Goal: Task Accomplishment & Management: Use online tool/utility

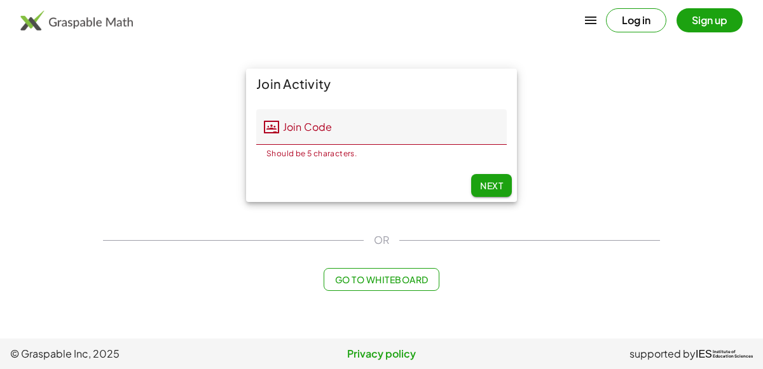
click at [624, 21] on button "Log in" at bounding box center [636, 20] width 60 height 24
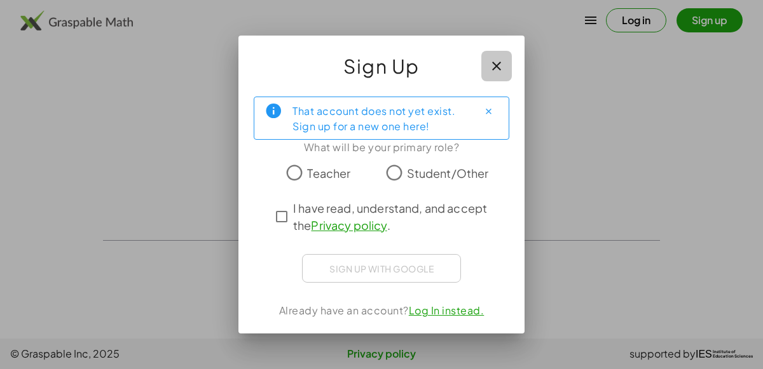
click at [500, 63] on icon "button" at bounding box center [496, 65] width 15 height 15
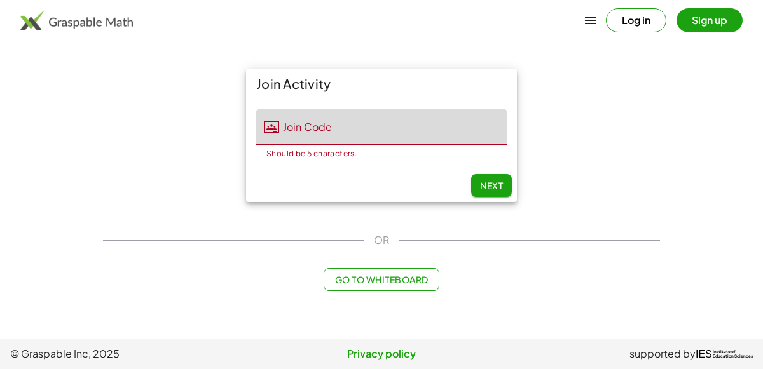
click at [308, 127] on input "Join Code" at bounding box center [393, 127] width 228 height 36
click at [595, 18] on icon "button" at bounding box center [590, 20] width 15 height 15
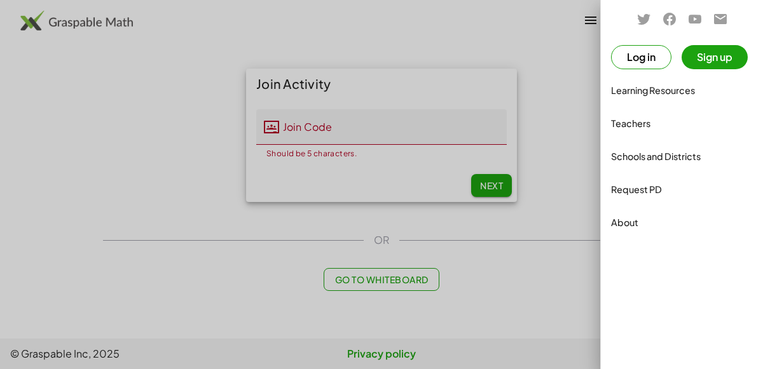
click at [629, 121] on div "Teachers" at bounding box center [682, 123] width 142 height 15
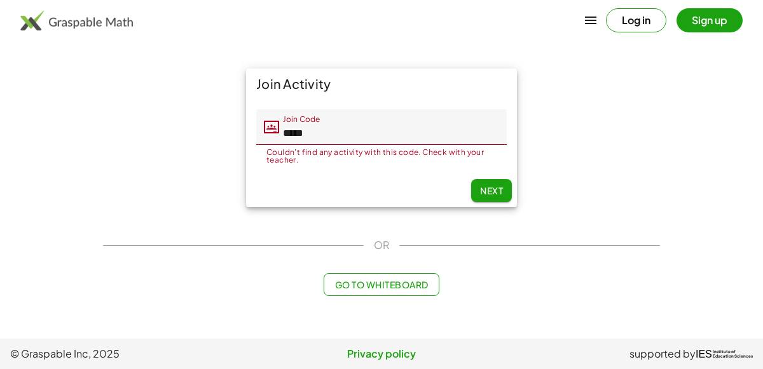
click at [337, 137] on input "*****" at bounding box center [393, 127] width 228 height 36
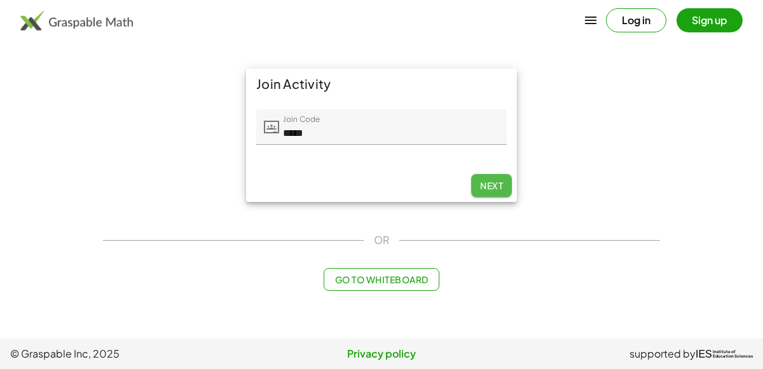
click at [499, 187] on button "Next" at bounding box center [491, 185] width 41 height 23
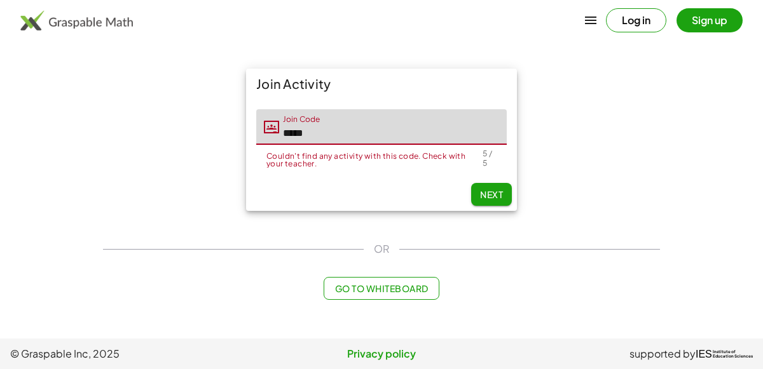
click at [423, 135] on input "*****" at bounding box center [393, 127] width 228 height 36
type input "*"
type input "*****"
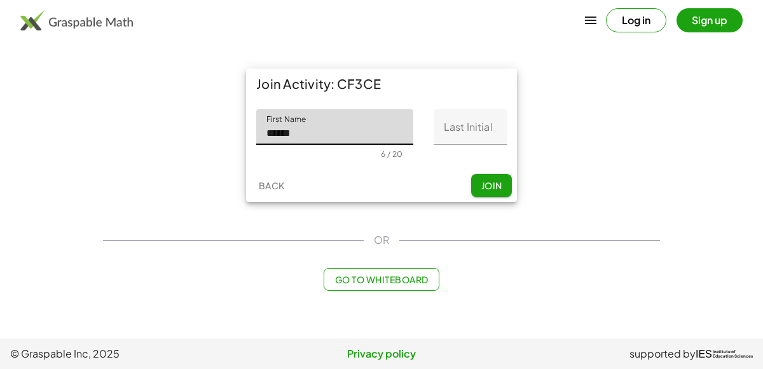
type input "******"
click at [472, 128] on input "Last Initial" at bounding box center [470, 127] width 73 height 36
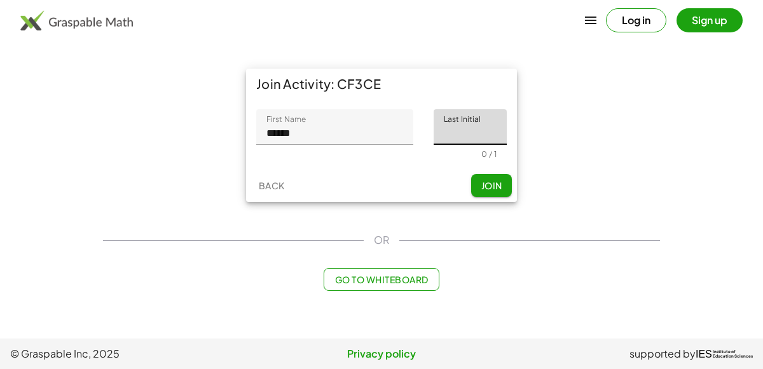
type input "*"
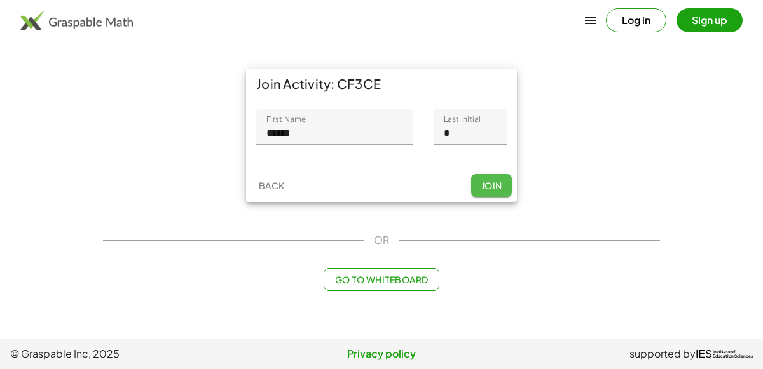
click at [484, 182] on span "Join" at bounding box center [491, 185] width 21 height 11
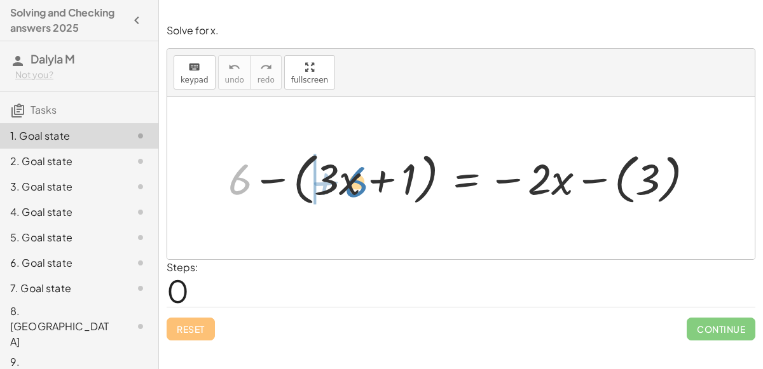
drag, startPoint x: 238, startPoint y: 177, endPoint x: 353, endPoint y: 179, distance: 115.1
click at [353, 179] on div at bounding box center [466, 177] width 488 height 63
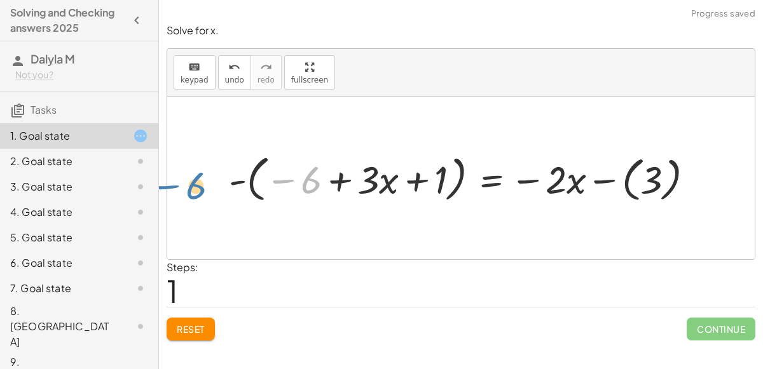
drag, startPoint x: 311, startPoint y: 182, endPoint x: 202, endPoint y: 185, distance: 108.7
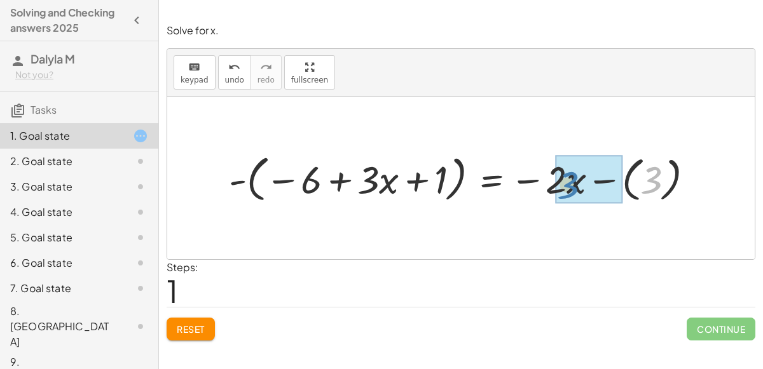
drag, startPoint x: 659, startPoint y: 180, endPoint x: 575, endPoint y: 184, distance: 83.4
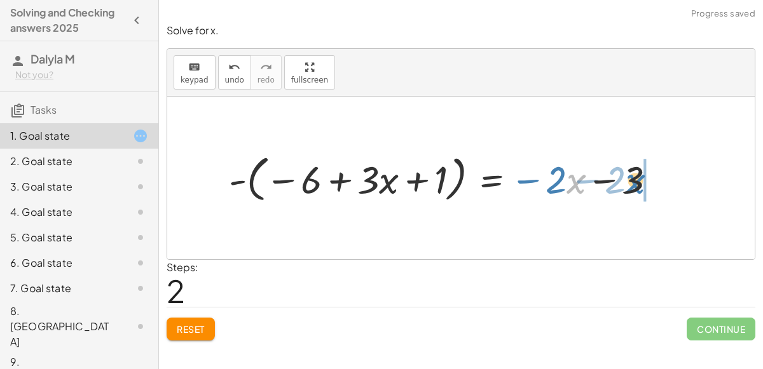
drag, startPoint x: 570, startPoint y: 183, endPoint x: 628, endPoint y: 182, distance: 57.8
click at [628, 182] on div at bounding box center [446, 178] width 449 height 57
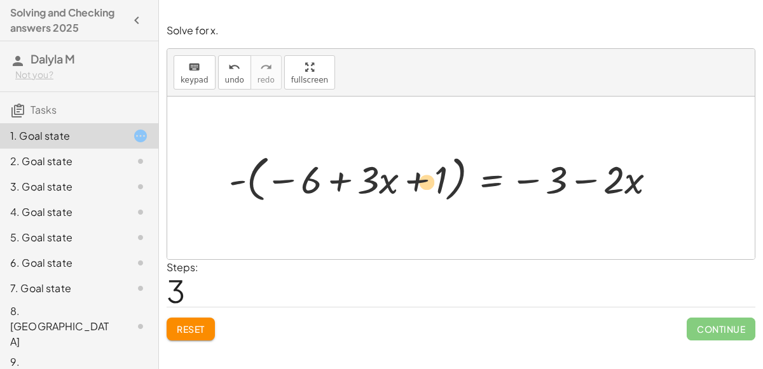
drag, startPoint x: 368, startPoint y: 187, endPoint x: 427, endPoint y: 189, distance: 58.5
click at [427, 189] on div at bounding box center [446, 178] width 449 height 57
drag, startPoint x: 311, startPoint y: 176, endPoint x: 393, endPoint y: 186, distance: 82.6
click at [393, 186] on div at bounding box center [446, 178] width 449 height 57
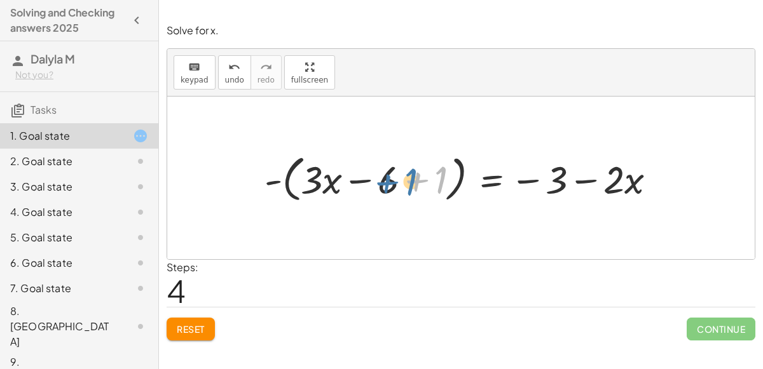
drag, startPoint x: 441, startPoint y: 183, endPoint x: 409, endPoint y: 184, distance: 31.2
click at [409, 184] on div at bounding box center [465, 178] width 414 height 57
drag, startPoint x: 390, startPoint y: 185, endPoint x: 436, endPoint y: 184, distance: 46.4
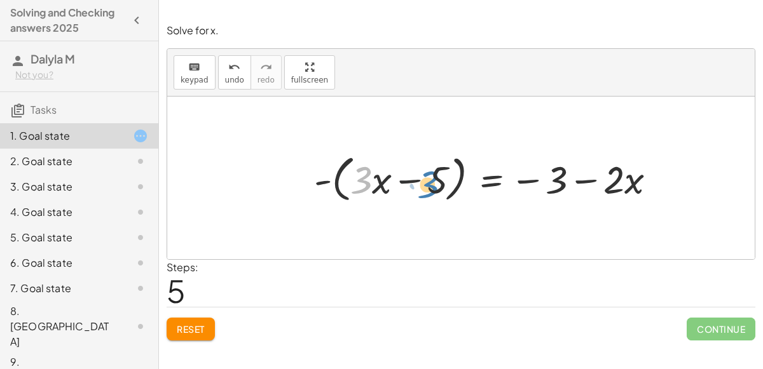
drag, startPoint x: 364, startPoint y: 186, endPoint x: 431, endPoint y: 190, distance: 67.5
click at [431, 190] on div at bounding box center [490, 178] width 364 height 57
click at [322, 182] on div at bounding box center [490, 178] width 364 height 57
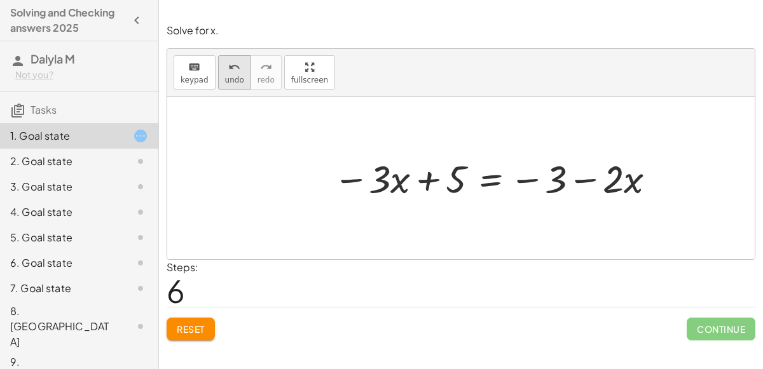
click at [219, 74] on button "undo undo" at bounding box center [234, 72] width 33 height 34
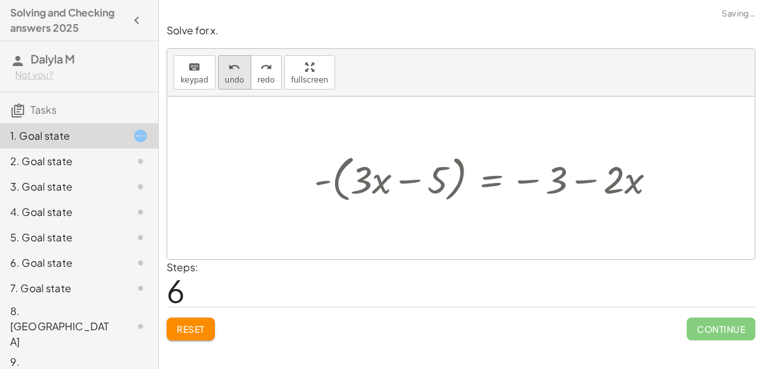
click at [219, 74] on button "undo undo" at bounding box center [234, 72] width 33 height 34
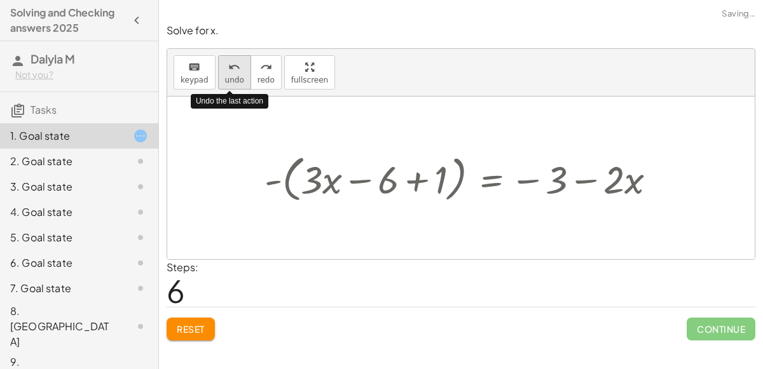
click at [219, 74] on button "undo undo" at bounding box center [234, 72] width 33 height 34
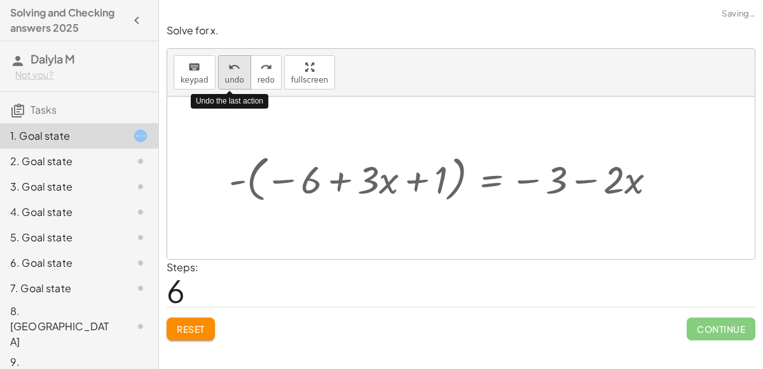
click at [219, 74] on button "undo undo" at bounding box center [234, 72] width 33 height 34
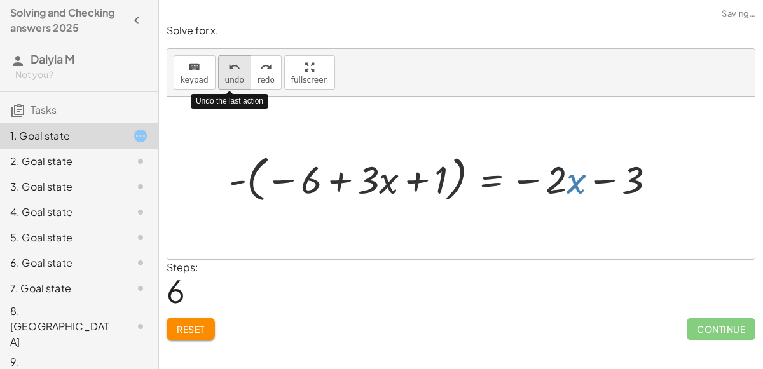
click at [219, 74] on button "undo undo" at bounding box center [234, 72] width 33 height 34
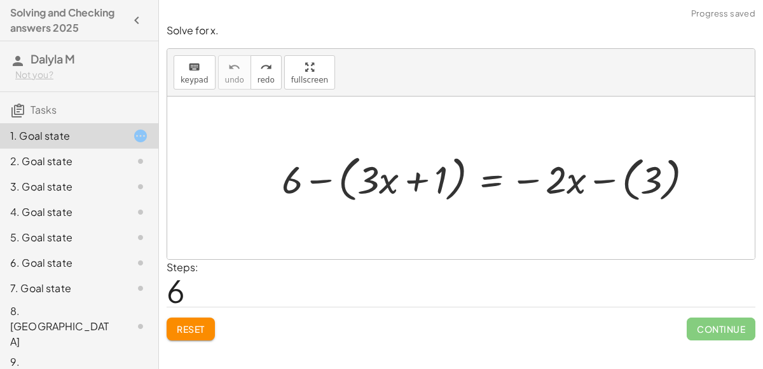
click at [605, 178] on div at bounding box center [492, 178] width 434 height 57
click at [330, 178] on div at bounding box center [473, 178] width 397 height 57
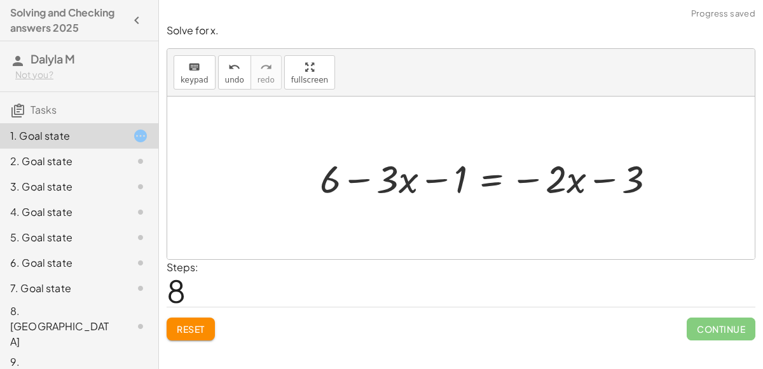
click at [334, 182] on div at bounding box center [492, 178] width 359 height 51
drag, startPoint x: 336, startPoint y: 182, endPoint x: 468, endPoint y: 179, distance: 132.3
click at [468, 179] on div at bounding box center [492, 178] width 359 height 51
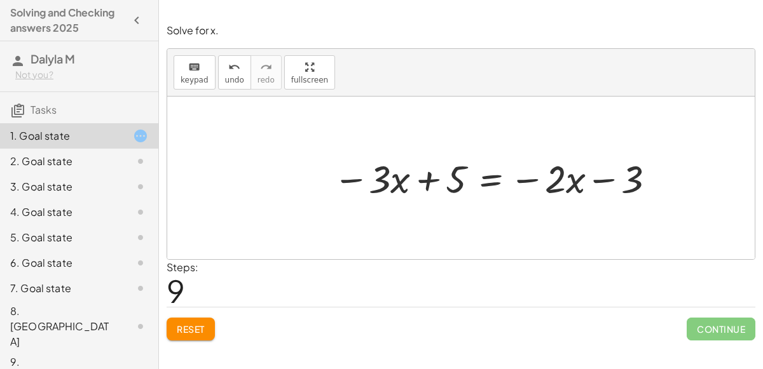
click at [631, 175] on div at bounding box center [496, 178] width 339 height 51
drag, startPoint x: 631, startPoint y: 175, endPoint x: 556, endPoint y: 176, distance: 75.0
click at [556, 176] on div at bounding box center [496, 178] width 339 height 51
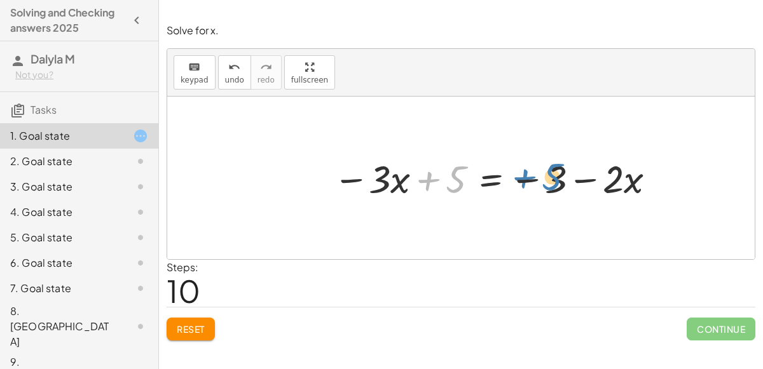
drag, startPoint x: 429, startPoint y: 176, endPoint x: 524, endPoint y: 174, distance: 94.7
click at [524, 174] on div at bounding box center [496, 178] width 339 height 51
drag, startPoint x: 378, startPoint y: 179, endPoint x: 617, endPoint y: 182, distance: 238.4
click at [617, 182] on div at bounding box center [496, 178] width 339 height 51
drag, startPoint x: 390, startPoint y: 183, endPoint x: 396, endPoint y: 182, distance: 6.5
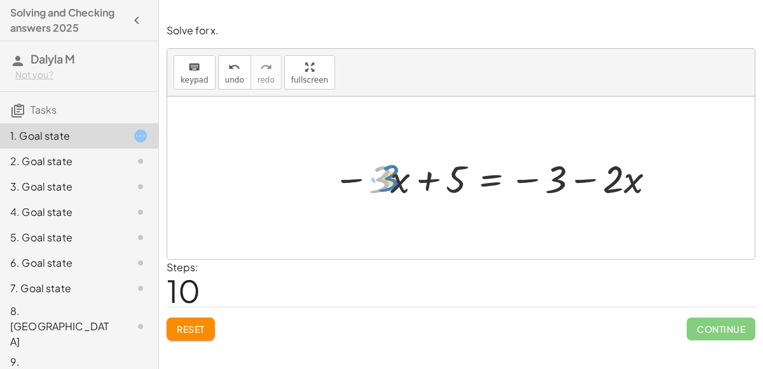
click at [396, 182] on div at bounding box center [496, 178] width 339 height 51
click at [388, 183] on div at bounding box center [496, 178] width 339 height 51
drag, startPoint x: 398, startPoint y: 186, endPoint x: 476, endPoint y: 183, distance: 78.2
click at [476, 183] on div at bounding box center [496, 178] width 339 height 51
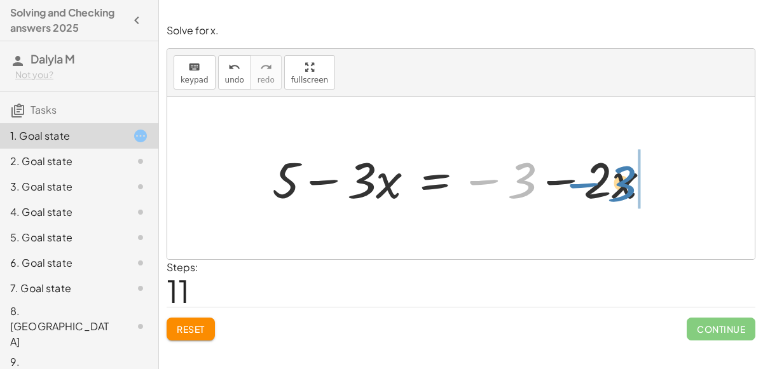
drag, startPoint x: 525, startPoint y: 178, endPoint x: 625, endPoint y: 181, distance: 99.8
click at [625, 181] on div at bounding box center [466, 178] width 400 height 65
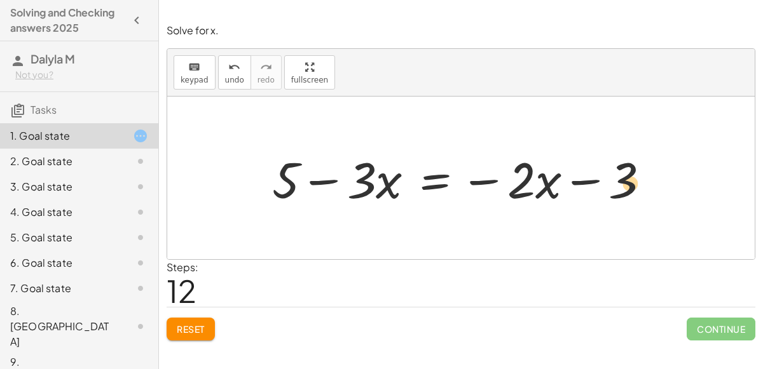
drag, startPoint x: 285, startPoint y: 184, endPoint x: 629, endPoint y: 188, distance: 343.9
click at [629, 188] on div at bounding box center [466, 178] width 400 height 65
drag, startPoint x: 629, startPoint y: 188, endPoint x: 318, endPoint y: 197, distance: 311.6
click at [318, 197] on div at bounding box center [466, 178] width 400 height 65
drag, startPoint x: 372, startPoint y: 191, endPoint x: 545, endPoint y: 193, distance: 172.9
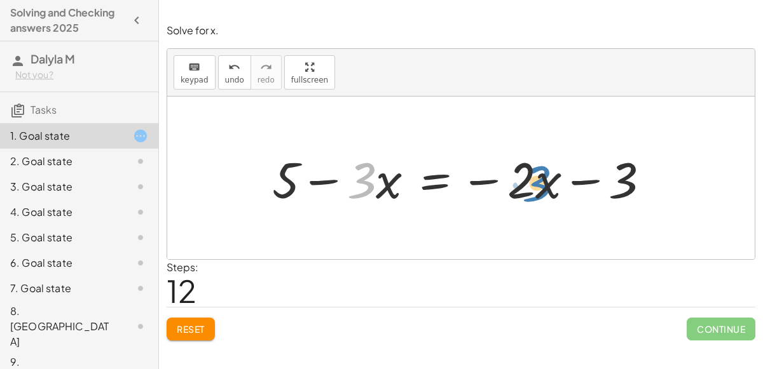
click at [545, 193] on div at bounding box center [466, 178] width 400 height 65
drag, startPoint x: 541, startPoint y: 189, endPoint x: 369, endPoint y: 187, distance: 172.3
click at [369, 187] on div at bounding box center [466, 178] width 400 height 65
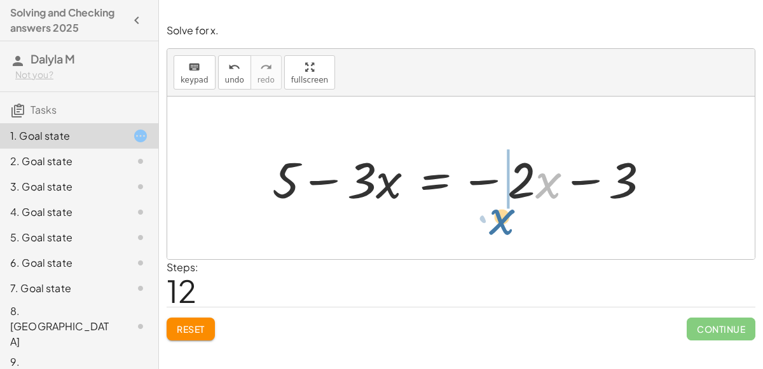
drag, startPoint x: 541, startPoint y: 184, endPoint x: 577, endPoint y: 197, distance: 38.6
click at [577, 197] on div at bounding box center [466, 178] width 400 height 65
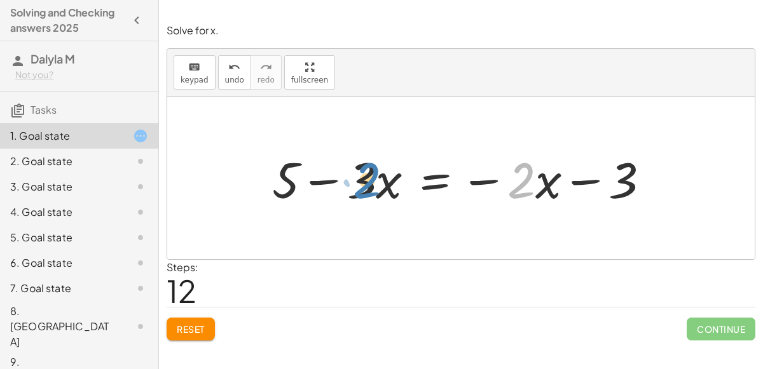
drag, startPoint x: 528, startPoint y: 179, endPoint x: 373, endPoint y: 179, distance: 155.1
click at [373, 179] on div at bounding box center [466, 178] width 400 height 65
drag, startPoint x: 491, startPoint y: 176, endPoint x: 330, endPoint y: 179, distance: 161.5
click at [330, 179] on div at bounding box center [466, 178] width 400 height 65
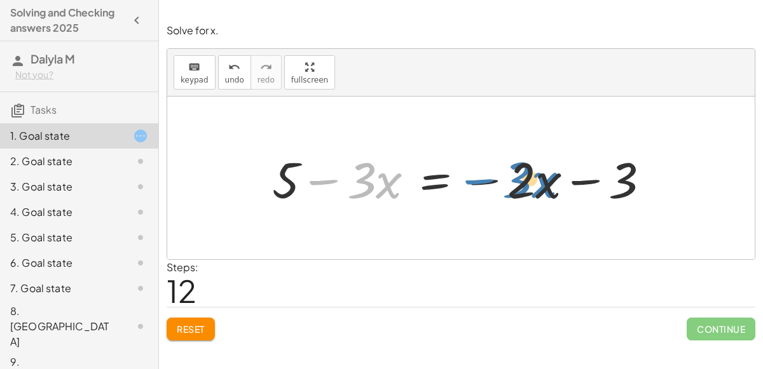
drag, startPoint x: 319, startPoint y: 175, endPoint x: 476, endPoint y: 175, distance: 157.0
click at [476, 175] on div at bounding box center [466, 178] width 400 height 65
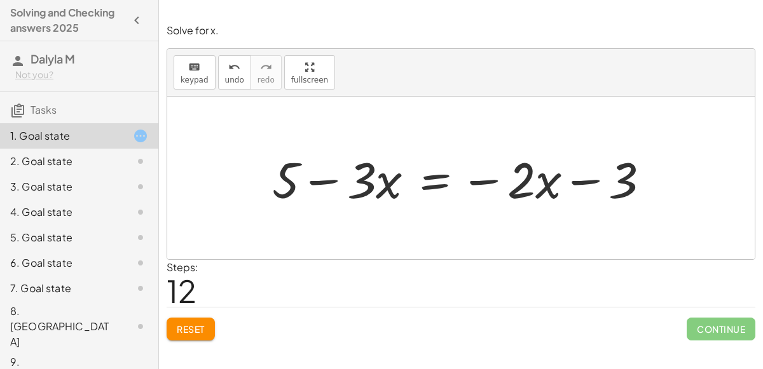
click at [435, 184] on div at bounding box center [466, 178] width 400 height 65
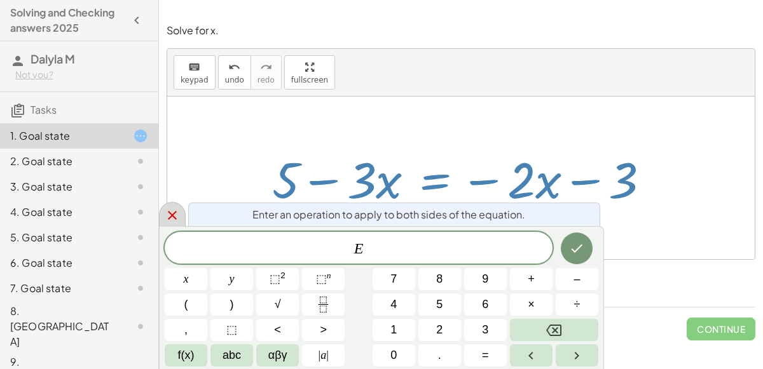
click at [170, 215] on icon at bounding box center [172, 215] width 15 height 15
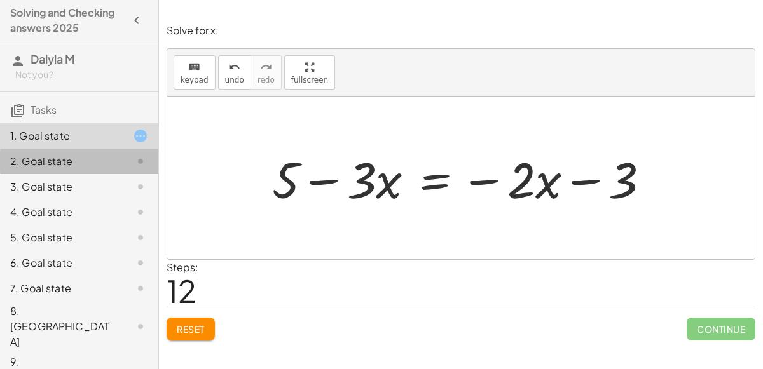
click at [95, 163] on div "2. Goal state" at bounding box center [61, 161] width 102 height 15
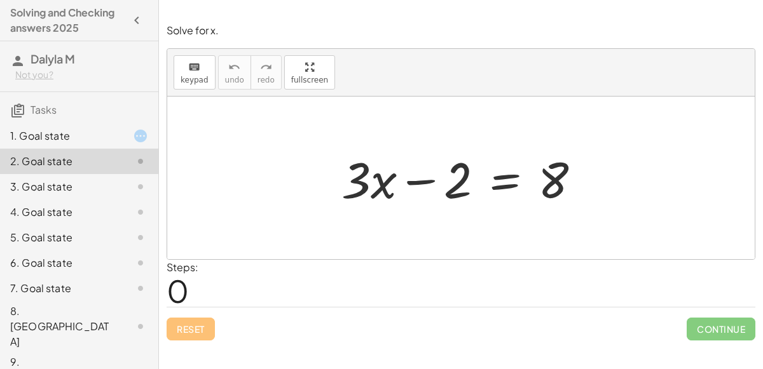
click at [453, 188] on div at bounding box center [466, 178] width 262 height 65
drag, startPoint x: 353, startPoint y: 188, endPoint x: 456, endPoint y: 185, distance: 103.0
click at [456, 185] on div at bounding box center [466, 178] width 262 height 65
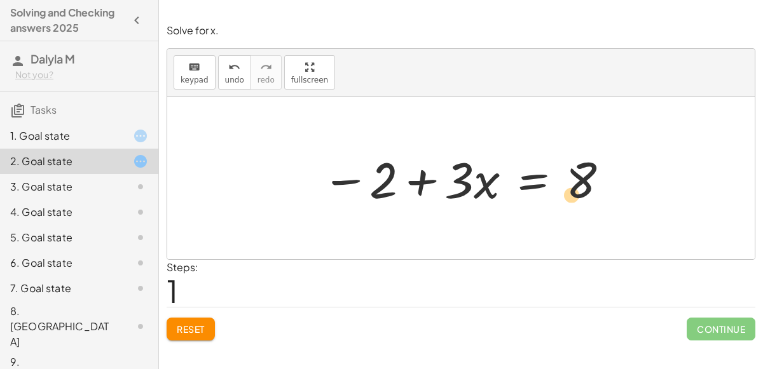
drag, startPoint x: 380, startPoint y: 184, endPoint x: 568, endPoint y: 199, distance: 188.7
click at [568, 199] on div at bounding box center [465, 178] width 301 height 65
drag, startPoint x: 384, startPoint y: 190, endPoint x: 596, endPoint y: 194, distance: 211.7
click at [596, 194] on div at bounding box center [465, 178] width 301 height 65
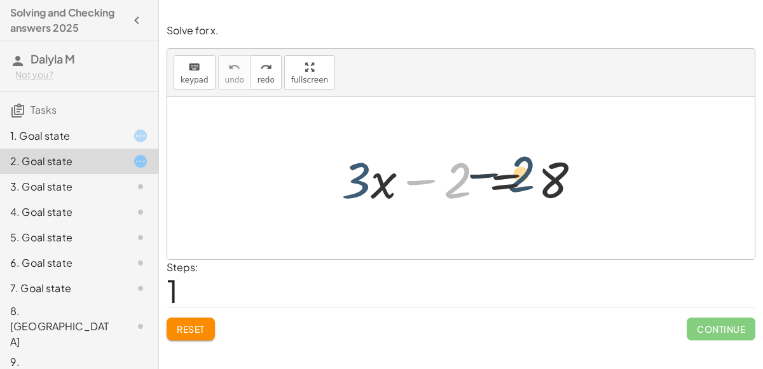
drag, startPoint x: 456, startPoint y: 186, endPoint x: 560, endPoint y: 197, distance: 104.9
click at [560, 197] on div at bounding box center [466, 178] width 262 height 65
click at [378, 180] on div at bounding box center [466, 178] width 262 height 65
click at [420, 177] on div at bounding box center [466, 178] width 262 height 65
click at [353, 182] on div at bounding box center [466, 178] width 262 height 65
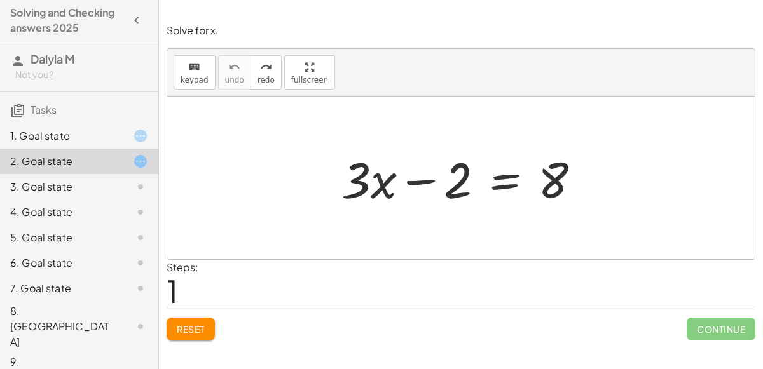
click at [374, 189] on div at bounding box center [466, 178] width 262 height 65
click at [501, 184] on div at bounding box center [466, 178] width 262 height 65
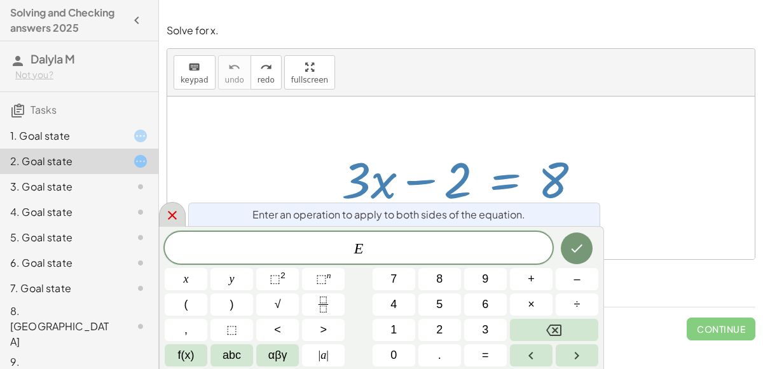
click at [174, 214] on icon at bounding box center [172, 215] width 9 height 9
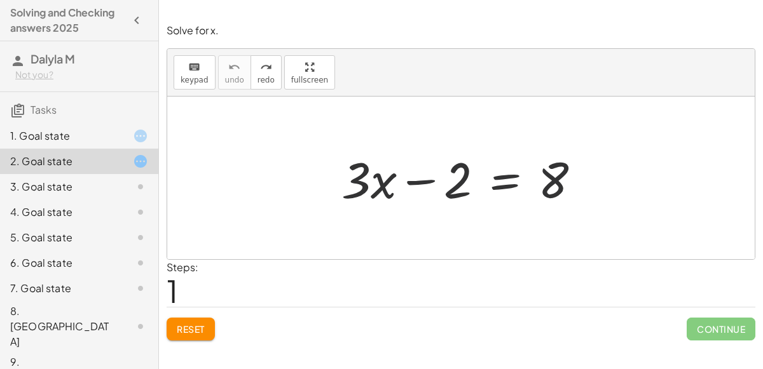
click at [104, 186] on div "3. Goal state" at bounding box center [61, 186] width 102 height 15
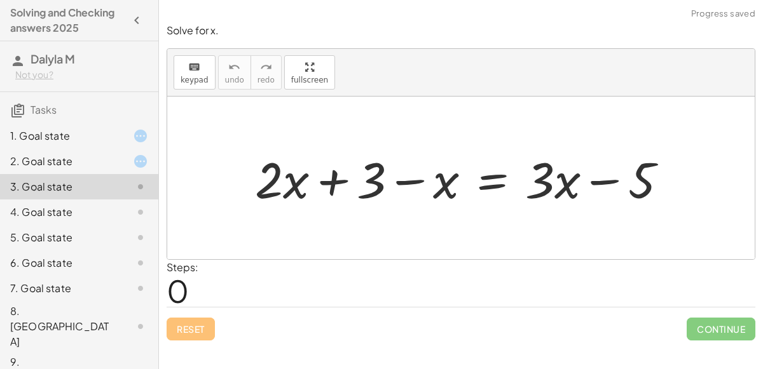
click at [336, 179] on div at bounding box center [466, 178] width 435 height 65
click at [418, 177] on div at bounding box center [466, 178] width 435 height 65
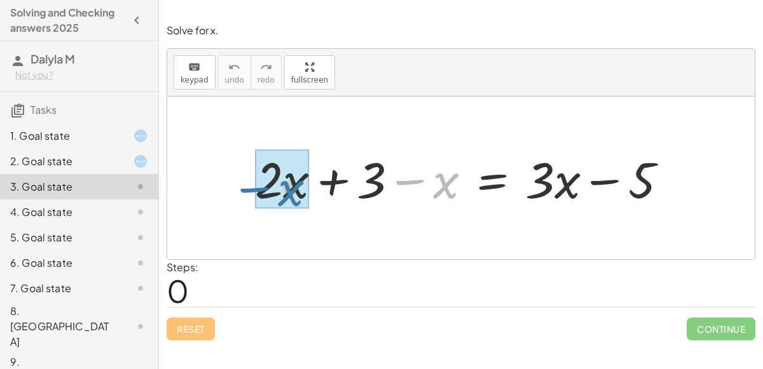
drag, startPoint x: 444, startPoint y: 184, endPoint x: 285, endPoint y: 189, distance: 158.3
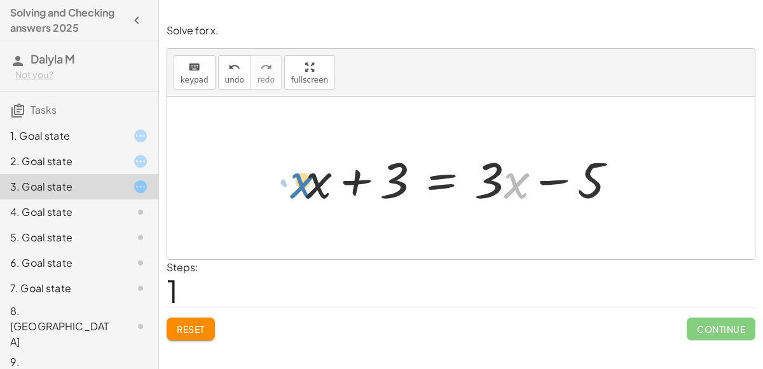
drag, startPoint x: 514, startPoint y: 189, endPoint x: 310, endPoint y: 191, distance: 204.1
click at [310, 191] on div at bounding box center [466, 178] width 334 height 65
click at [127, 206] on div at bounding box center [131, 212] width 36 height 15
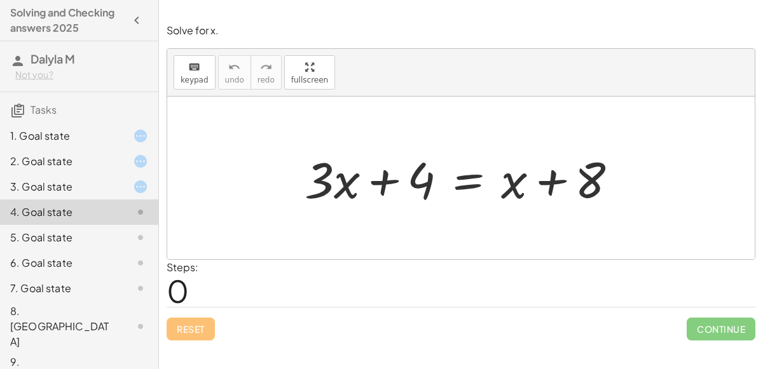
click at [135, 237] on icon at bounding box center [140, 237] width 15 height 15
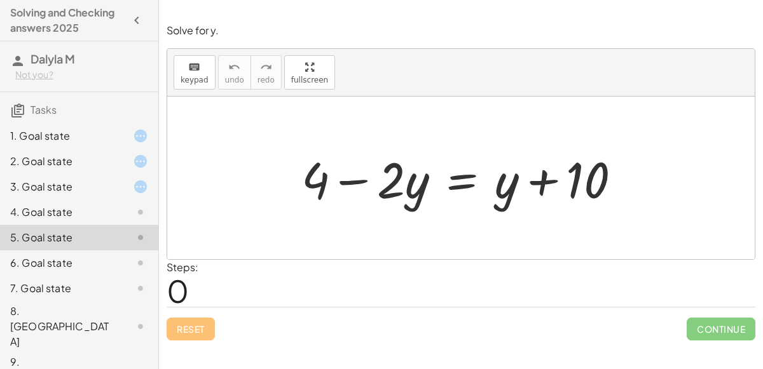
click at [106, 262] on div "6. Goal state" at bounding box center [61, 263] width 102 height 15
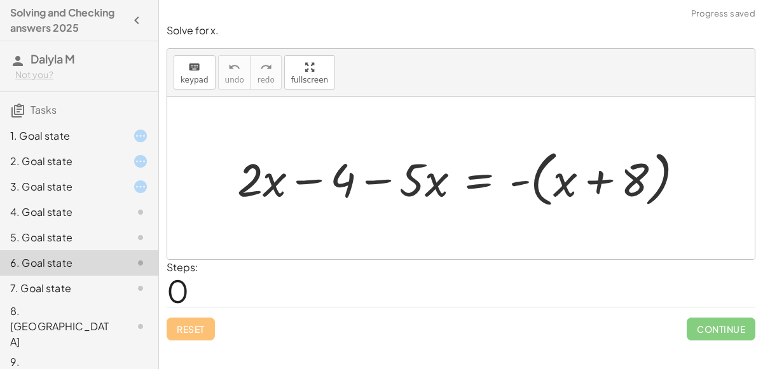
click at [529, 181] on div at bounding box center [466, 177] width 470 height 67
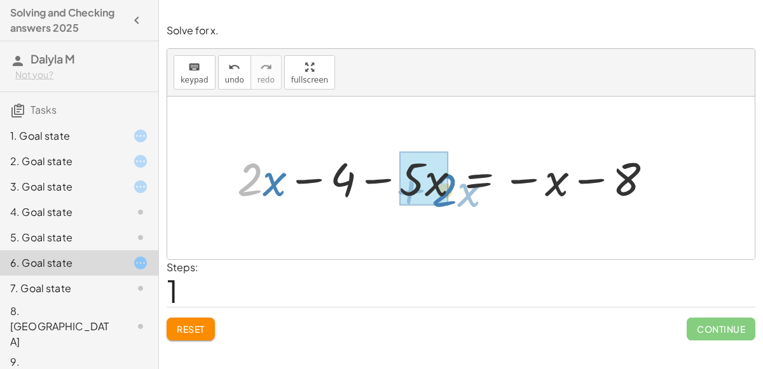
drag, startPoint x: 237, startPoint y: 184, endPoint x: 421, endPoint y: 190, distance: 184.4
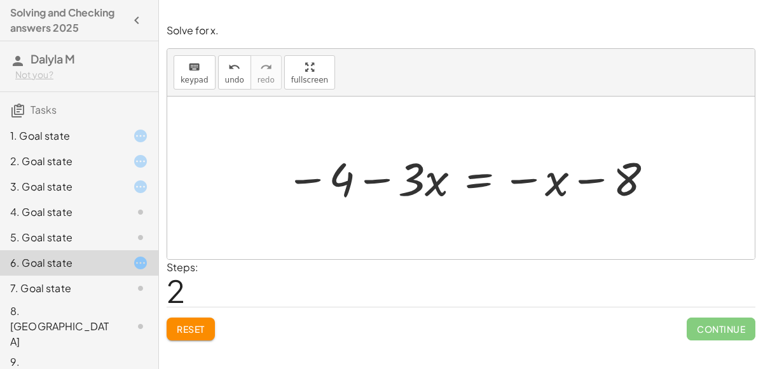
click at [120, 281] on div at bounding box center [131, 288] width 36 height 15
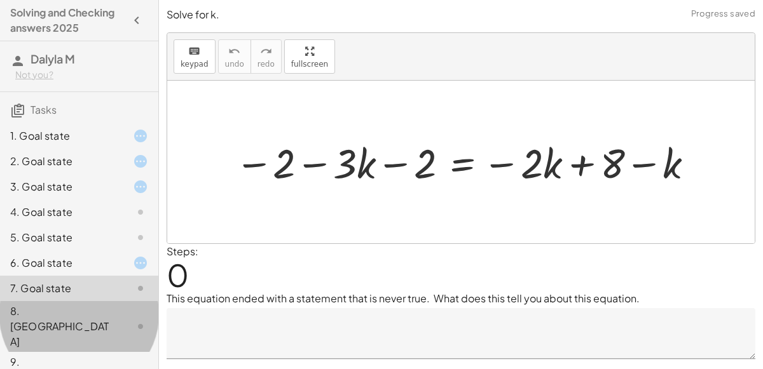
click at [121, 319] on div at bounding box center [131, 326] width 36 height 15
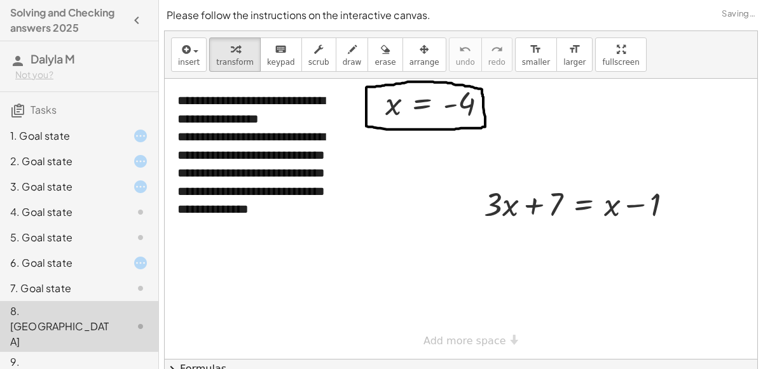
click at [99, 288] on div "7. Goal state" at bounding box center [61, 288] width 102 height 15
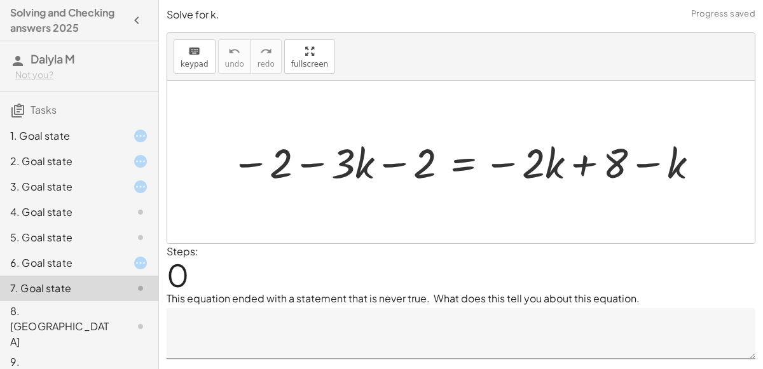
click at [87, 141] on div "1. Goal state" at bounding box center [61, 135] width 102 height 15
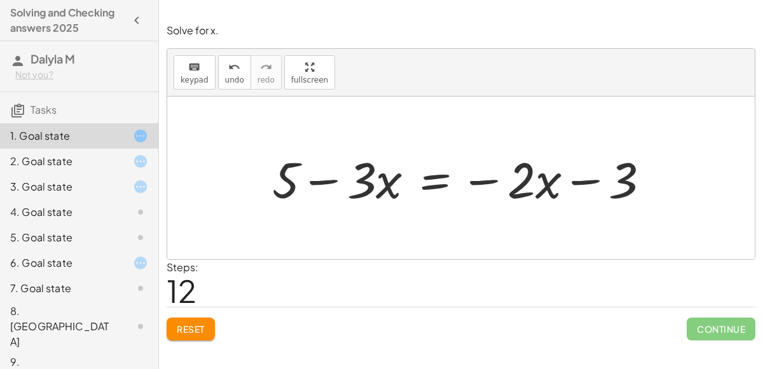
click at [69, 238] on div "5. Goal state" at bounding box center [61, 237] width 102 height 15
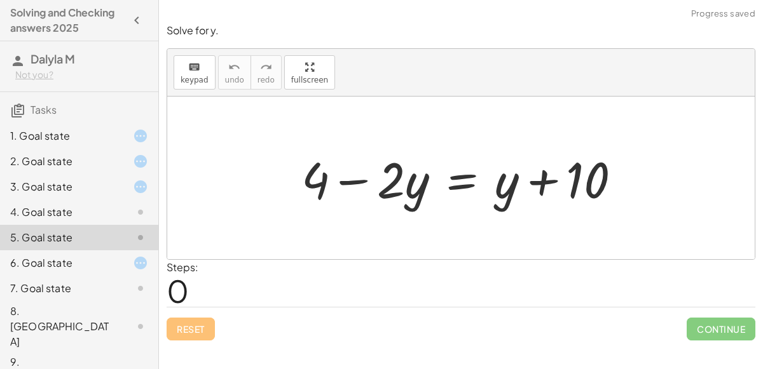
click at [92, 139] on div "1. Goal state" at bounding box center [61, 135] width 102 height 15
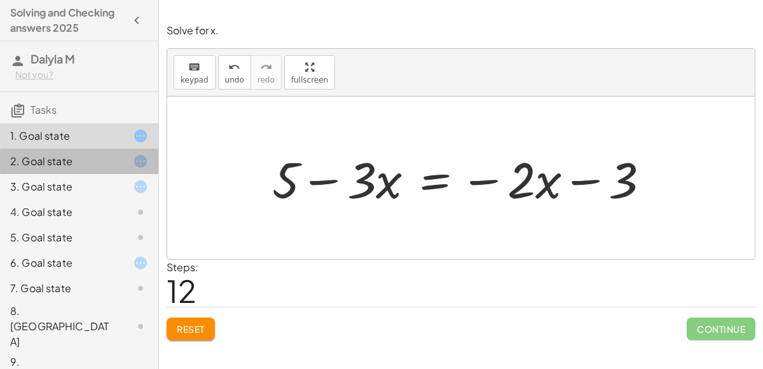
click at [27, 158] on div "2. Goal state" at bounding box center [61, 161] width 102 height 15
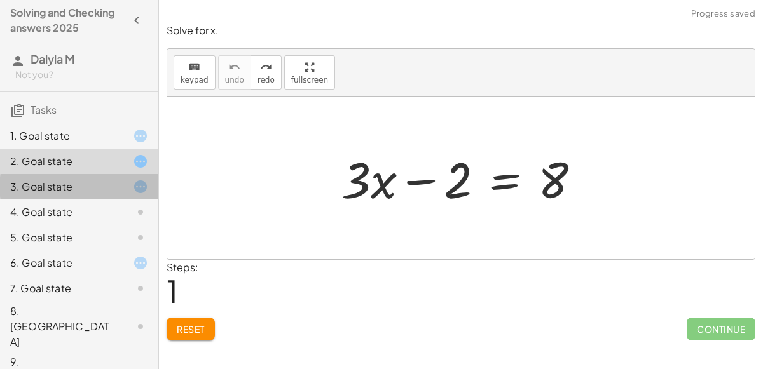
click at [61, 183] on div "3. Goal state" at bounding box center [61, 186] width 102 height 15
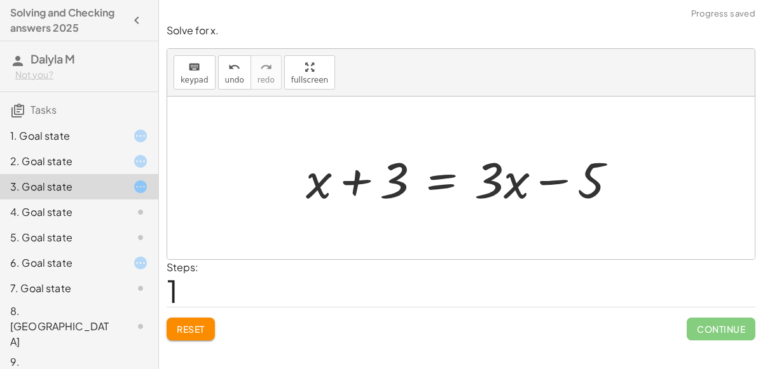
click at [49, 137] on div "1. Goal state" at bounding box center [61, 135] width 102 height 15
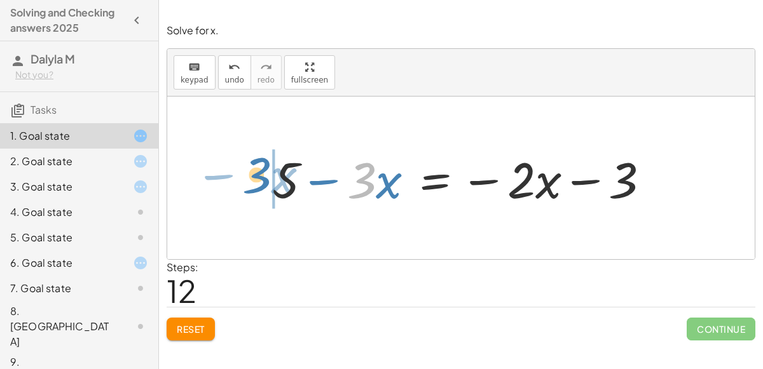
drag, startPoint x: 365, startPoint y: 182, endPoint x: 259, endPoint y: 174, distance: 106.5
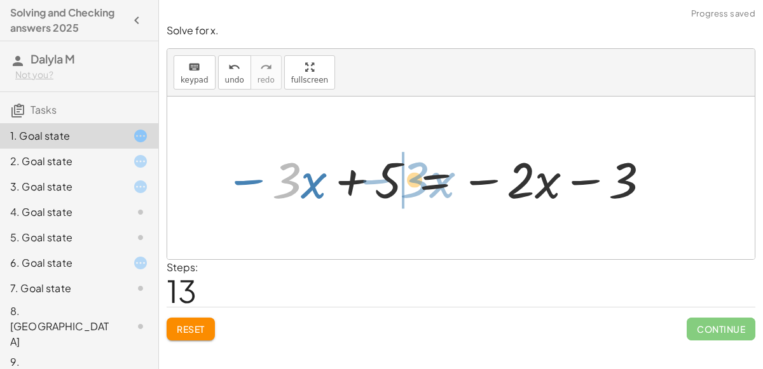
drag, startPoint x: 273, startPoint y: 185, endPoint x: 401, endPoint y: 184, distance: 127.8
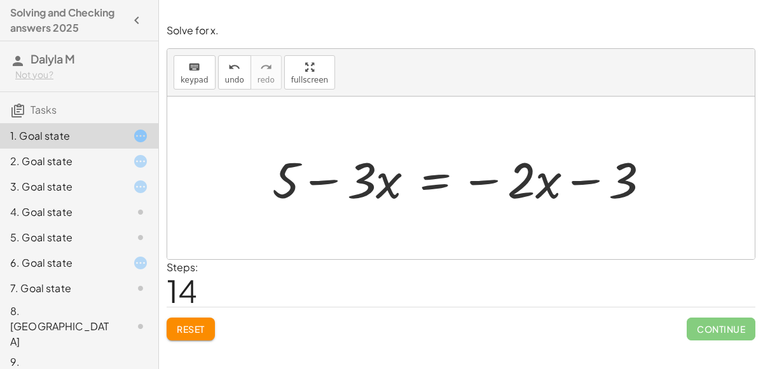
click at [430, 185] on div at bounding box center [466, 178] width 400 height 65
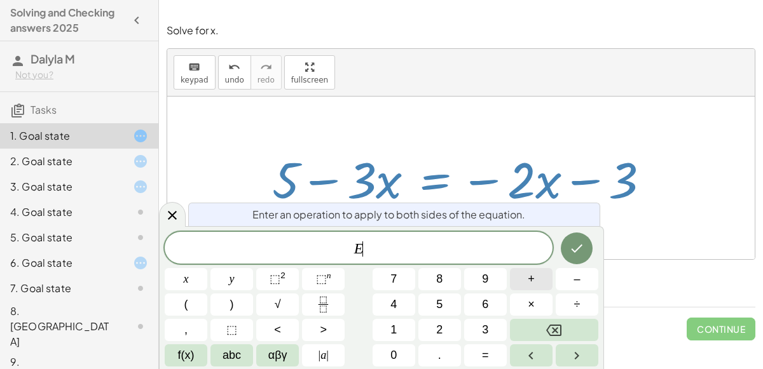
click at [531, 283] on span "+" at bounding box center [531, 279] width 7 height 17
click at [486, 320] on button "3" at bounding box center [485, 330] width 43 height 22
click at [582, 241] on icon "Done" at bounding box center [576, 248] width 15 height 15
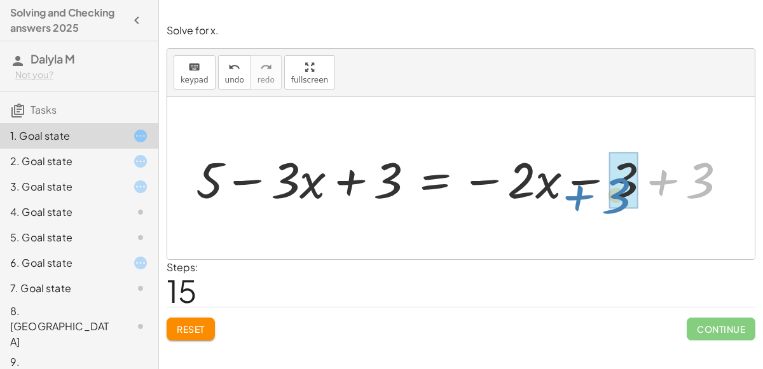
drag, startPoint x: 702, startPoint y: 173, endPoint x: 618, endPoint y: 187, distance: 85.1
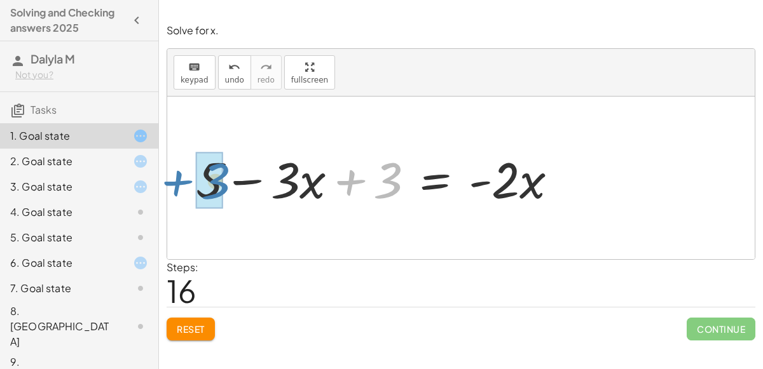
drag, startPoint x: 385, startPoint y: 179, endPoint x: 214, endPoint y: 177, distance: 171.6
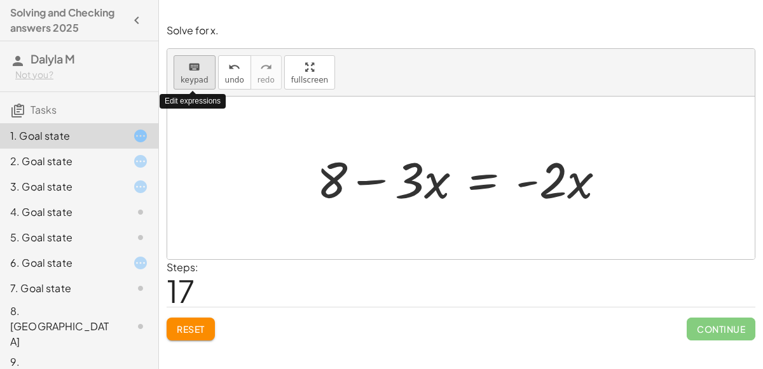
click at [184, 77] on span "keypad" at bounding box center [195, 80] width 28 height 9
click at [193, 72] on icon "keyboard" at bounding box center [194, 67] width 12 height 15
click at [481, 183] on div at bounding box center [465, 178] width 311 height 65
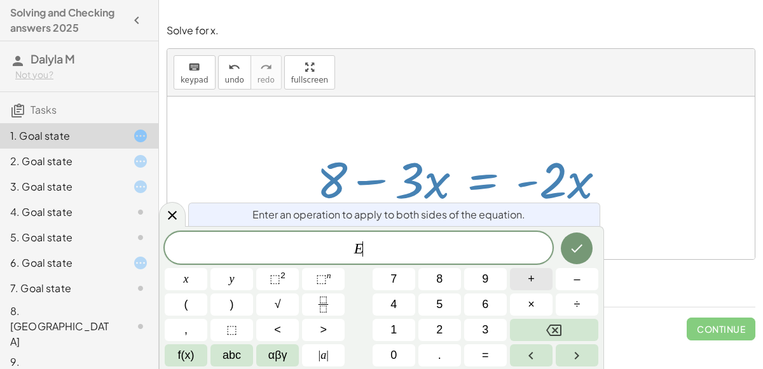
click at [533, 276] on span "+" at bounding box center [531, 279] width 7 height 17
click at [486, 334] on span "3" at bounding box center [485, 330] width 6 height 17
click at [196, 275] on button "x" at bounding box center [186, 279] width 43 height 22
click at [577, 249] on icon "Done" at bounding box center [576, 248] width 15 height 15
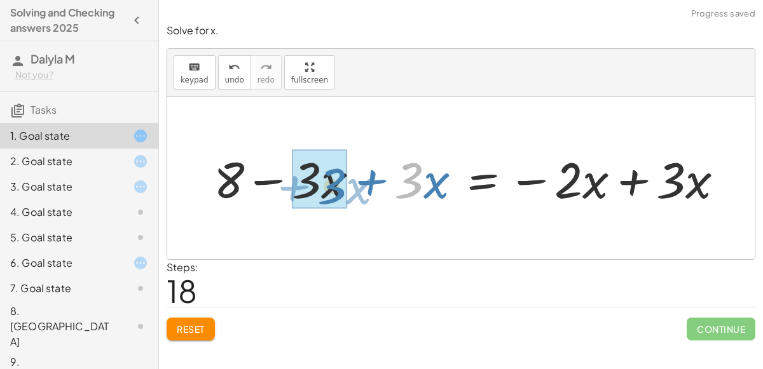
drag, startPoint x: 402, startPoint y: 186, endPoint x: 322, endPoint y: 190, distance: 80.2
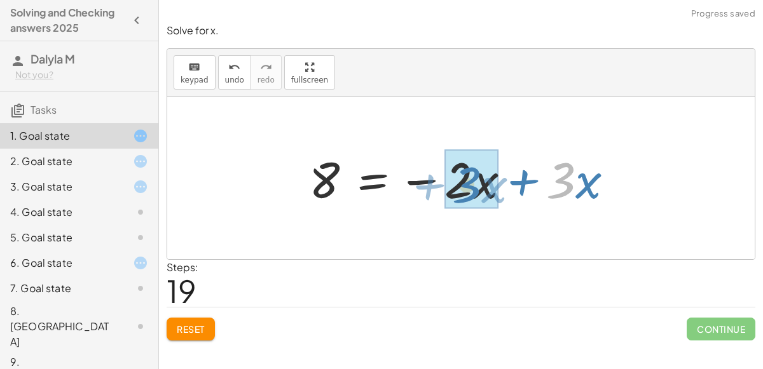
drag, startPoint x: 565, startPoint y: 187, endPoint x: 470, endPoint y: 191, distance: 94.8
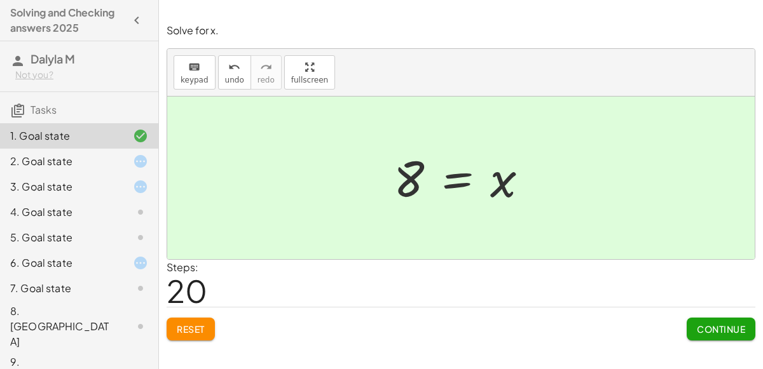
click at [131, 154] on div at bounding box center [131, 161] width 36 height 15
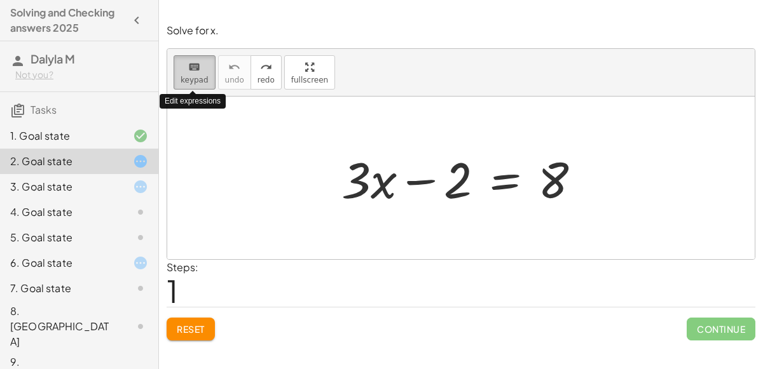
click at [190, 76] on span "keypad" at bounding box center [195, 80] width 28 height 9
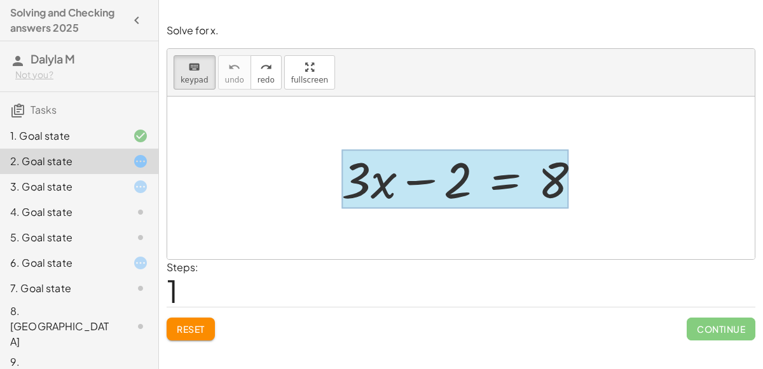
click at [510, 179] on div at bounding box center [454, 179] width 227 height 59
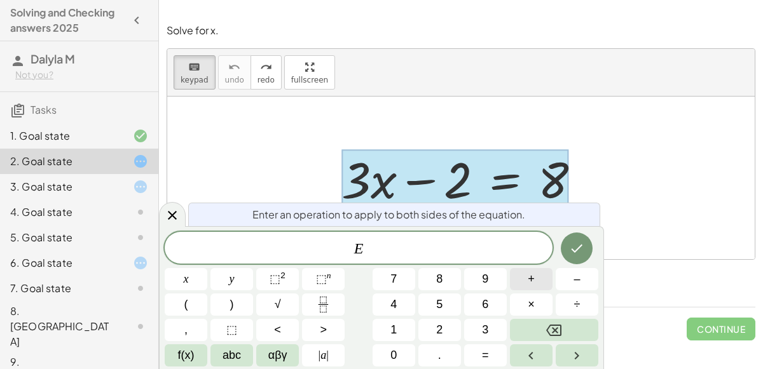
click at [515, 281] on button "+" at bounding box center [531, 279] width 43 height 22
click at [441, 328] on span "2" at bounding box center [439, 330] width 6 height 17
click at [579, 249] on icon "Done" at bounding box center [576, 248] width 15 height 15
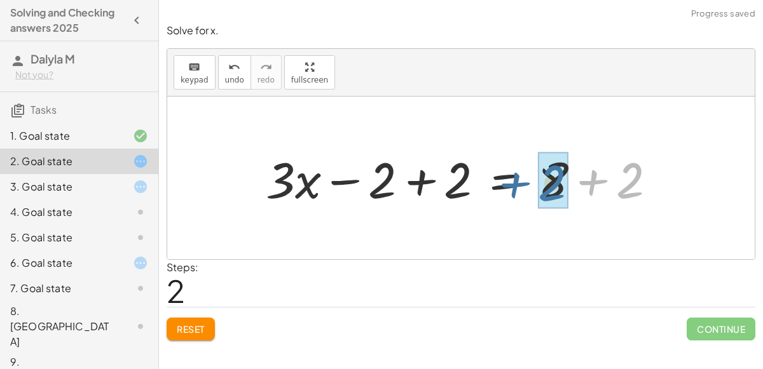
drag, startPoint x: 631, startPoint y: 175, endPoint x: 556, endPoint y: 176, distance: 75.0
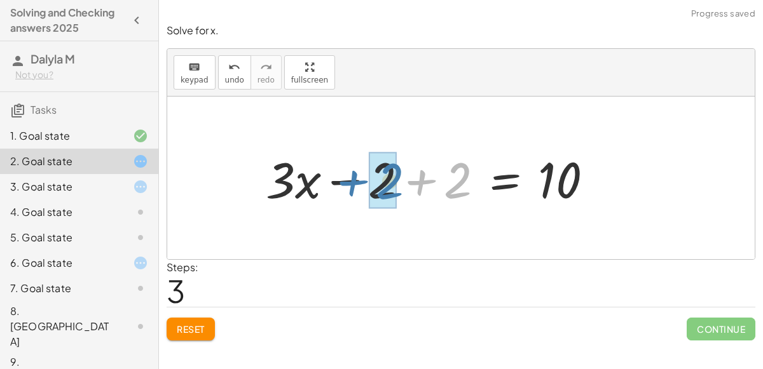
drag, startPoint x: 456, startPoint y: 187, endPoint x: 386, endPoint y: 188, distance: 69.9
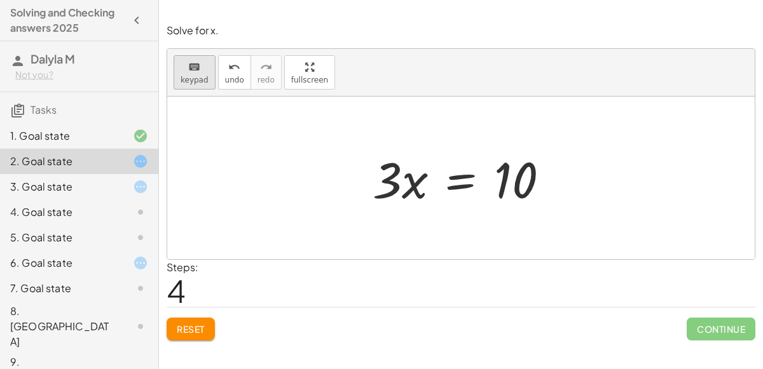
click at [193, 81] on span "keypad" at bounding box center [195, 80] width 28 height 9
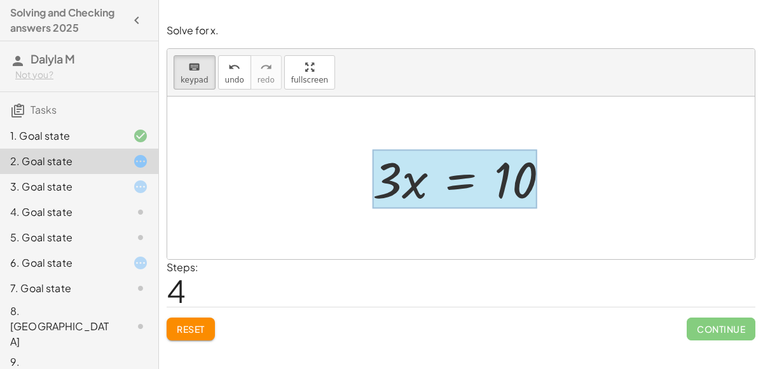
click at [460, 179] on div at bounding box center [454, 179] width 164 height 59
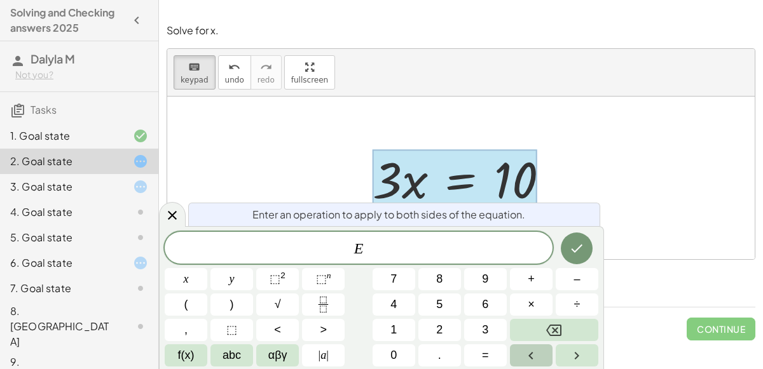
click at [526, 356] on icon "Left arrow" at bounding box center [530, 355] width 15 height 15
click at [170, 219] on icon at bounding box center [172, 215] width 15 height 15
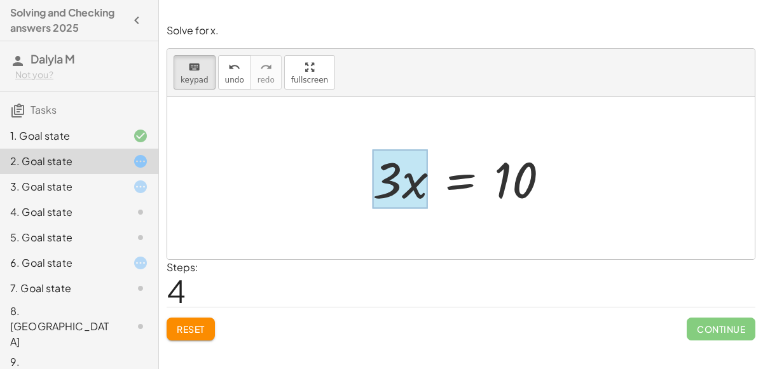
click at [407, 186] on div at bounding box center [399, 179] width 55 height 59
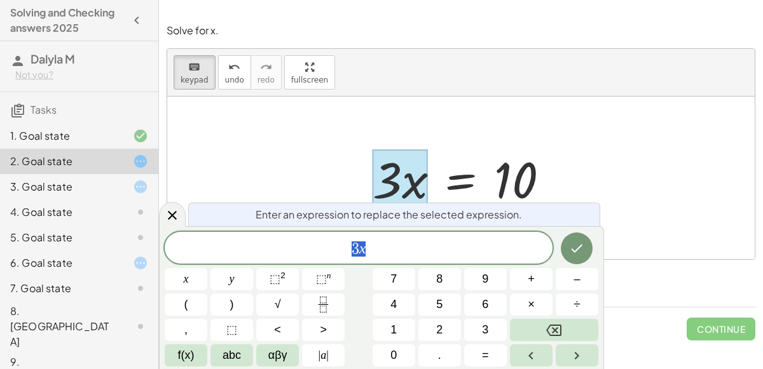
click at [393, 251] on span "3 x" at bounding box center [359, 249] width 388 height 18
click at [534, 279] on button "+" at bounding box center [531, 279] width 43 height 22
click at [565, 281] on button "–" at bounding box center [577, 279] width 43 height 22
click at [567, 322] on button "Backspace" at bounding box center [554, 330] width 88 height 22
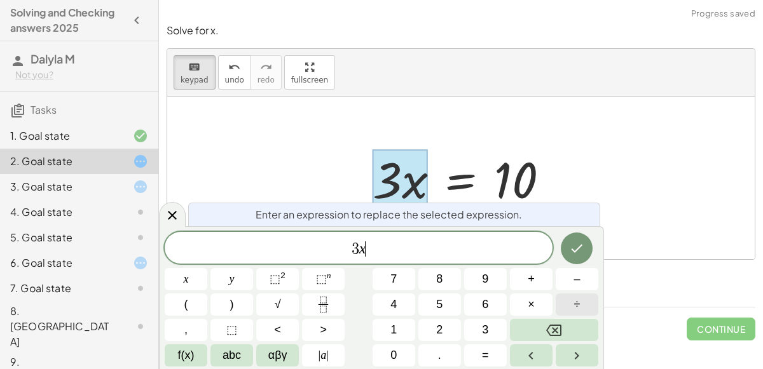
click at [568, 303] on button "÷" at bounding box center [577, 305] width 43 height 22
click at [479, 329] on button "3" at bounding box center [485, 330] width 43 height 22
click at [579, 250] on icon "Done" at bounding box center [576, 248] width 15 height 15
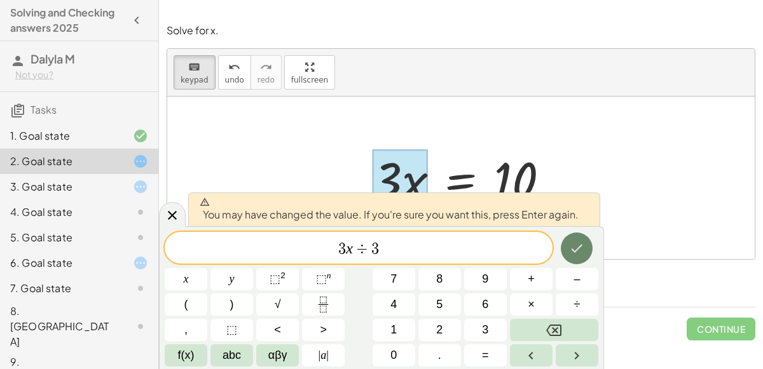
click at [567, 252] on button "Done" at bounding box center [577, 249] width 32 height 32
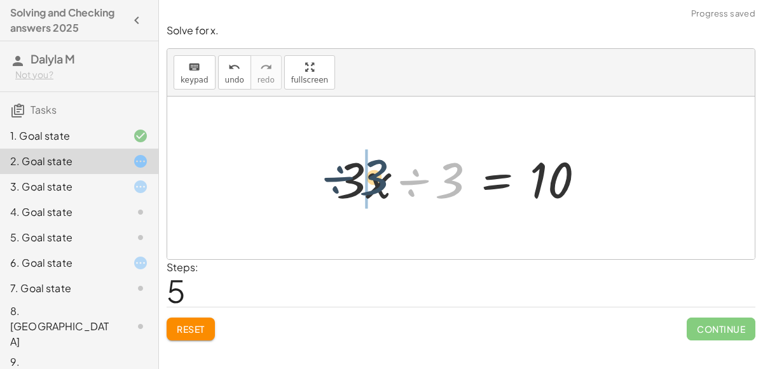
drag, startPoint x: 454, startPoint y: 186, endPoint x: 379, endPoint y: 184, distance: 75.7
click at [379, 184] on div at bounding box center [465, 178] width 271 height 65
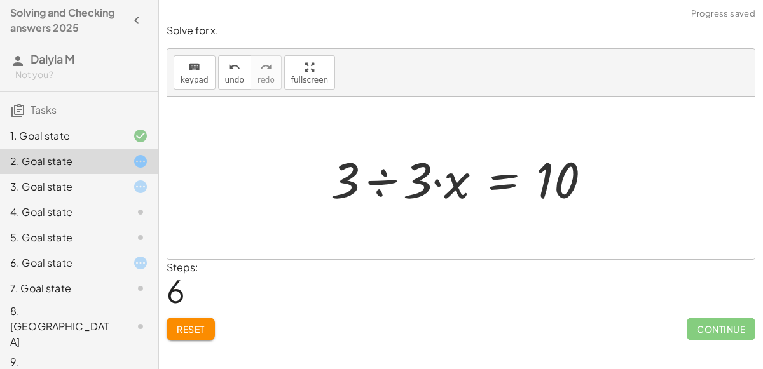
click at [195, 332] on span "Reset" at bounding box center [191, 329] width 28 height 11
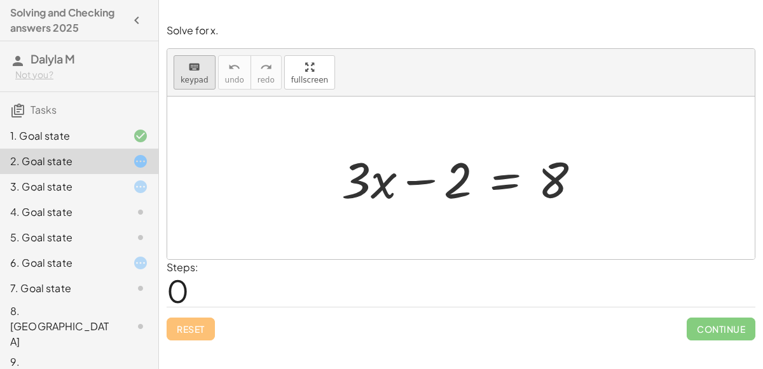
click at [194, 79] on span "keypad" at bounding box center [195, 80] width 28 height 9
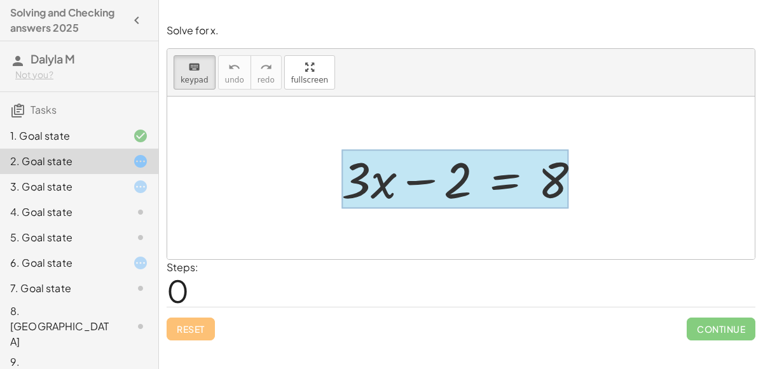
click at [501, 181] on div at bounding box center [454, 179] width 227 height 59
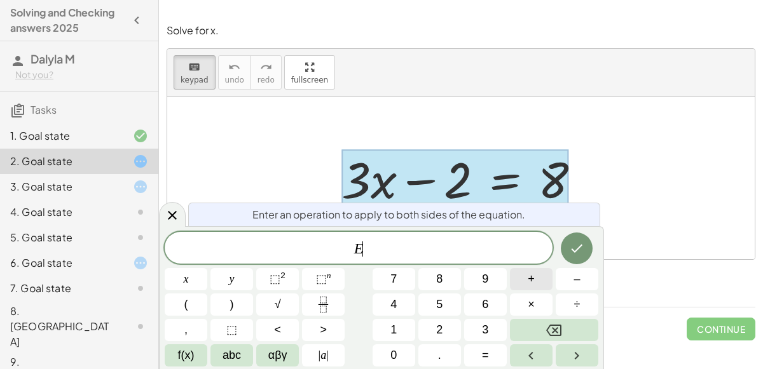
click at [529, 280] on span "+" at bounding box center [531, 279] width 7 height 17
click at [443, 334] on button "2" at bounding box center [439, 330] width 43 height 22
click at [569, 247] on icon "Done" at bounding box center [576, 248] width 15 height 15
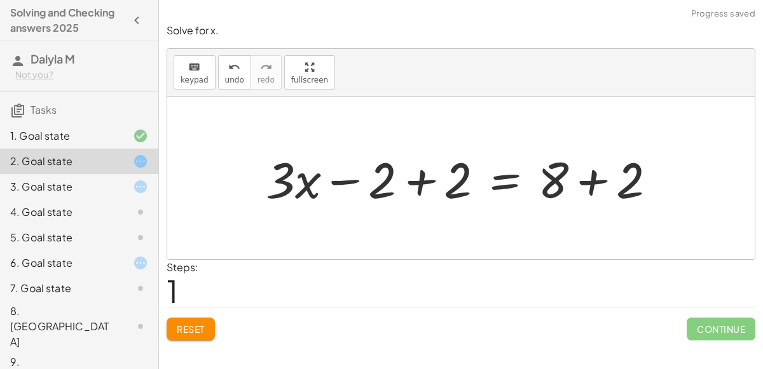
click at [417, 184] on div at bounding box center [465, 178] width 413 height 65
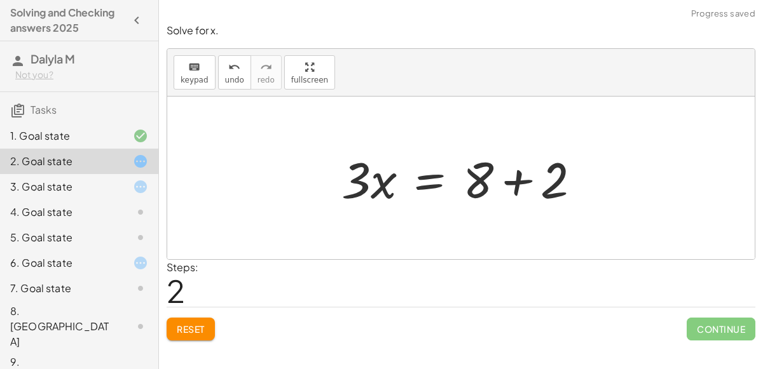
click at [512, 180] on div at bounding box center [466, 178] width 262 height 65
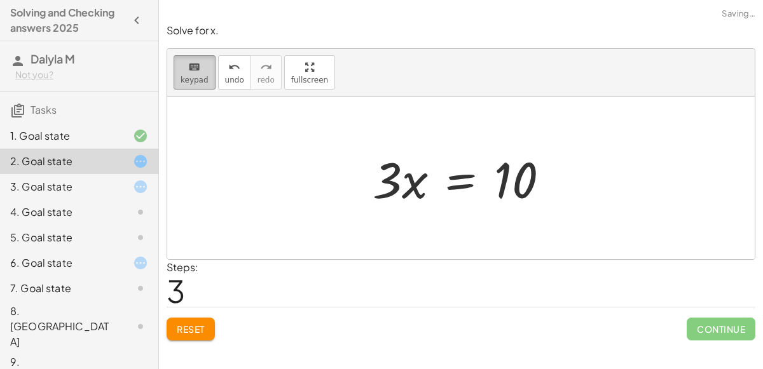
click at [193, 80] on span "keypad" at bounding box center [195, 80] width 28 height 9
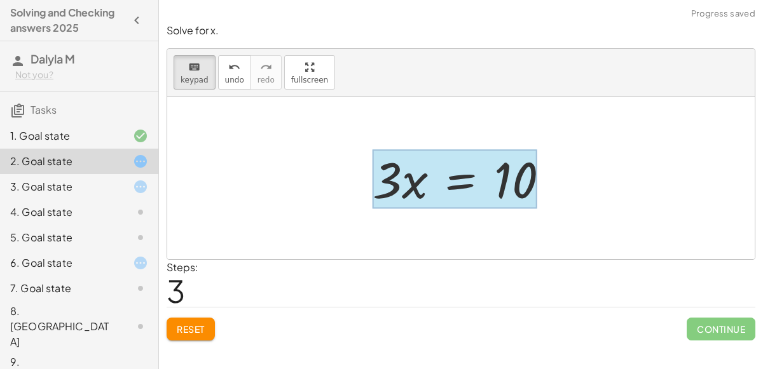
click at [436, 173] on div at bounding box center [454, 179] width 164 height 59
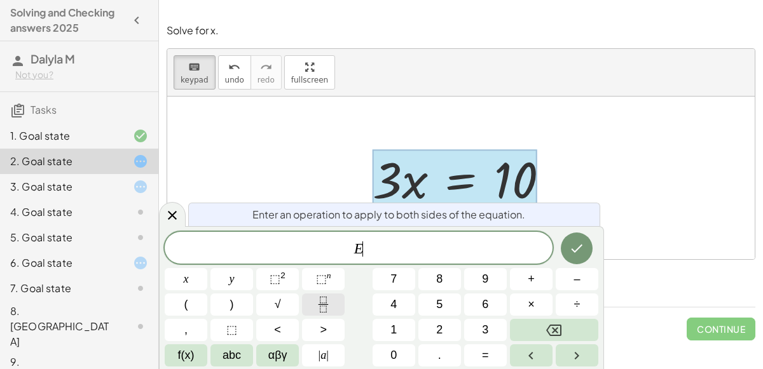
click at [329, 305] on icon "Fraction" at bounding box center [323, 305] width 16 height 16
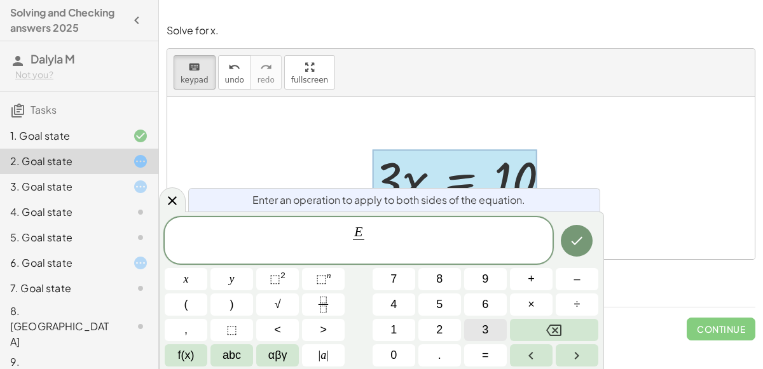
click at [502, 320] on button "3" at bounding box center [485, 330] width 43 height 22
click at [584, 241] on icon "Done" at bounding box center [576, 240] width 15 height 15
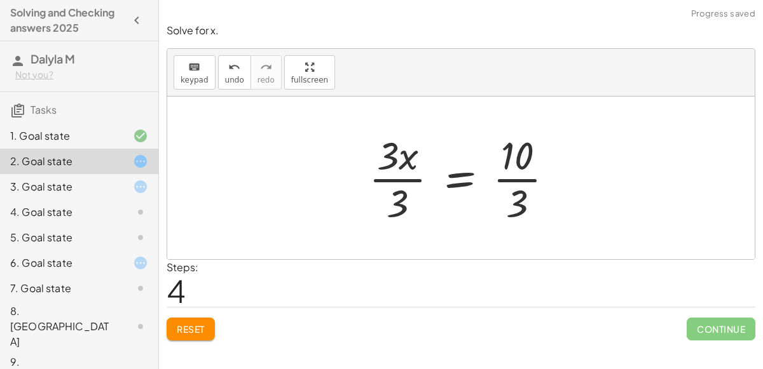
click at [404, 184] on div at bounding box center [466, 178] width 208 height 98
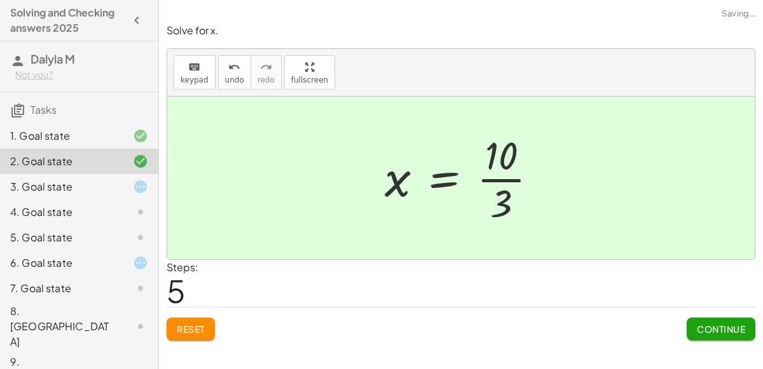
click at [491, 179] on div at bounding box center [466, 178] width 176 height 98
click at [735, 327] on span "Continue" at bounding box center [721, 329] width 48 height 11
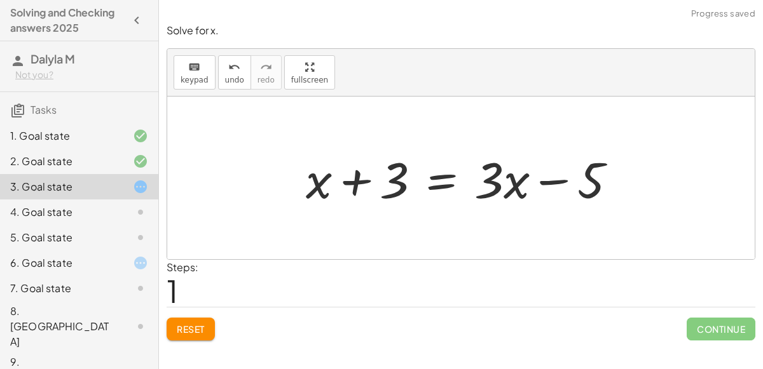
click at [195, 322] on button "Reset" at bounding box center [191, 329] width 48 height 23
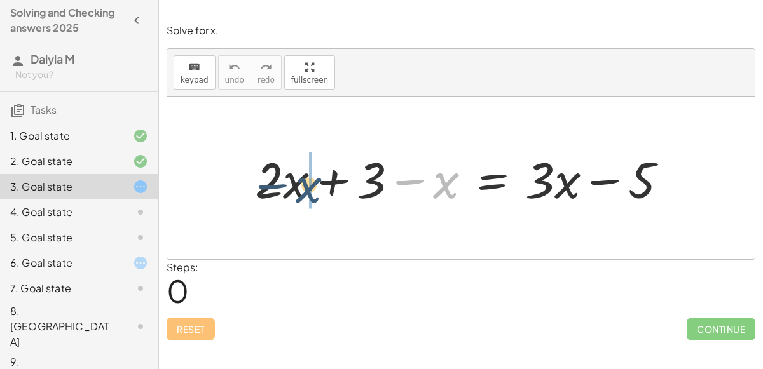
drag, startPoint x: 441, startPoint y: 188, endPoint x: 290, endPoint y: 195, distance: 150.8
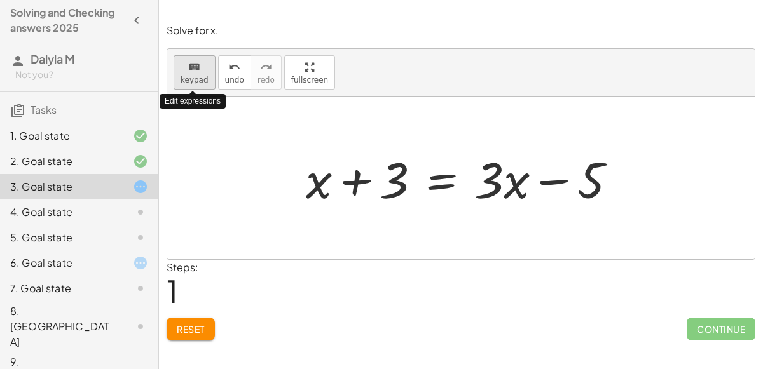
click at [190, 76] on span "keypad" at bounding box center [195, 80] width 28 height 9
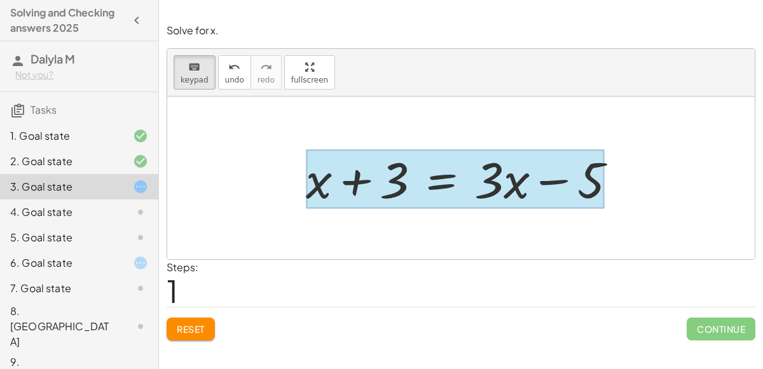
click at [444, 193] on div at bounding box center [455, 179] width 299 height 59
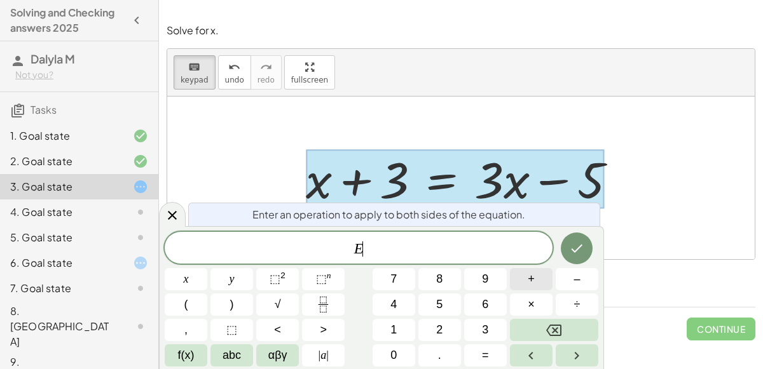
click at [541, 279] on button "+" at bounding box center [531, 279] width 43 height 22
click at [451, 303] on button "5" at bounding box center [439, 305] width 43 height 22
click at [577, 250] on icon "Done" at bounding box center [576, 249] width 11 height 8
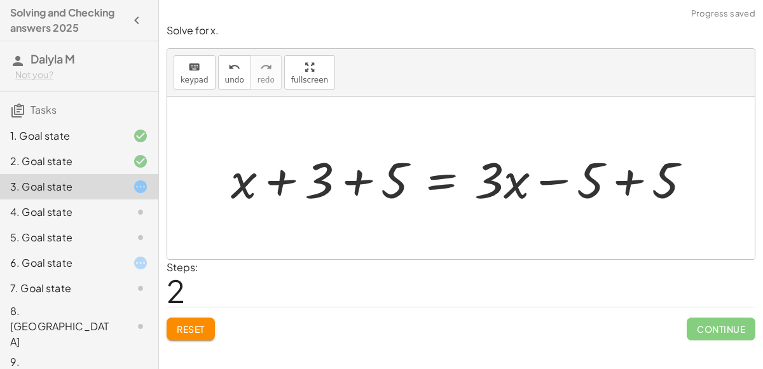
click at [626, 181] on div at bounding box center [465, 178] width 483 height 65
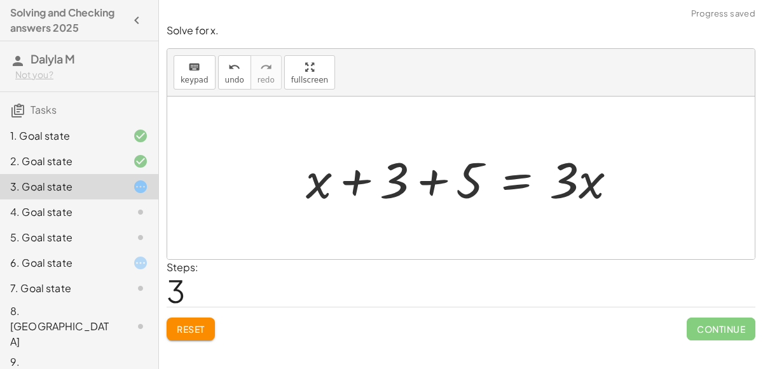
click at [436, 179] on div at bounding box center [466, 178] width 334 height 65
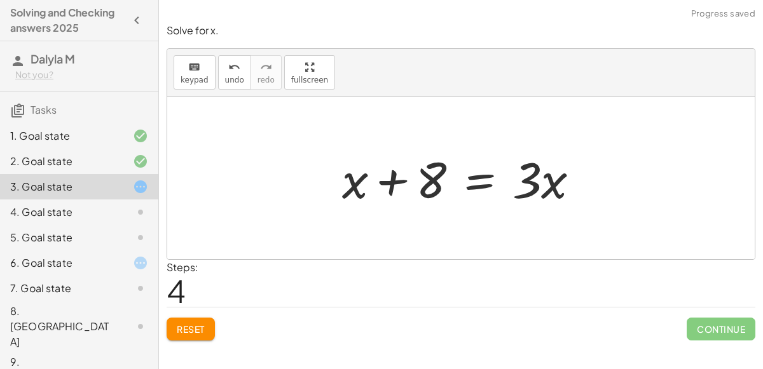
click at [478, 184] on div at bounding box center [466, 178] width 261 height 65
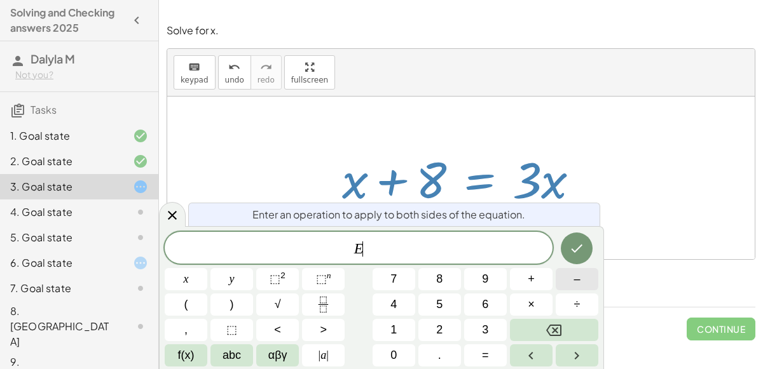
click at [587, 277] on button "–" at bounding box center [577, 279] width 43 height 22
click at [177, 282] on button "x" at bounding box center [186, 279] width 43 height 22
click at [568, 250] on button "Done" at bounding box center [577, 249] width 32 height 32
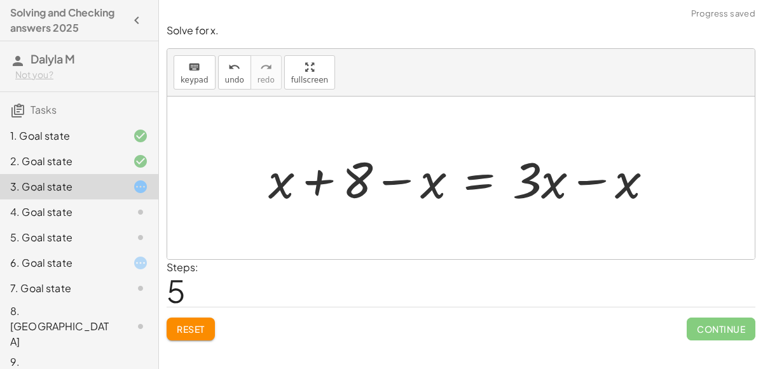
click at [590, 175] on div at bounding box center [465, 178] width 407 height 65
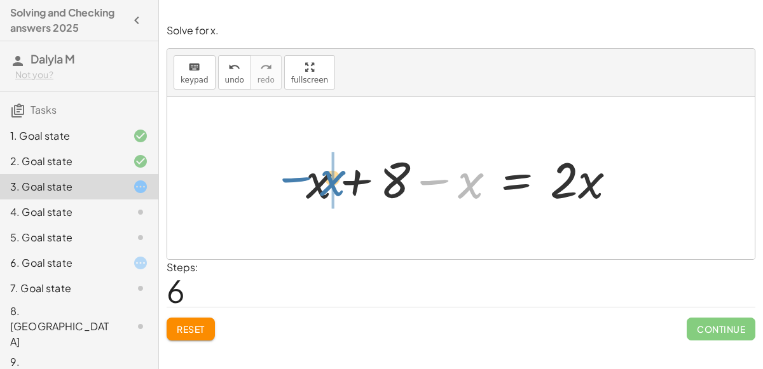
drag, startPoint x: 468, startPoint y: 186, endPoint x: 324, endPoint y: 181, distance: 143.8
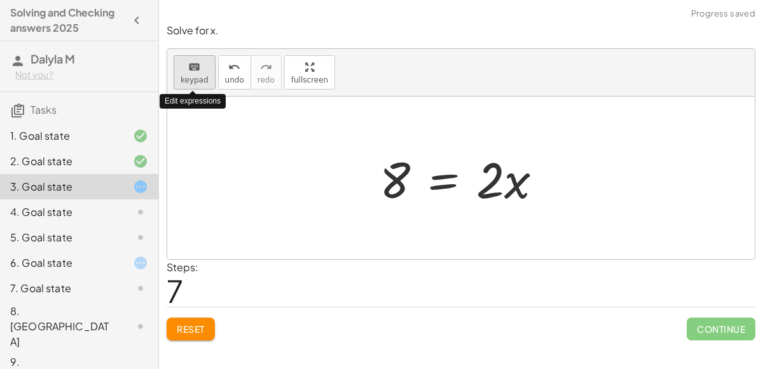
click at [188, 69] on icon "keyboard" at bounding box center [194, 67] width 12 height 15
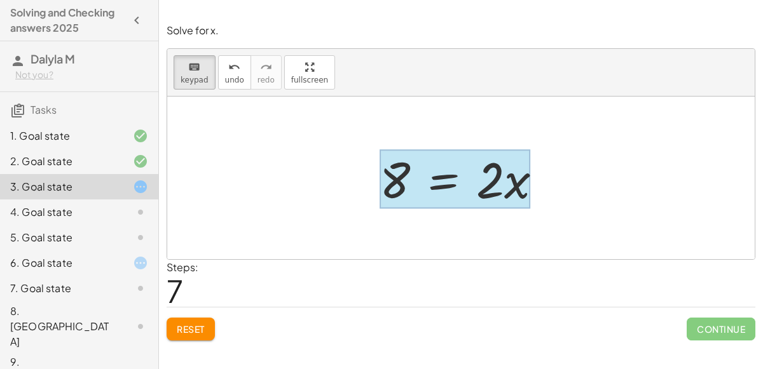
click at [430, 176] on div at bounding box center [454, 179] width 151 height 59
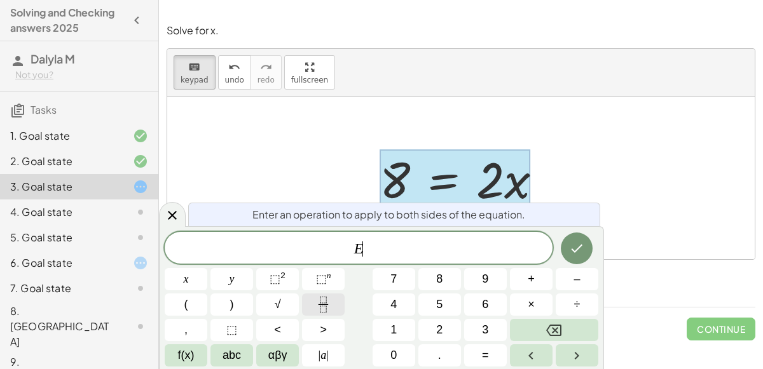
click at [325, 303] on icon "Fraction" at bounding box center [323, 300] width 6 height 6
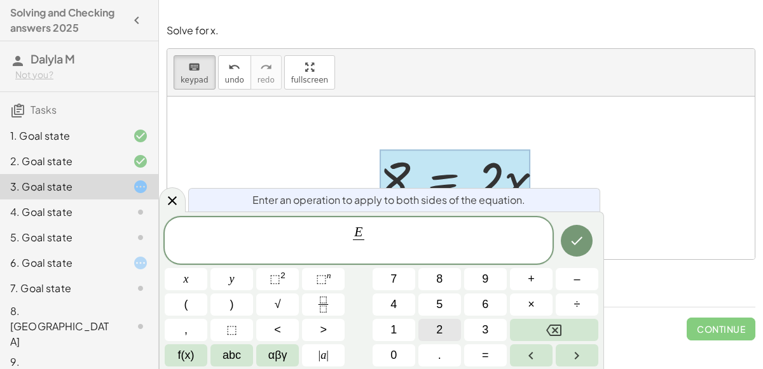
click at [438, 324] on span "2" at bounding box center [439, 330] width 6 height 17
click at [580, 250] on button "Done" at bounding box center [577, 241] width 32 height 32
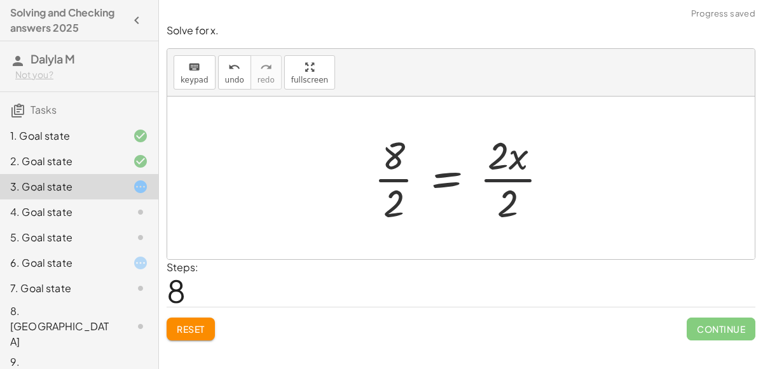
click at [515, 177] on div at bounding box center [466, 178] width 198 height 98
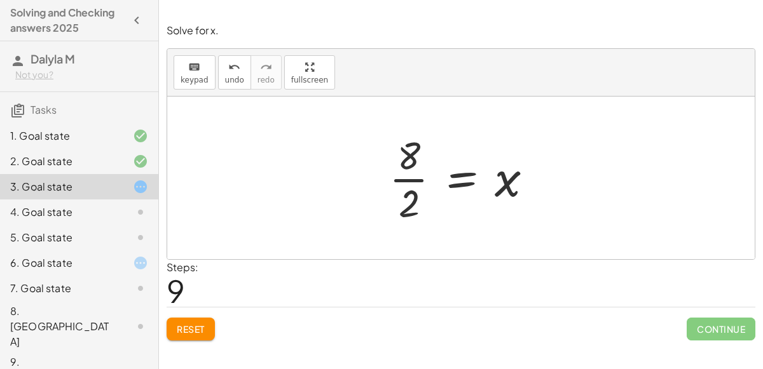
click at [400, 176] on div at bounding box center [466, 178] width 167 height 98
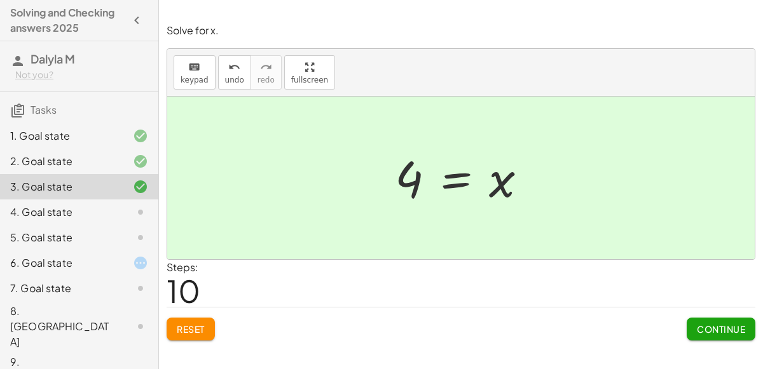
click at [64, 214] on div "4. Goal state" at bounding box center [61, 212] width 102 height 15
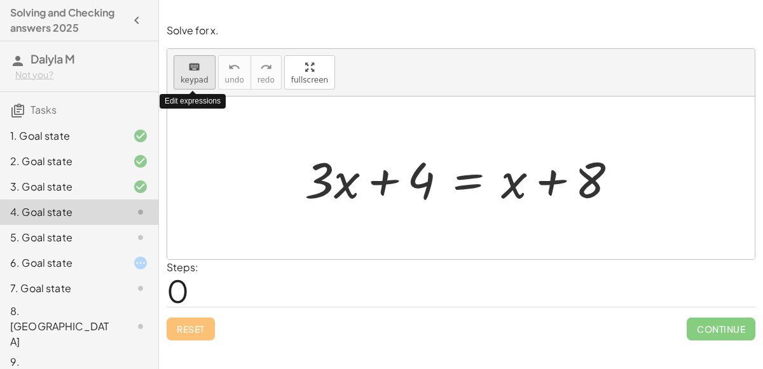
click at [200, 72] on div "keyboard" at bounding box center [195, 66] width 28 height 15
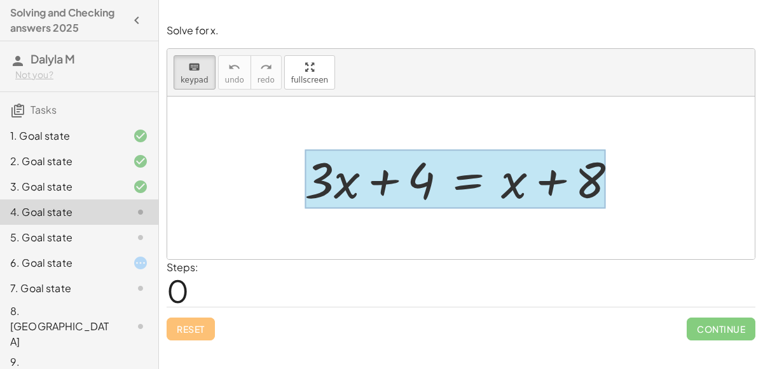
click at [477, 193] on div at bounding box center [454, 179] width 301 height 59
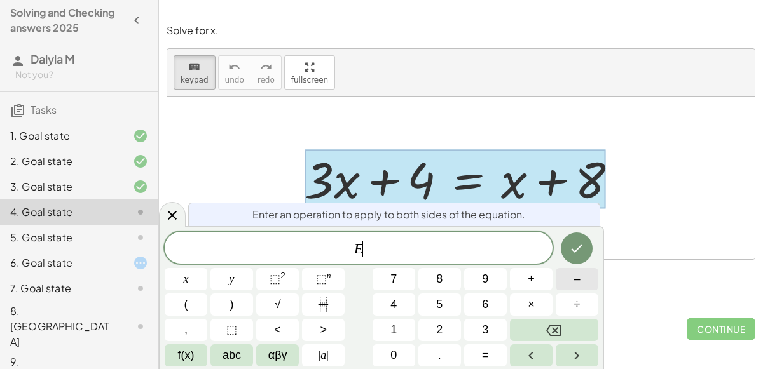
click at [561, 277] on button "–" at bounding box center [577, 279] width 43 height 22
click at [399, 301] on button "4" at bounding box center [393, 305] width 43 height 22
click at [579, 242] on icon "Done" at bounding box center [576, 248] width 15 height 15
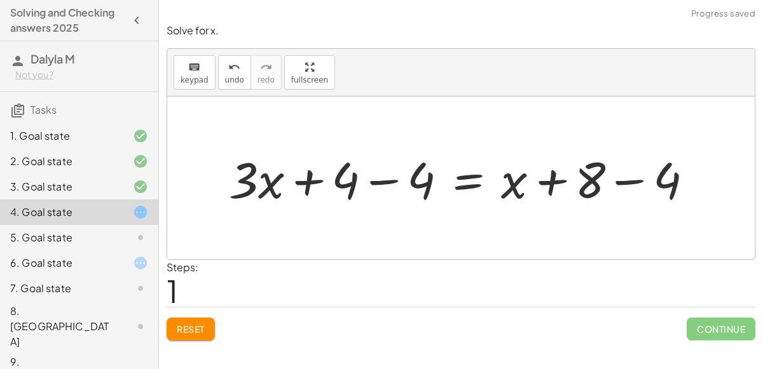
click at [635, 173] on div at bounding box center [465, 178] width 487 height 65
click at [379, 179] on div at bounding box center [426, 178] width 409 height 65
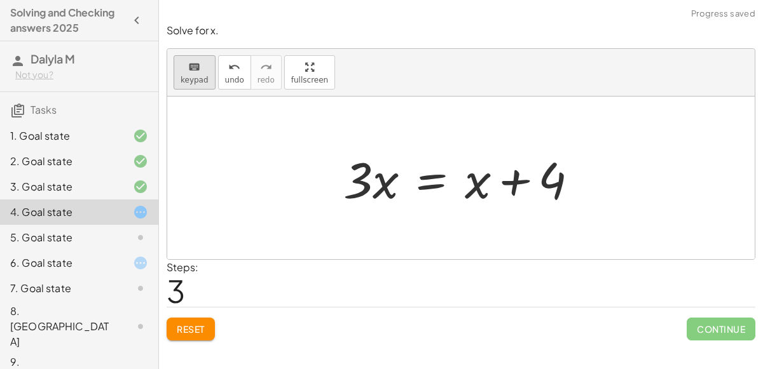
click at [197, 69] on icon "keyboard" at bounding box center [194, 67] width 12 height 15
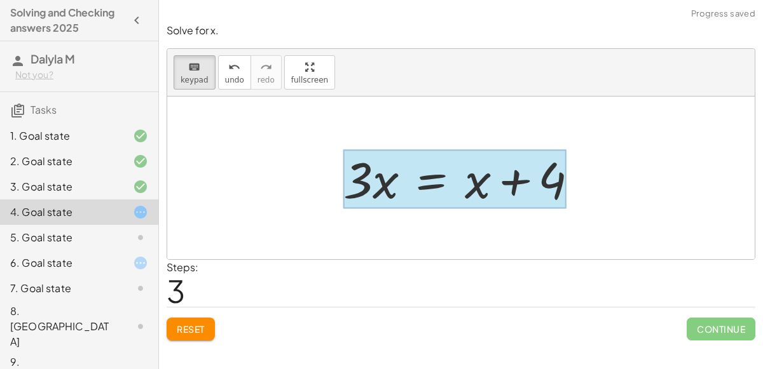
click at [427, 180] on div at bounding box center [454, 179] width 223 height 59
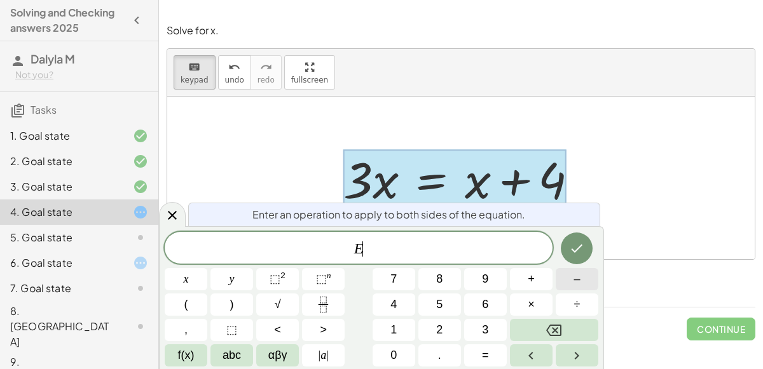
click at [559, 281] on button "–" at bounding box center [577, 279] width 43 height 22
click at [184, 277] on span "x" at bounding box center [186, 279] width 5 height 17
click at [580, 252] on icon "Done" at bounding box center [576, 248] width 15 height 15
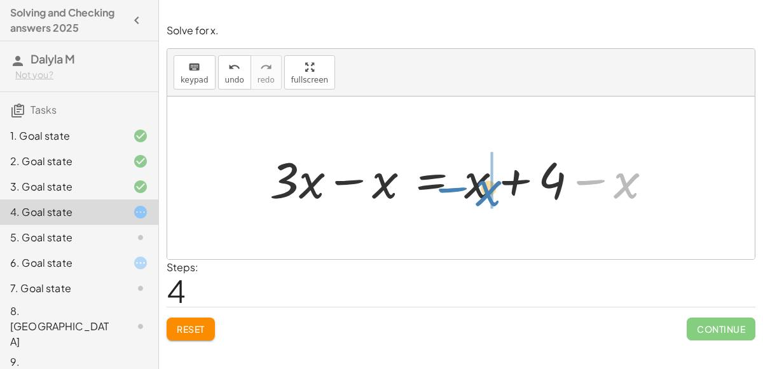
drag, startPoint x: 625, startPoint y: 184, endPoint x: 491, endPoint y: 191, distance: 134.9
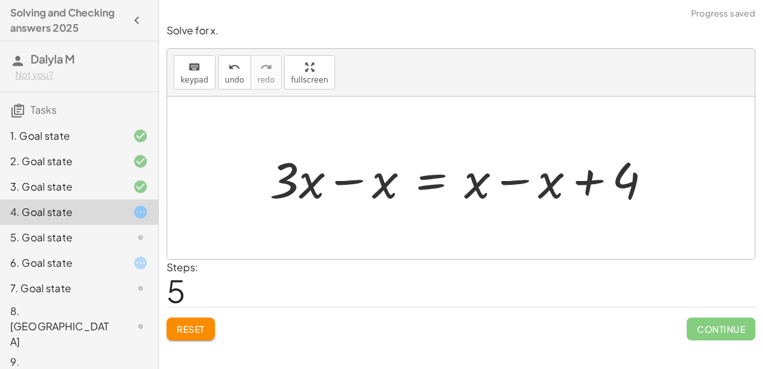
click at [512, 175] on div at bounding box center [465, 178] width 405 height 65
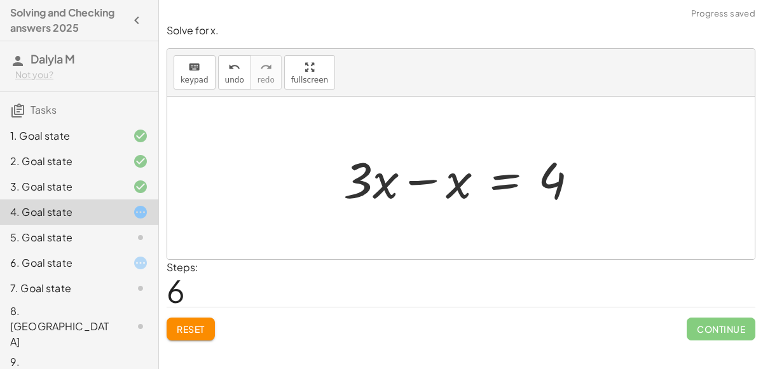
click at [425, 177] on div at bounding box center [466, 178] width 258 height 65
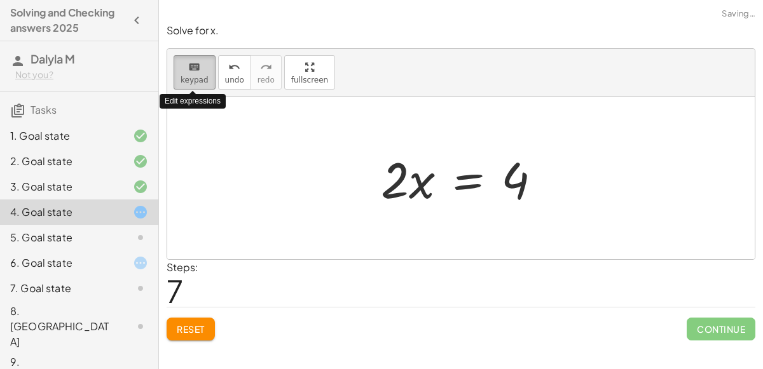
click at [187, 80] on span "keypad" at bounding box center [195, 80] width 28 height 9
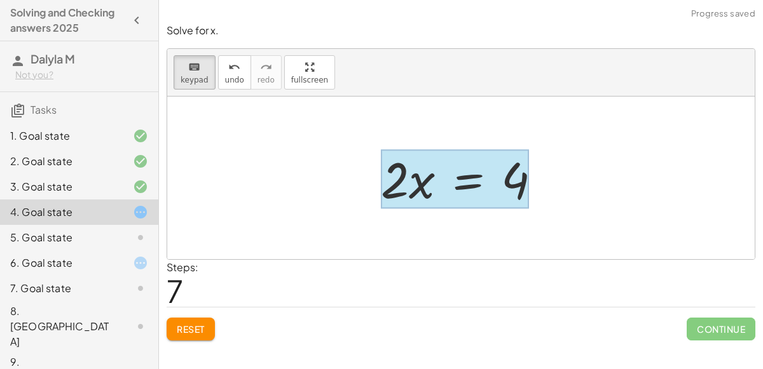
click at [479, 172] on div at bounding box center [455, 179] width 148 height 59
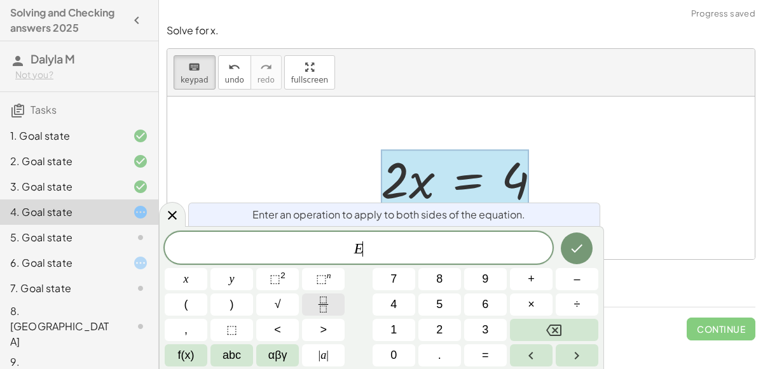
click at [326, 301] on icon "Fraction" at bounding box center [323, 305] width 16 height 16
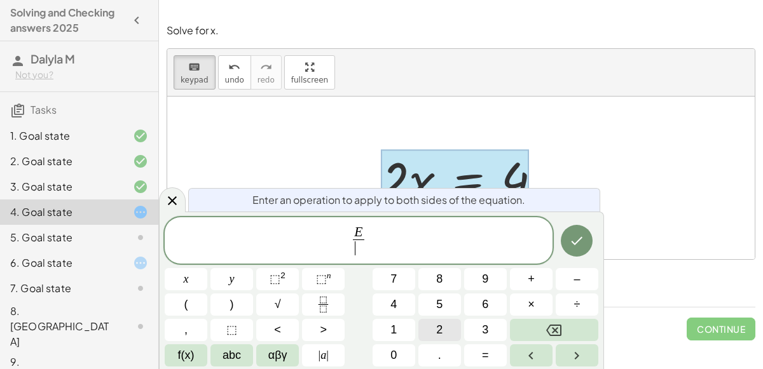
click at [451, 326] on button "2" at bounding box center [439, 330] width 43 height 22
click at [569, 247] on icon "Done" at bounding box center [576, 240] width 15 height 15
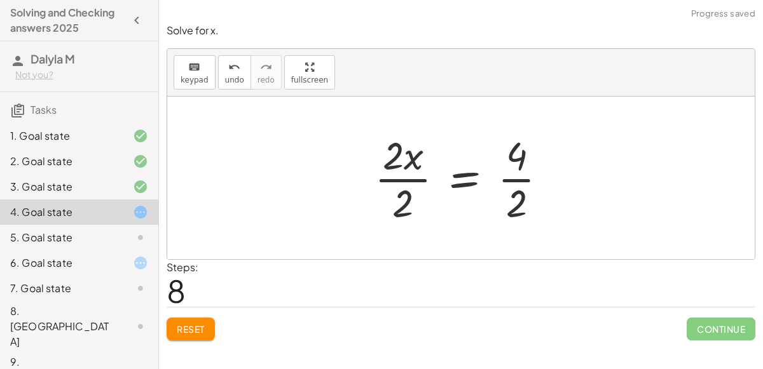
click at [421, 177] on div at bounding box center [466, 178] width 196 height 98
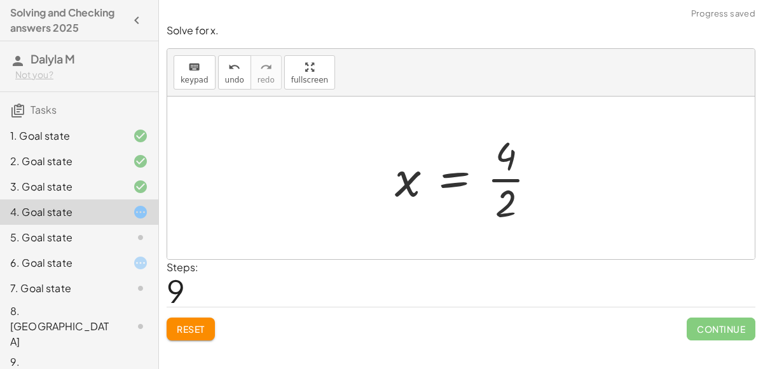
click at [519, 187] on div at bounding box center [470, 178] width 165 height 98
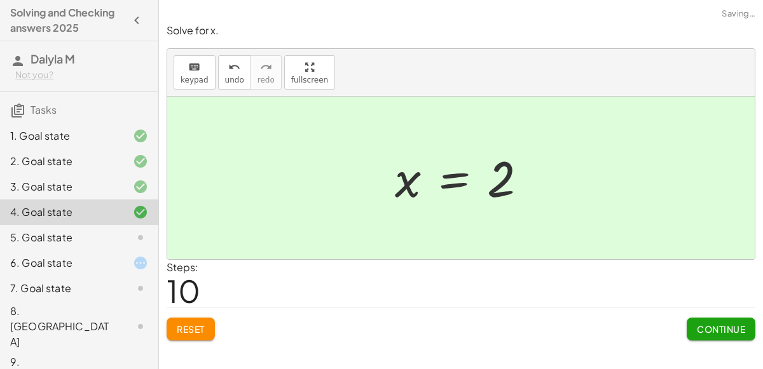
click at [718, 327] on span "Continue" at bounding box center [721, 329] width 48 height 11
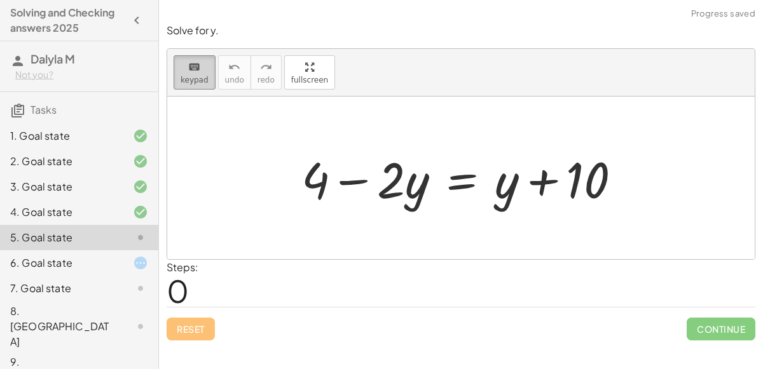
click at [191, 76] on span "keypad" at bounding box center [195, 80] width 28 height 9
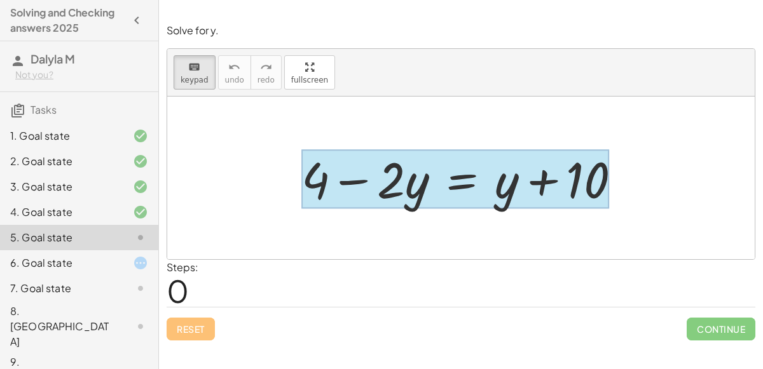
click at [449, 177] on div at bounding box center [455, 179] width 308 height 59
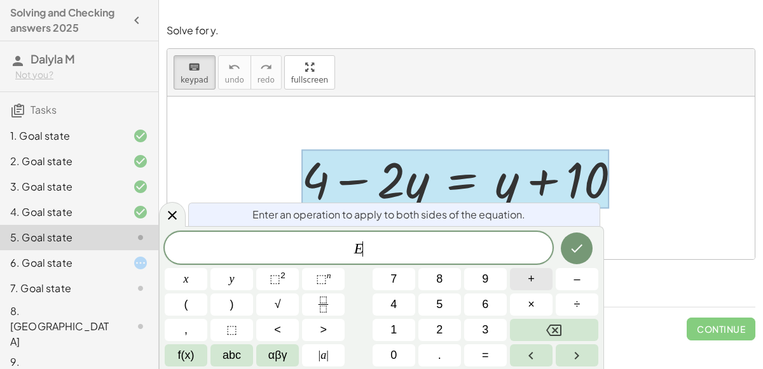
click at [543, 277] on button "+" at bounding box center [531, 279] width 43 height 22
click at [404, 303] on button "4" at bounding box center [393, 305] width 43 height 22
click at [578, 255] on icon "Done" at bounding box center [576, 248] width 15 height 15
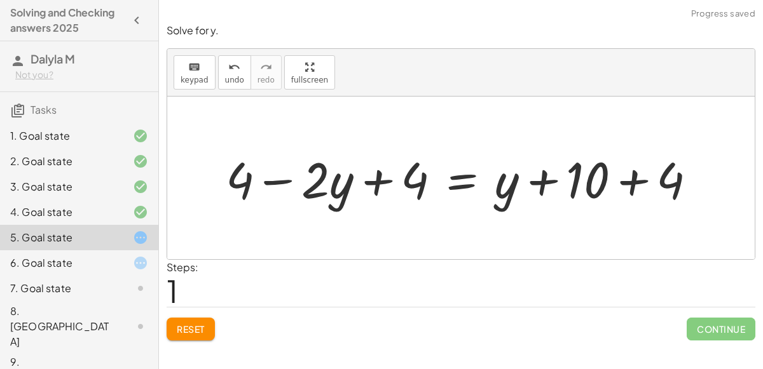
click at [634, 183] on div at bounding box center [465, 178] width 493 height 65
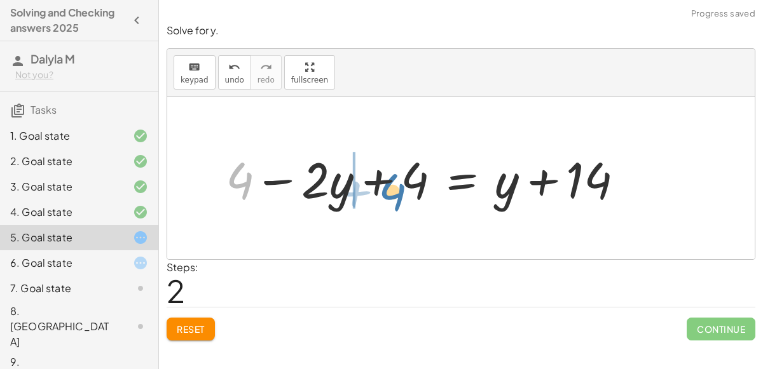
drag, startPoint x: 231, startPoint y: 179, endPoint x: 383, endPoint y: 186, distance: 151.4
click at [383, 186] on div at bounding box center [429, 178] width 421 height 65
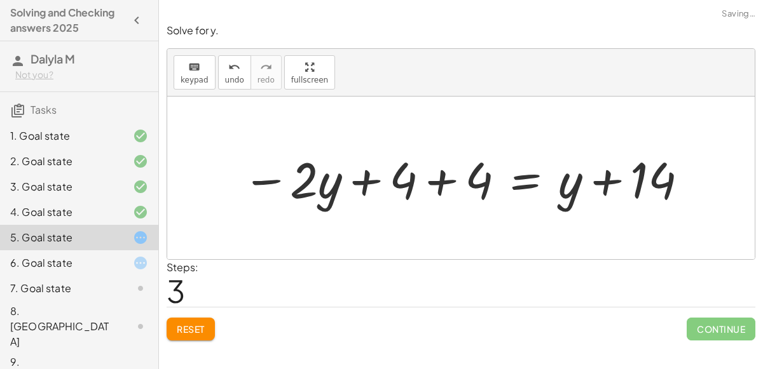
click at [443, 181] on div at bounding box center [466, 178] width 460 height 65
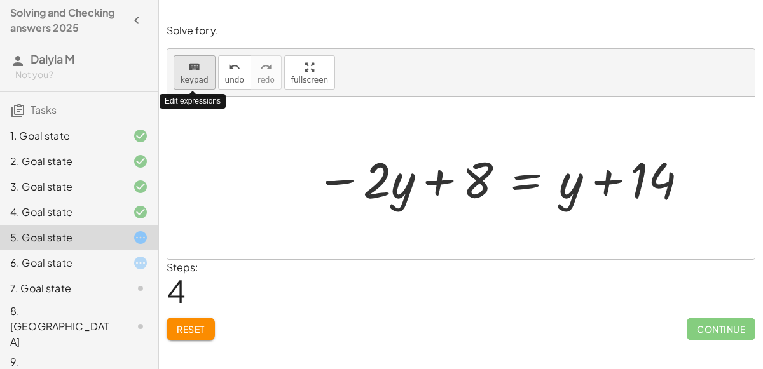
click at [191, 76] on span "keypad" at bounding box center [195, 80] width 28 height 9
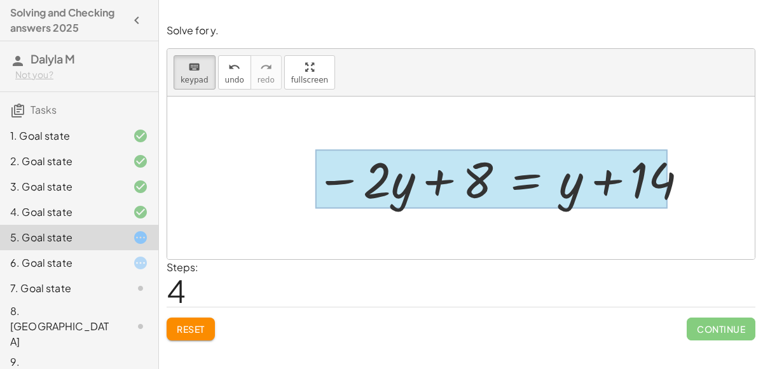
click at [522, 182] on div at bounding box center [491, 179] width 352 height 59
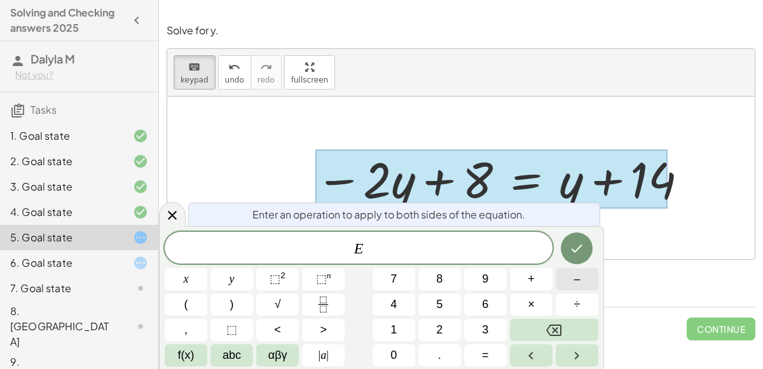
click at [580, 278] on span "–" at bounding box center [576, 279] width 6 height 17
click at [231, 274] on span "y" at bounding box center [231, 279] width 5 height 17
click at [576, 246] on icon "Done" at bounding box center [576, 248] width 15 height 15
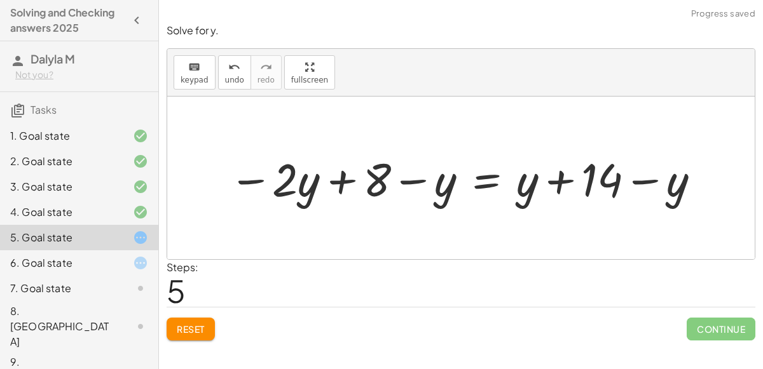
click at [639, 179] on div at bounding box center [465, 178] width 486 height 60
click at [181, 332] on span "Reset" at bounding box center [191, 329] width 28 height 11
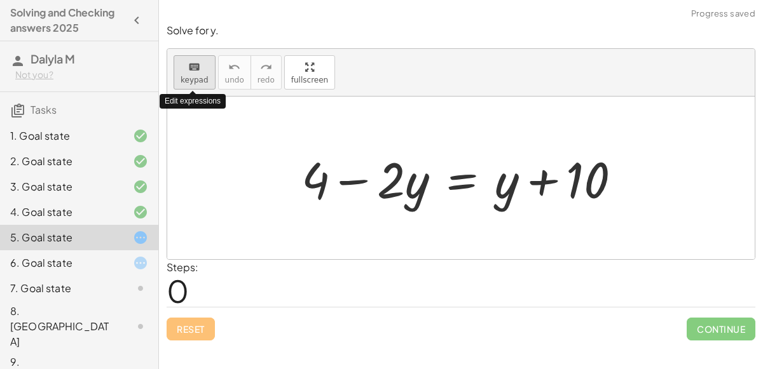
click at [195, 73] on icon "keyboard" at bounding box center [194, 67] width 12 height 15
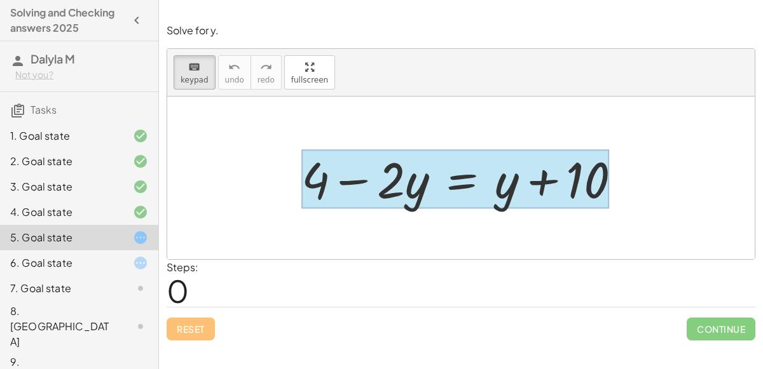
click at [463, 179] on div at bounding box center [455, 179] width 308 height 59
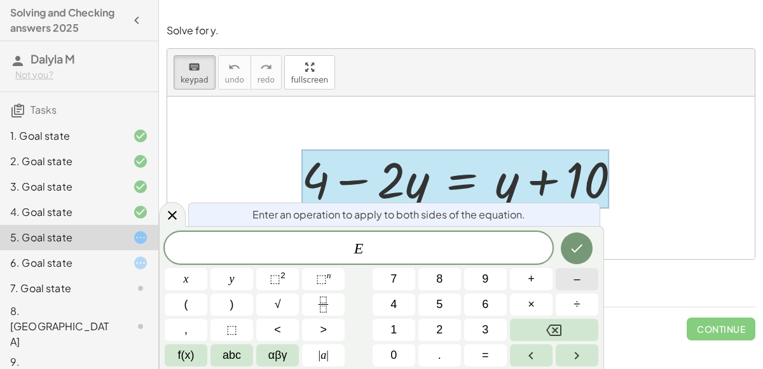
click at [560, 275] on button "–" at bounding box center [577, 279] width 43 height 22
click at [407, 304] on button "4" at bounding box center [393, 305] width 43 height 22
click at [578, 244] on icon "Done" at bounding box center [576, 248] width 15 height 15
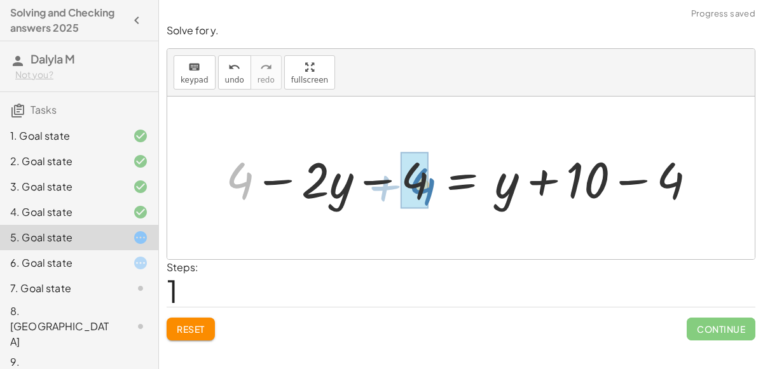
drag, startPoint x: 240, startPoint y: 179, endPoint x: 425, endPoint y: 184, distance: 185.7
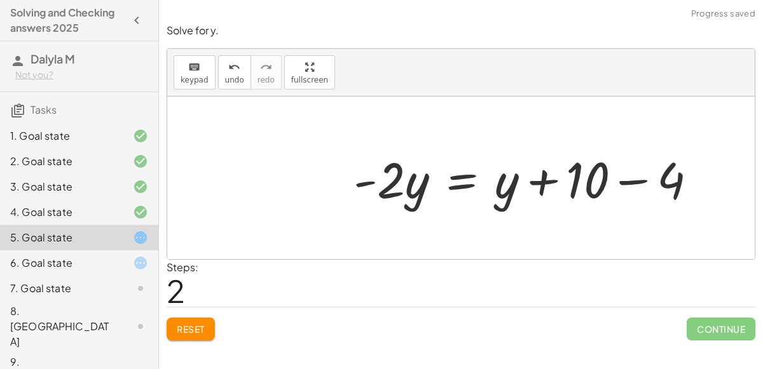
click at [632, 184] on div at bounding box center [530, 178] width 366 height 65
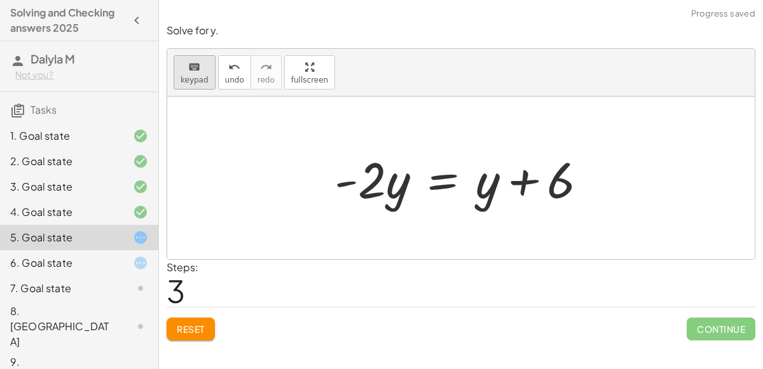
click at [190, 76] on span "keypad" at bounding box center [195, 80] width 28 height 9
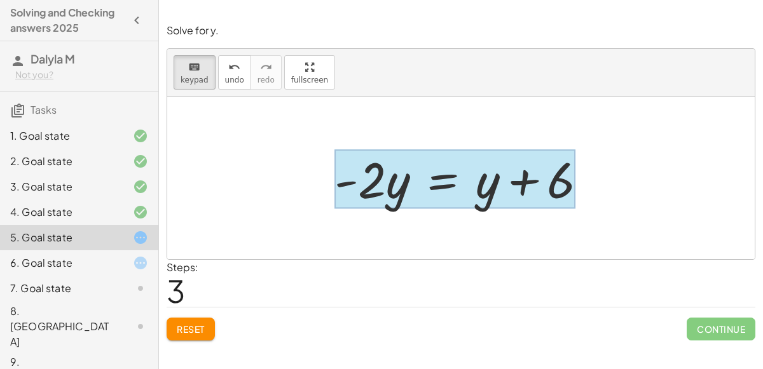
click at [438, 193] on div at bounding box center [454, 179] width 241 height 59
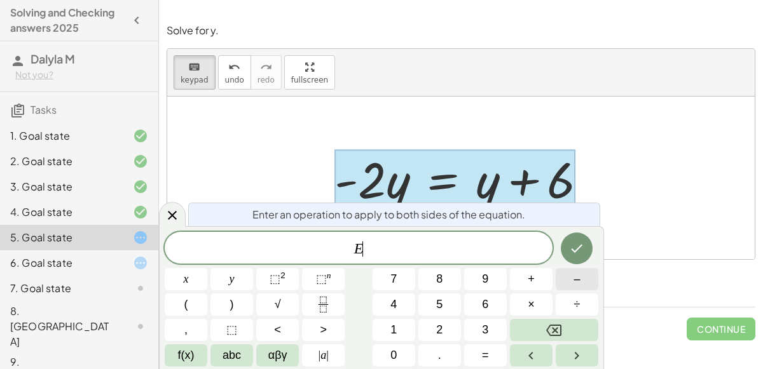
click at [557, 280] on button "–" at bounding box center [577, 279] width 43 height 22
click at [221, 281] on button "y" at bounding box center [231, 279] width 43 height 22
click at [576, 248] on icon "Done" at bounding box center [576, 248] width 15 height 15
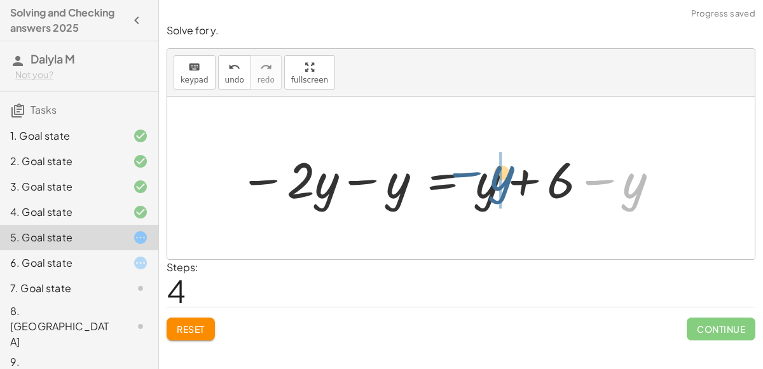
drag, startPoint x: 634, startPoint y: 186, endPoint x: 502, endPoint y: 179, distance: 132.4
click at [502, 179] on div at bounding box center [450, 178] width 434 height 65
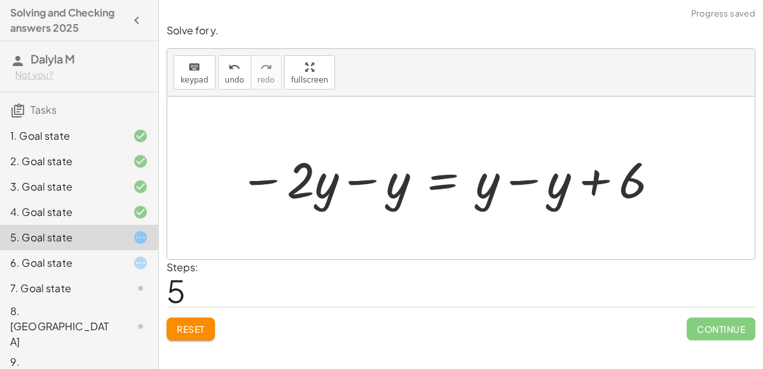
click at [513, 177] on div at bounding box center [450, 178] width 434 height 65
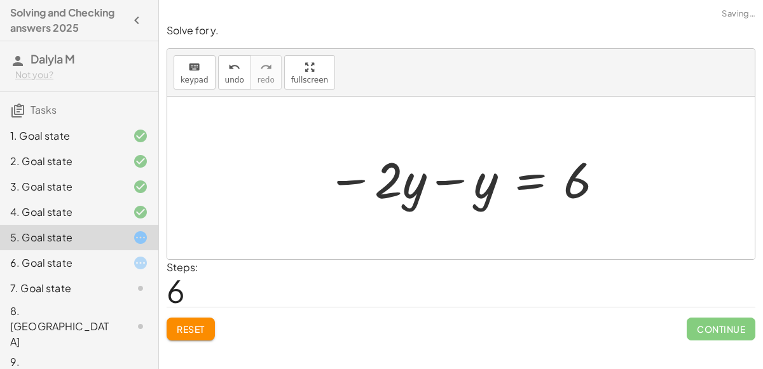
click at [446, 181] on div at bounding box center [465, 178] width 291 height 65
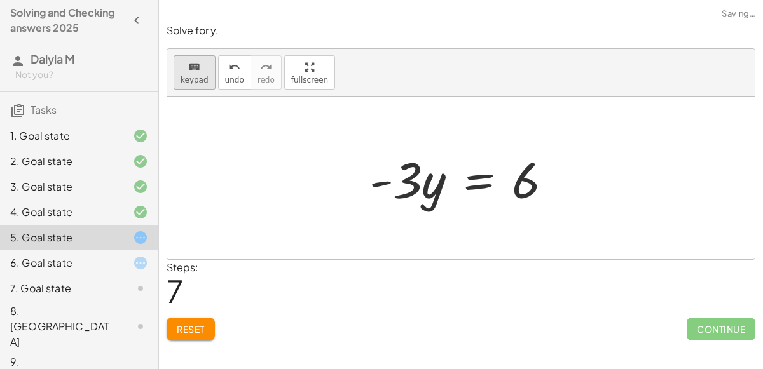
click at [198, 70] on div "keyboard" at bounding box center [195, 66] width 28 height 15
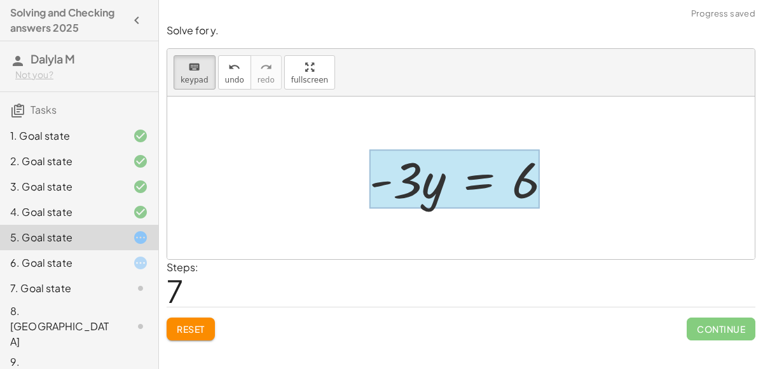
click at [468, 175] on div at bounding box center [454, 179] width 170 height 59
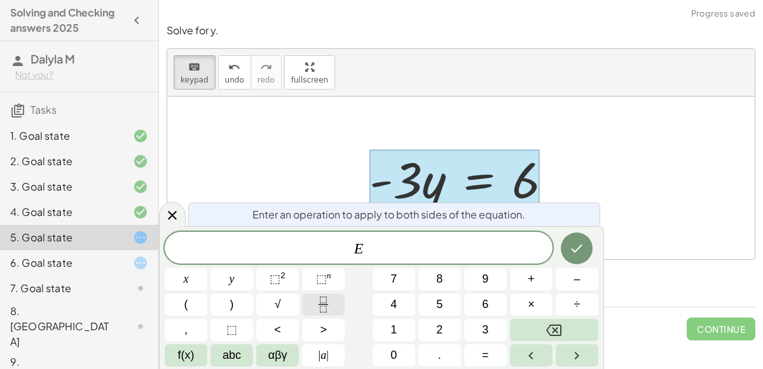
click at [339, 301] on button "Fraction" at bounding box center [323, 305] width 43 height 22
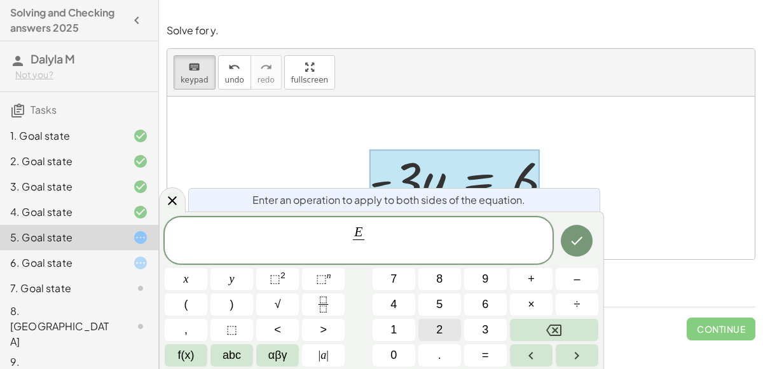
click at [434, 335] on button "2" at bounding box center [439, 330] width 43 height 22
click at [577, 282] on span "–" at bounding box center [576, 279] width 6 height 17
click at [585, 322] on button "Backspace" at bounding box center [554, 330] width 88 height 22
click at [563, 270] on button "–" at bounding box center [577, 279] width 43 height 22
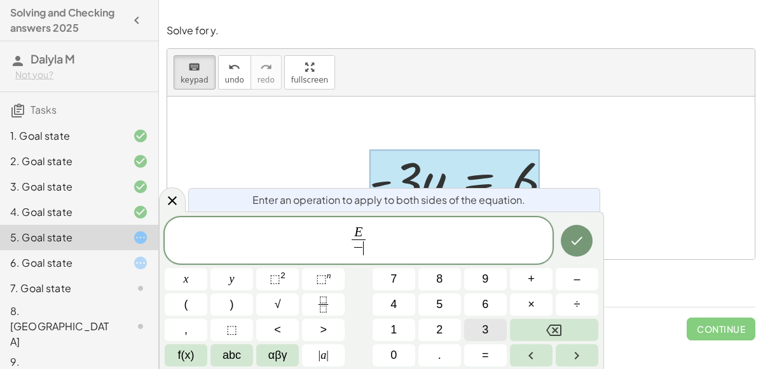
click at [484, 332] on span "3" at bounding box center [485, 330] width 6 height 17
click at [577, 236] on icon "Done" at bounding box center [576, 240] width 15 height 15
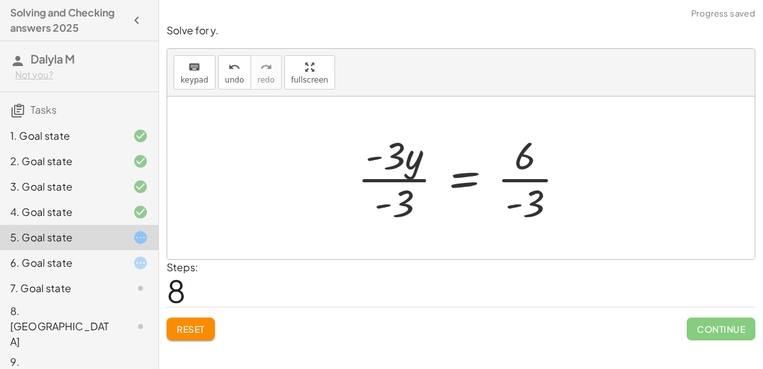
click at [417, 177] on div at bounding box center [466, 178] width 231 height 98
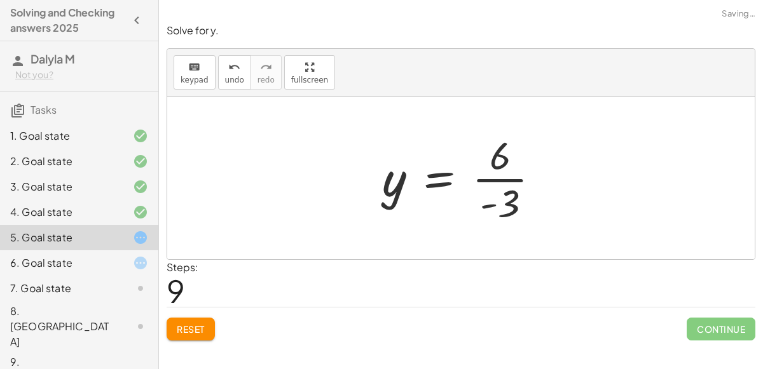
click at [498, 171] on div at bounding box center [466, 178] width 181 height 98
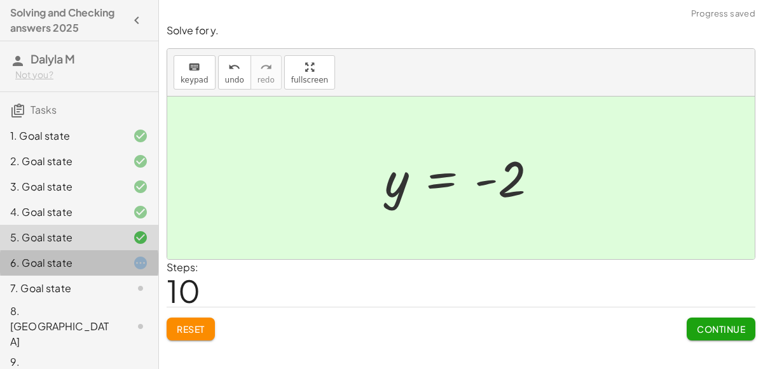
click at [146, 261] on icon at bounding box center [140, 263] width 15 height 15
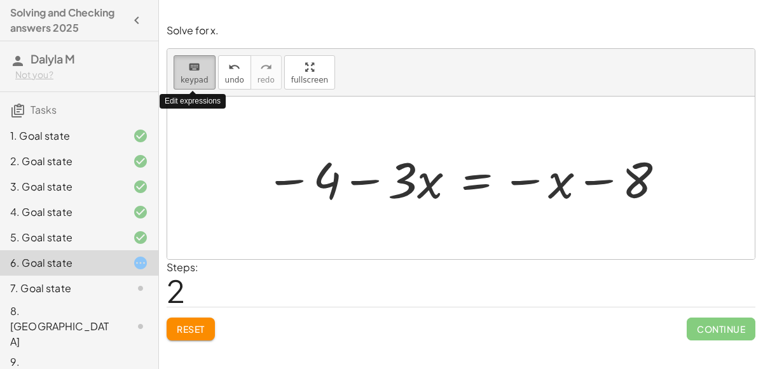
click at [195, 74] on button "keyboard keypad" at bounding box center [195, 72] width 42 height 34
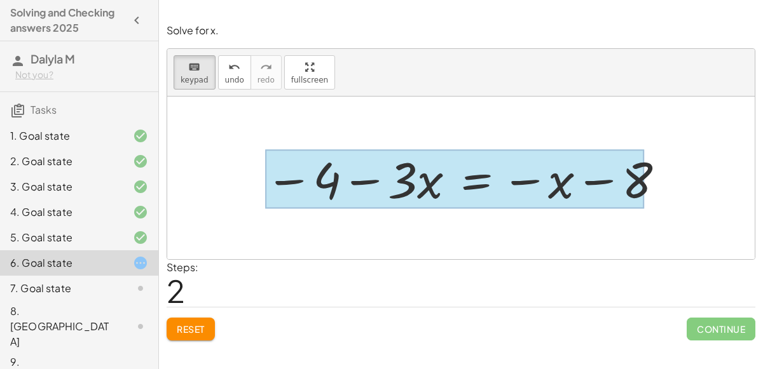
click at [468, 171] on div at bounding box center [454, 179] width 379 height 59
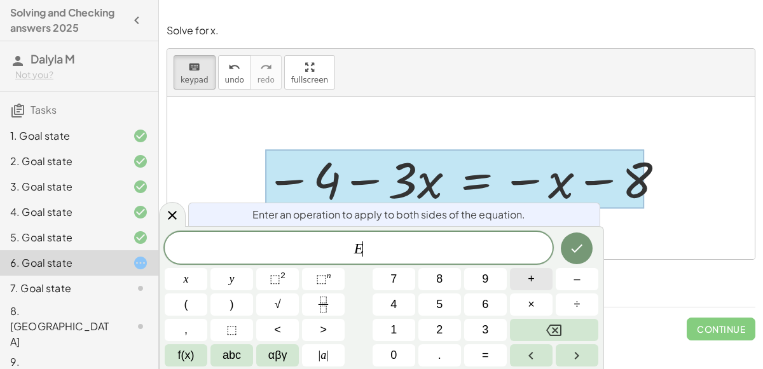
click at [525, 273] on button "+" at bounding box center [531, 279] width 43 height 22
click at [398, 299] on button "4" at bounding box center [393, 305] width 43 height 22
click at [587, 244] on button "Done" at bounding box center [577, 249] width 32 height 32
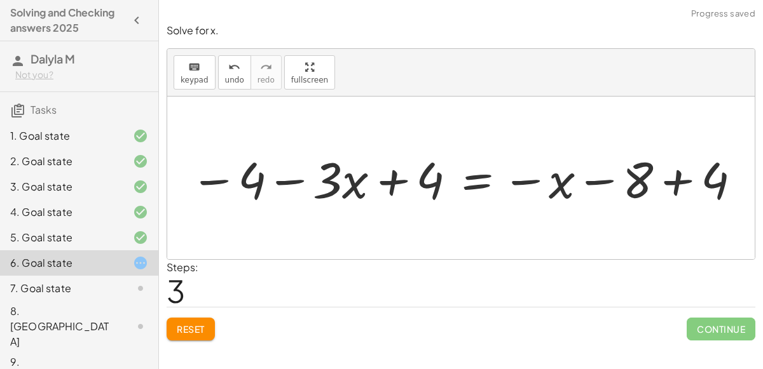
click at [675, 177] on div at bounding box center [466, 178] width 565 height 65
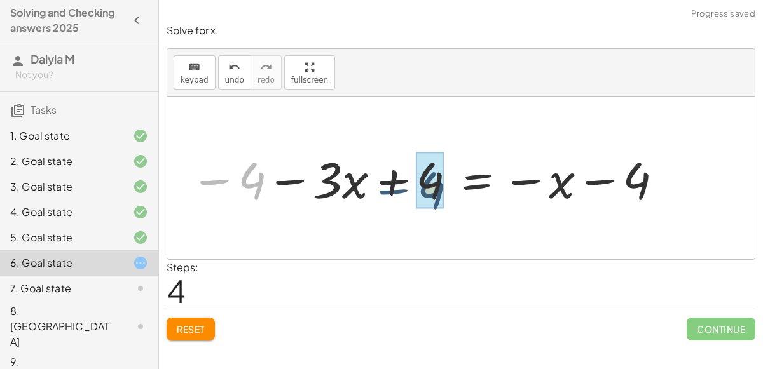
drag, startPoint x: 230, startPoint y: 181, endPoint x: 408, endPoint y: 183, distance: 178.0
click at [408, 183] on div at bounding box center [427, 178] width 487 height 65
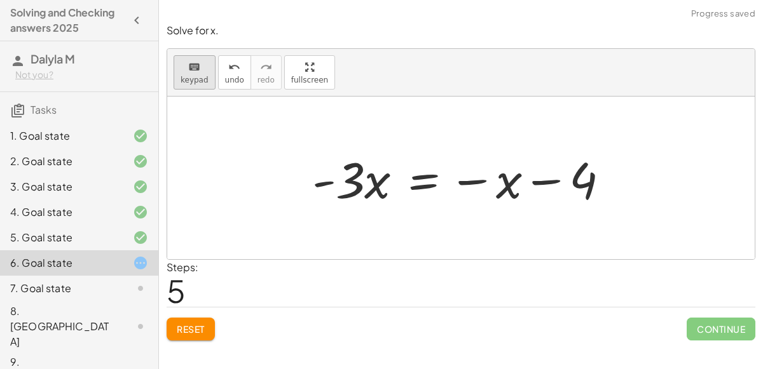
click at [197, 76] on span "keypad" at bounding box center [195, 80] width 28 height 9
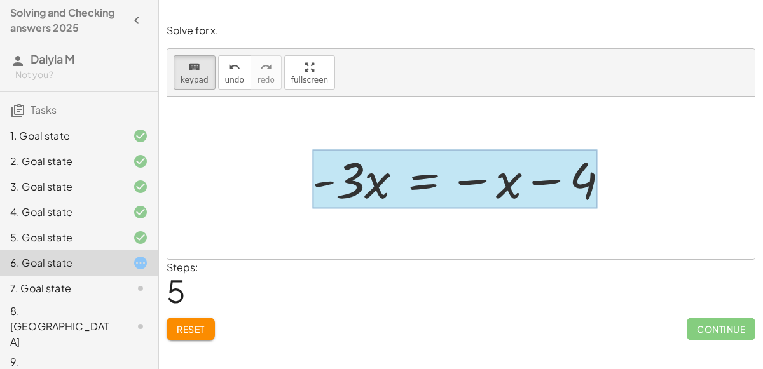
click at [417, 182] on div at bounding box center [454, 179] width 285 height 59
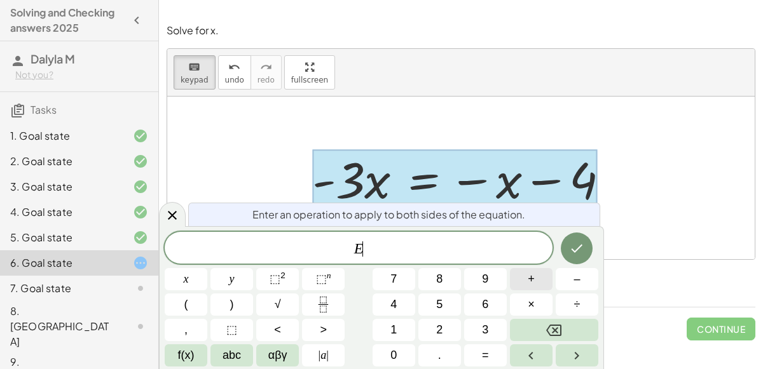
click at [533, 280] on span "+" at bounding box center [531, 279] width 7 height 17
click at [179, 283] on button "x" at bounding box center [186, 279] width 43 height 22
click at [571, 247] on icon "Done" at bounding box center [576, 248] width 15 height 15
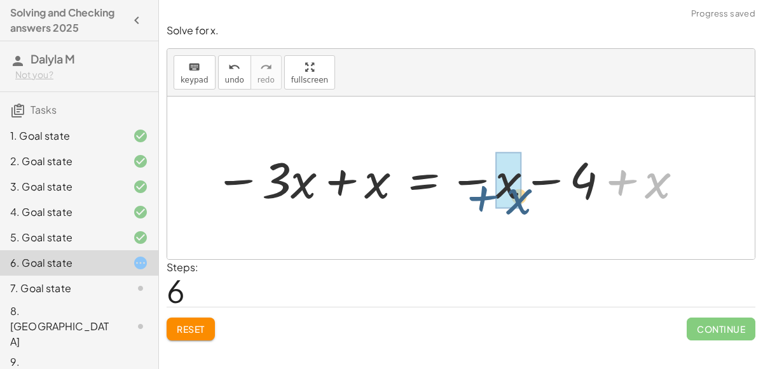
drag, startPoint x: 641, startPoint y: 179, endPoint x: 496, endPoint y: 193, distance: 145.6
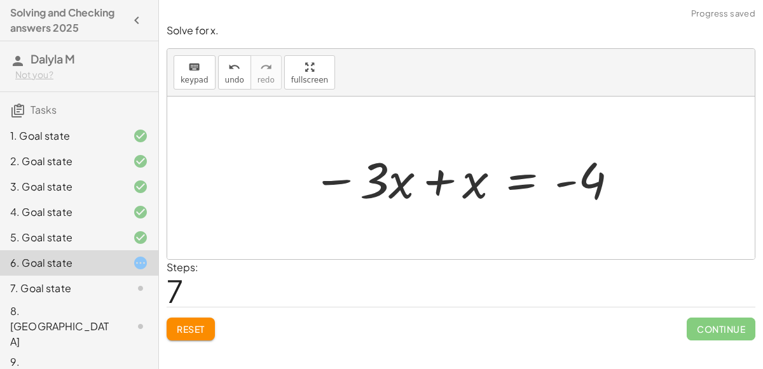
click at [441, 177] on div at bounding box center [466, 178] width 320 height 65
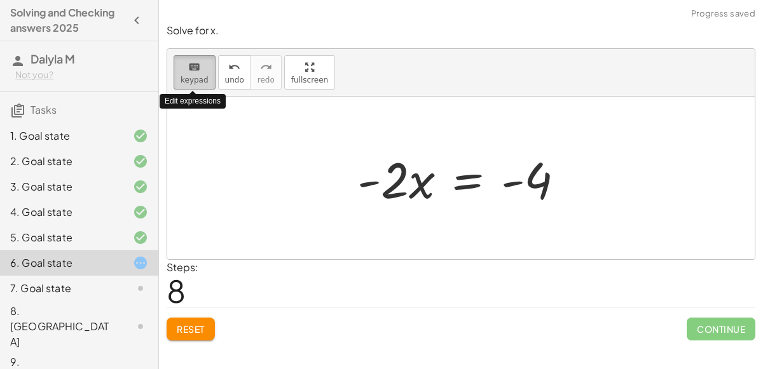
click at [194, 73] on icon "keyboard" at bounding box center [194, 67] width 12 height 15
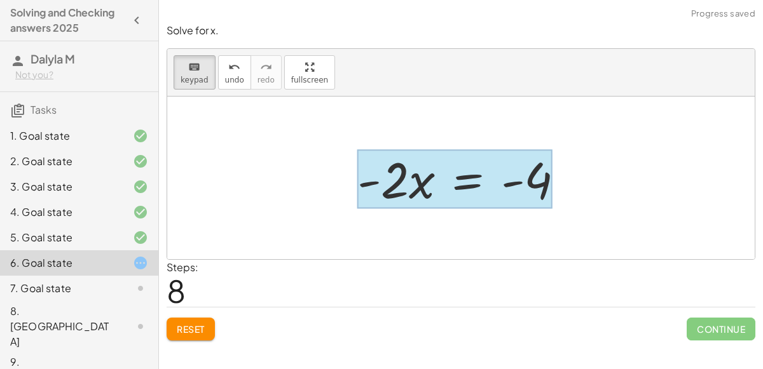
click at [460, 189] on div at bounding box center [454, 179] width 195 height 59
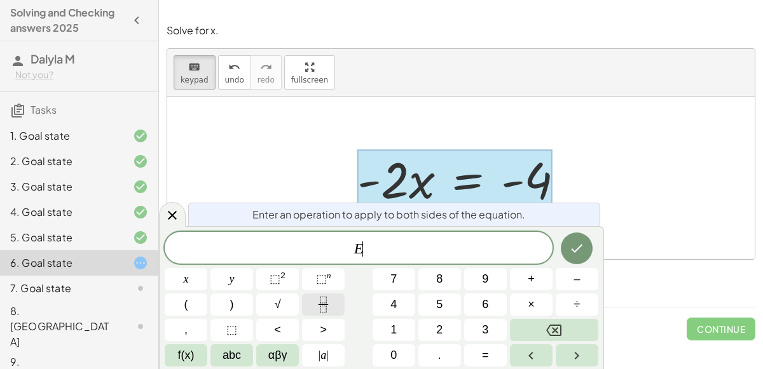
click at [318, 306] on icon "Fraction" at bounding box center [323, 305] width 16 height 16
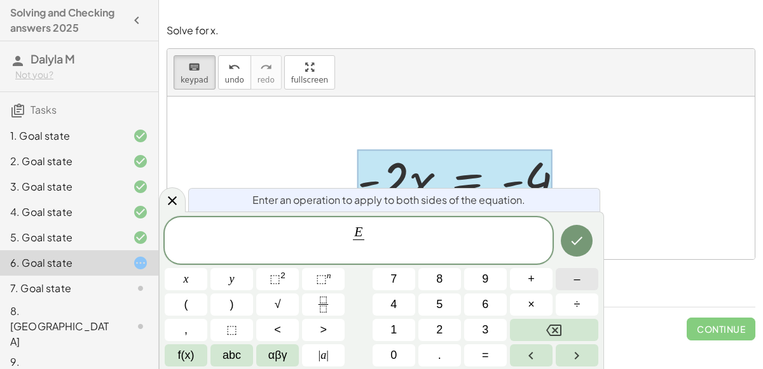
click at [567, 279] on button "–" at bounding box center [577, 279] width 43 height 22
click at [451, 327] on button "2" at bounding box center [439, 330] width 43 height 22
click at [577, 236] on icon "Done" at bounding box center [576, 240] width 15 height 15
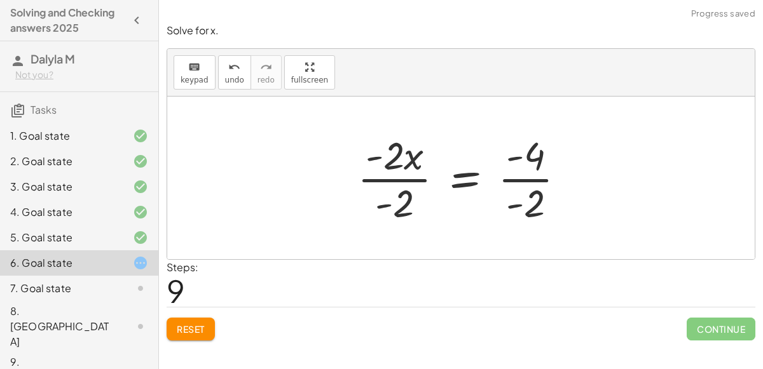
click at [375, 176] on div at bounding box center [466, 178] width 231 height 98
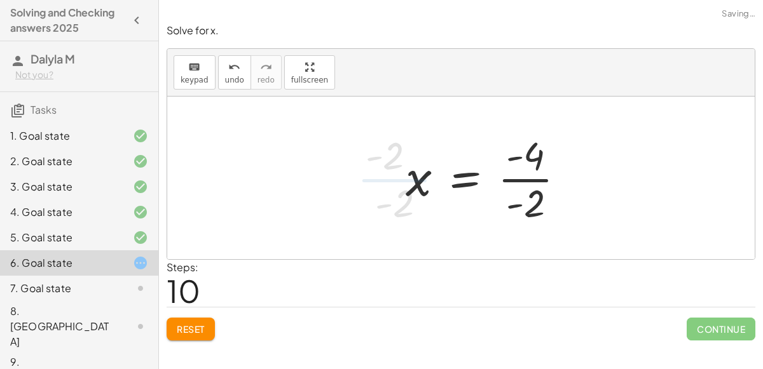
click at [527, 184] on div at bounding box center [490, 178] width 182 height 98
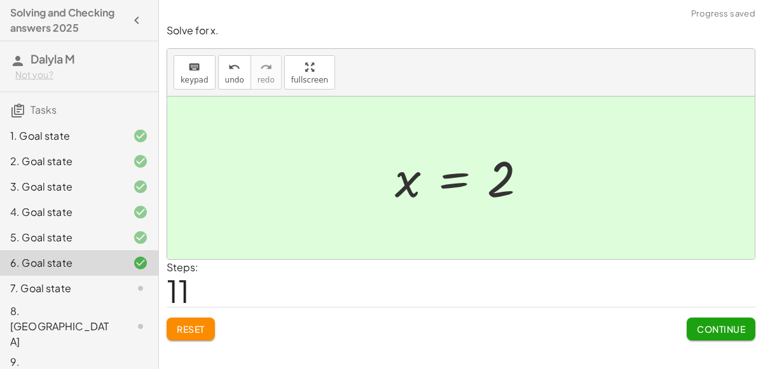
click at [137, 281] on icon at bounding box center [140, 288] width 15 height 15
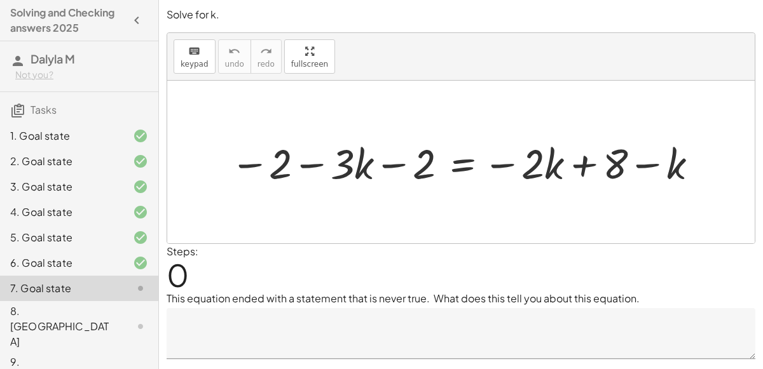
click at [461, 162] on div at bounding box center [466, 162] width 484 height 55
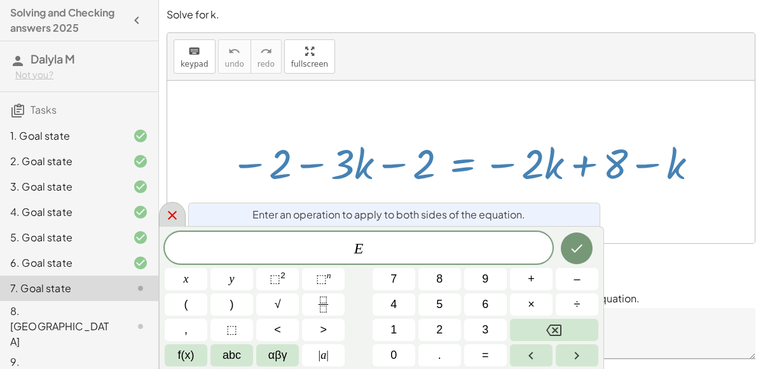
click at [168, 213] on icon at bounding box center [172, 215] width 15 height 15
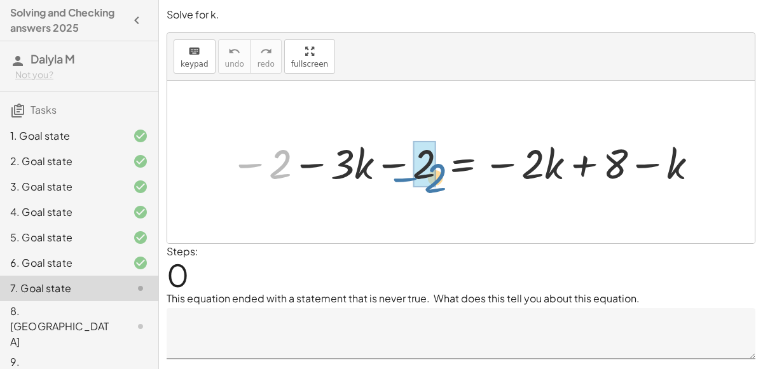
drag, startPoint x: 279, startPoint y: 176, endPoint x: 432, endPoint y: 188, distance: 153.6
click at [432, 188] on div at bounding box center [466, 162] width 484 height 55
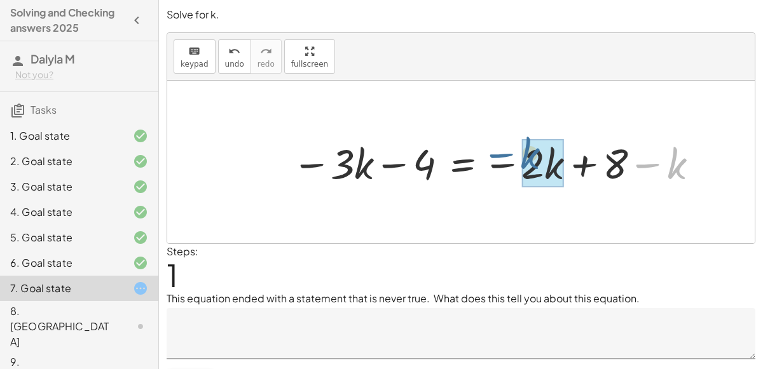
drag, startPoint x: 676, startPoint y: 168, endPoint x: 533, endPoint y: 163, distance: 142.5
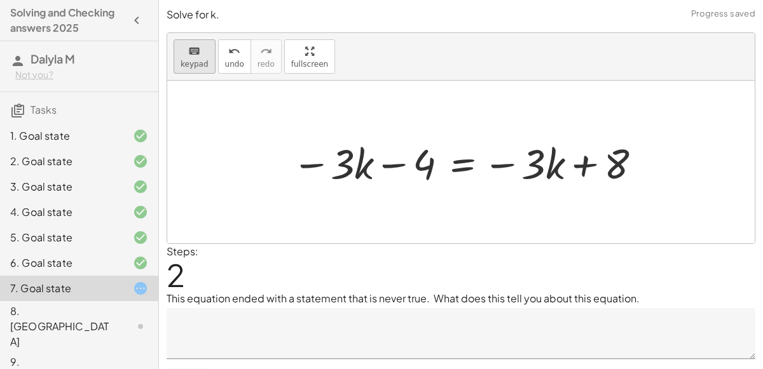
click at [185, 58] on button "keyboard keypad" at bounding box center [195, 56] width 42 height 34
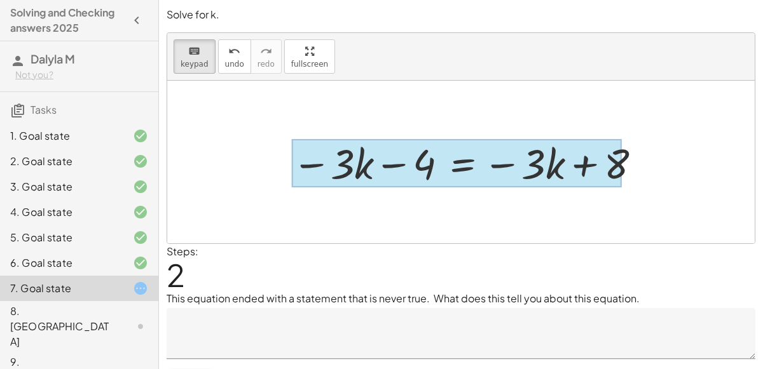
click at [463, 172] on div at bounding box center [457, 163] width 330 height 48
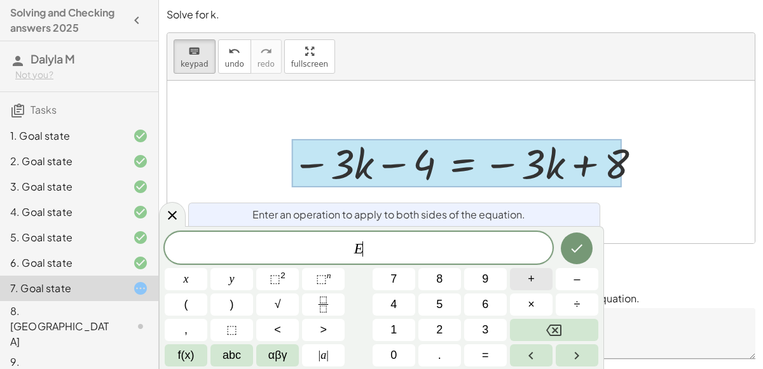
click at [530, 282] on span "+" at bounding box center [531, 279] width 7 height 17
click at [406, 295] on button "4" at bounding box center [393, 305] width 43 height 22
click at [575, 238] on button "Done" at bounding box center [577, 249] width 32 height 32
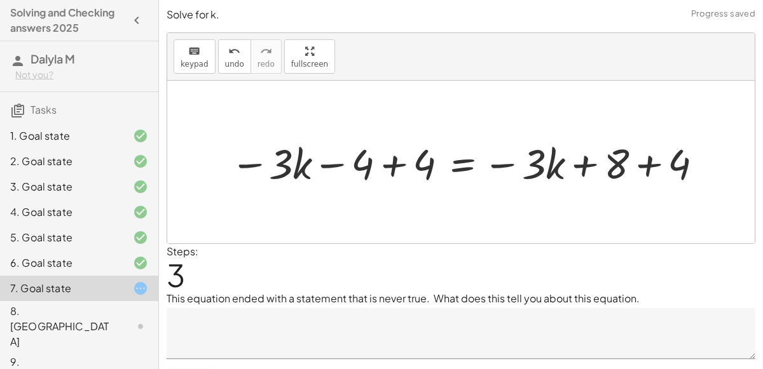
click at [395, 164] on div at bounding box center [468, 162] width 488 height 55
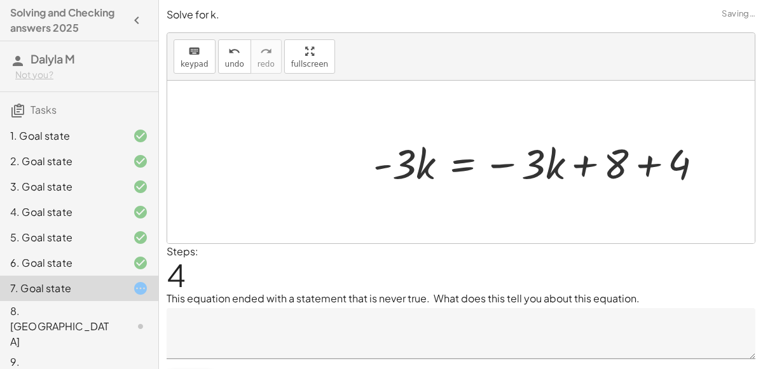
click at [650, 163] on div at bounding box center [543, 162] width 352 height 55
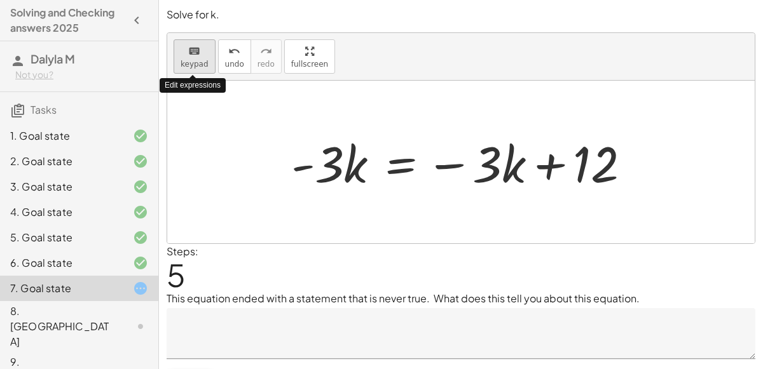
click at [188, 60] on span "keypad" at bounding box center [195, 64] width 28 height 9
click at [225, 69] on button "undo undo" at bounding box center [234, 56] width 33 height 34
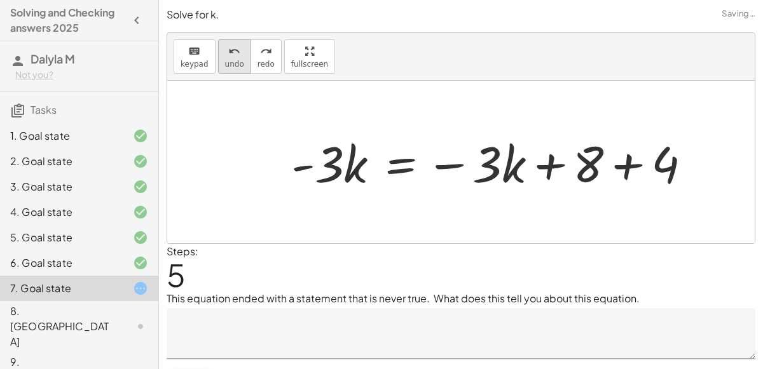
click at [225, 69] on button "undo undo" at bounding box center [234, 56] width 33 height 34
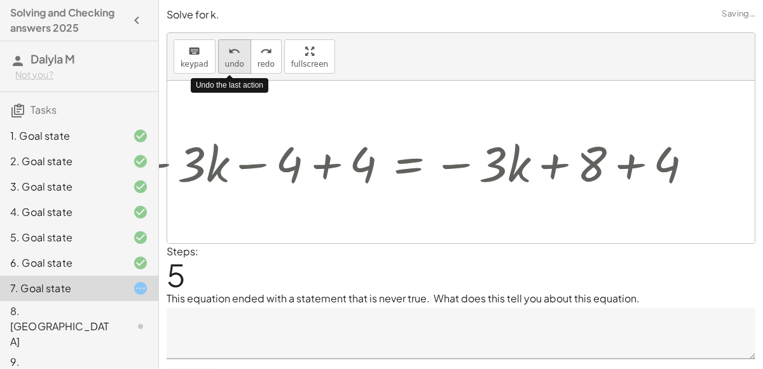
click at [225, 69] on button "undo undo" at bounding box center [234, 56] width 33 height 34
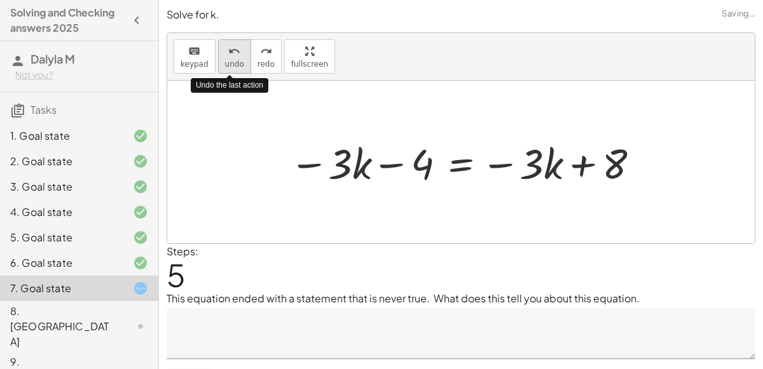
click at [229, 69] on button "undo undo" at bounding box center [234, 56] width 33 height 34
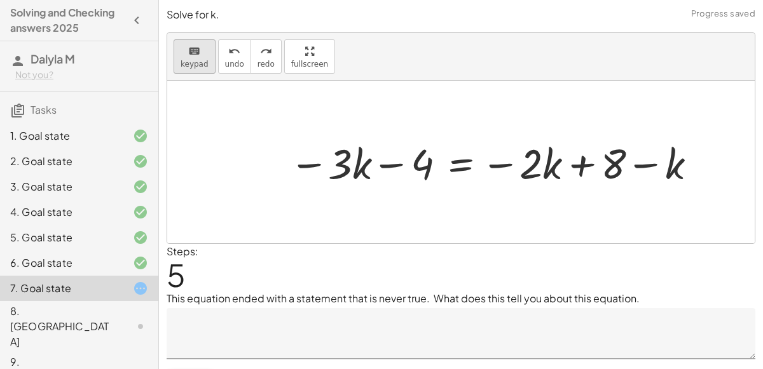
click at [190, 61] on span "keypad" at bounding box center [195, 64] width 28 height 9
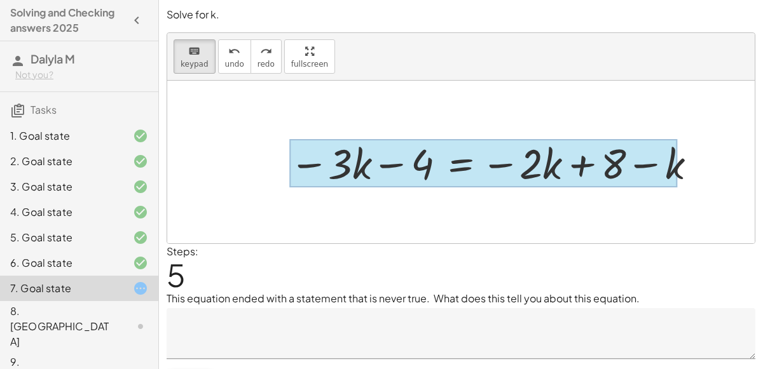
click at [450, 162] on div at bounding box center [483, 163] width 388 height 48
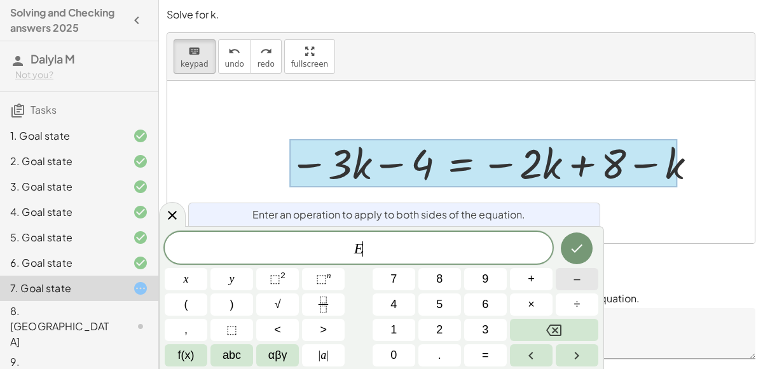
click at [573, 278] on button "–" at bounding box center [577, 279] width 43 height 22
click at [390, 305] on span "4" at bounding box center [393, 304] width 6 height 17
click at [556, 327] on icon "Backspace" at bounding box center [553, 330] width 15 height 15
click at [534, 285] on span "+" at bounding box center [531, 279] width 7 height 17
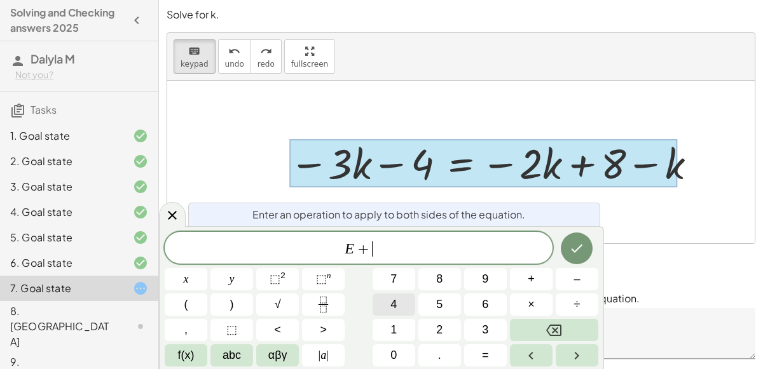
click at [395, 301] on span "4" at bounding box center [393, 304] width 6 height 17
click at [568, 249] on button "Done" at bounding box center [577, 249] width 32 height 32
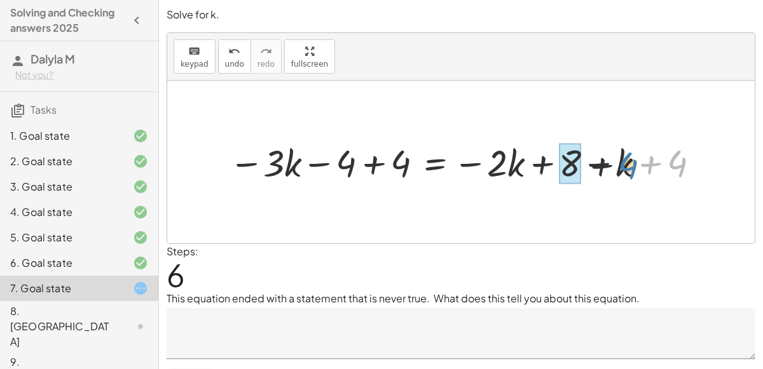
drag, startPoint x: 673, startPoint y: 161, endPoint x: 560, endPoint y: 164, distance: 113.2
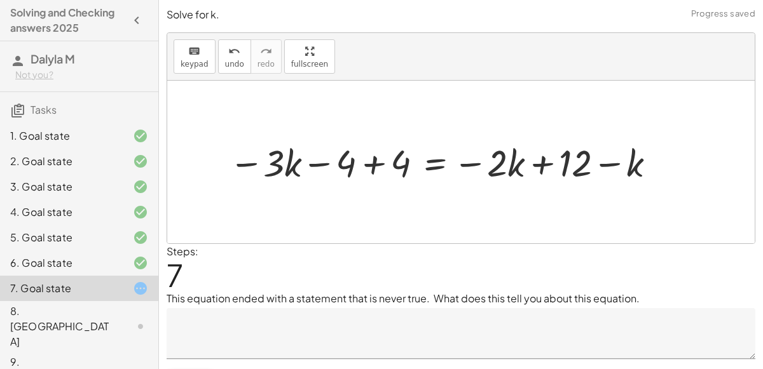
click at [374, 161] on div at bounding box center [444, 161] width 444 height 49
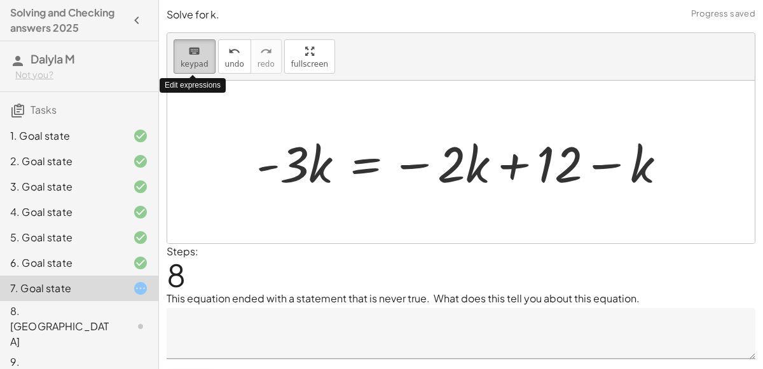
click at [196, 60] on span "keypad" at bounding box center [195, 64] width 28 height 9
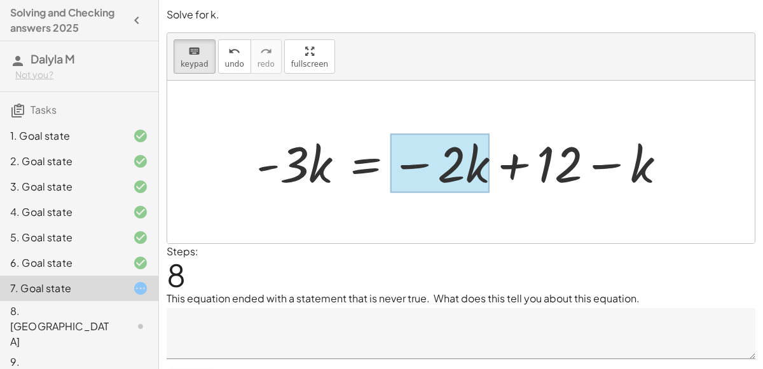
drag, startPoint x: 639, startPoint y: 170, endPoint x: 483, endPoint y: 186, distance: 156.5
click at [483, 186] on div at bounding box center [439, 163] width 99 height 59
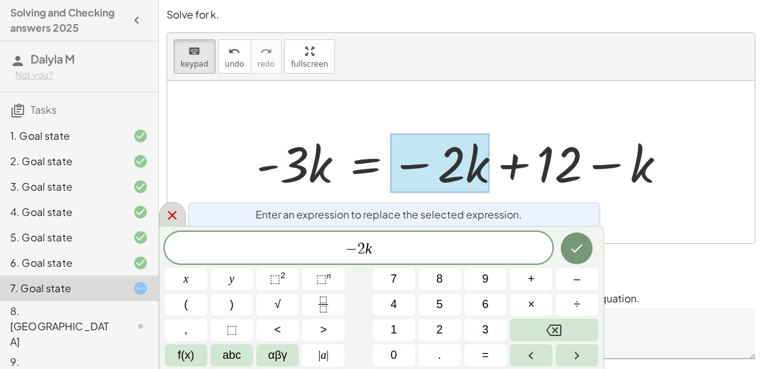
click at [168, 216] on icon at bounding box center [172, 215] width 15 height 15
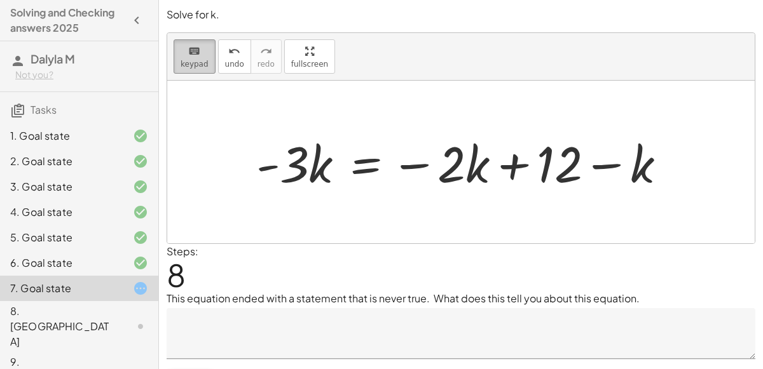
click at [189, 62] on span "keypad" at bounding box center [195, 64] width 28 height 9
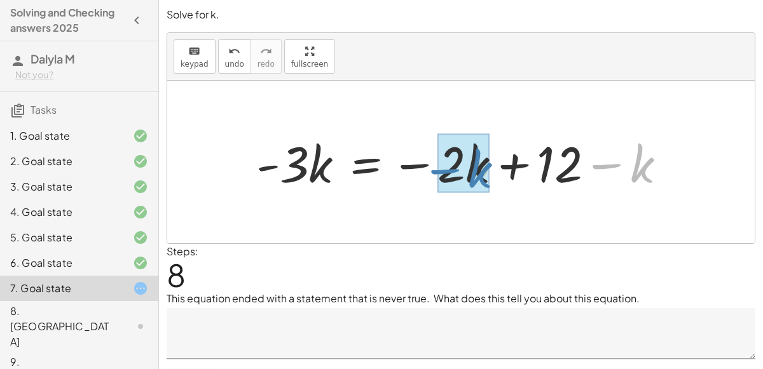
drag, startPoint x: 649, startPoint y: 161, endPoint x: 486, endPoint y: 166, distance: 162.8
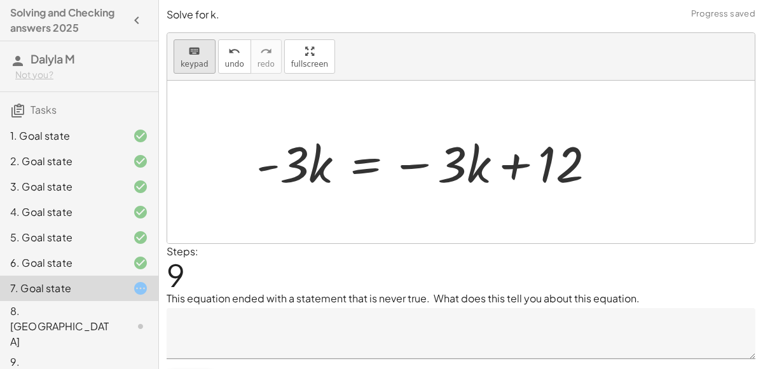
click at [199, 62] on span "keypad" at bounding box center [195, 64] width 28 height 9
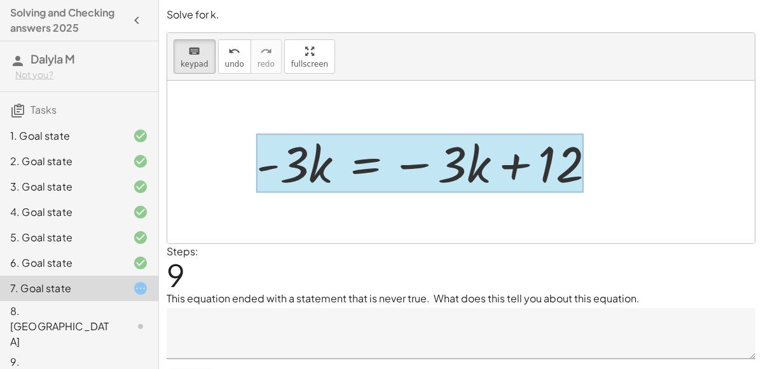
click at [365, 159] on div at bounding box center [419, 163] width 327 height 59
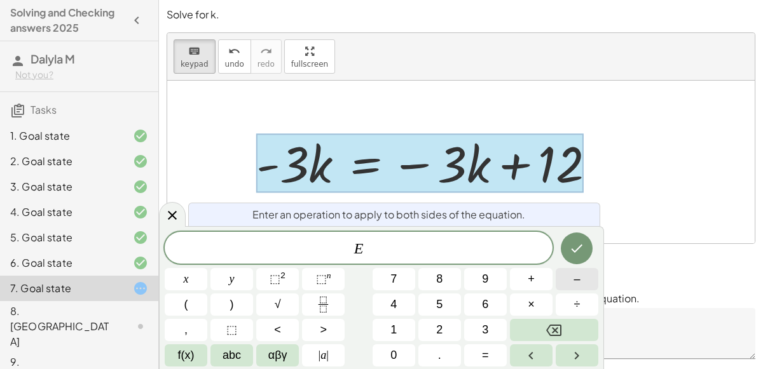
click at [571, 283] on button "–" at bounding box center [577, 279] width 43 height 22
click at [472, 328] on button "3" at bounding box center [485, 330] width 43 height 22
click at [229, 353] on span "abc" at bounding box center [231, 355] width 18 height 17
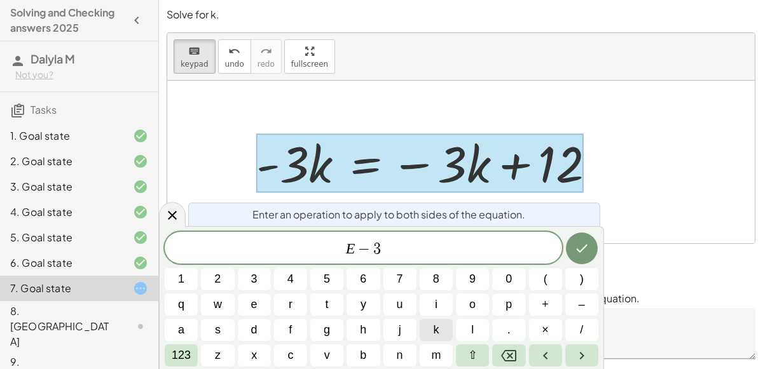
click at [441, 329] on button "k" at bounding box center [436, 330] width 33 height 22
click at [575, 242] on icon "Done" at bounding box center [581, 248] width 15 height 15
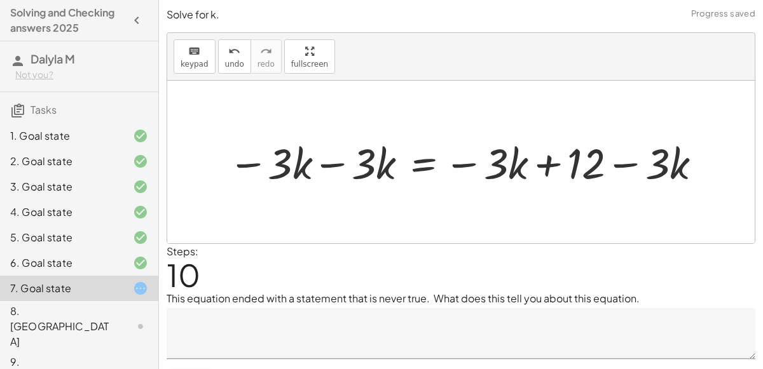
click at [335, 163] on div at bounding box center [466, 161] width 489 height 55
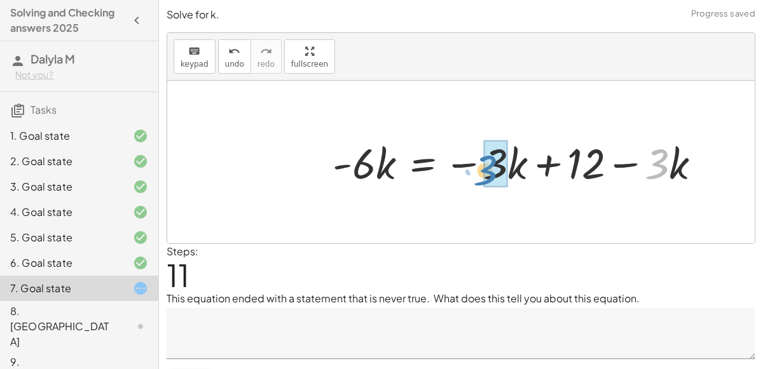
drag, startPoint x: 664, startPoint y: 165, endPoint x: 493, endPoint y: 171, distance: 171.7
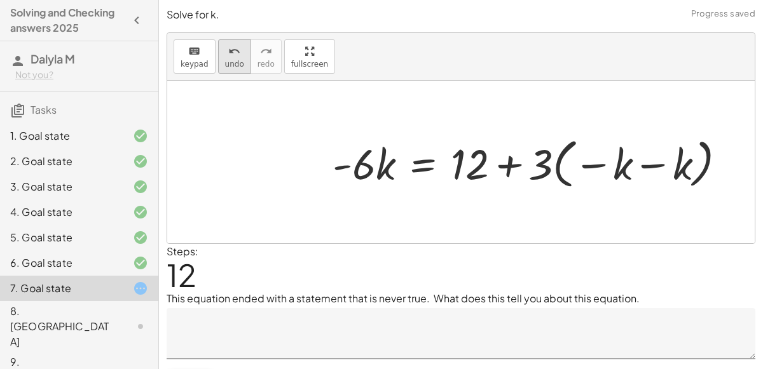
click at [229, 55] on icon "undo" at bounding box center [234, 51] width 12 height 15
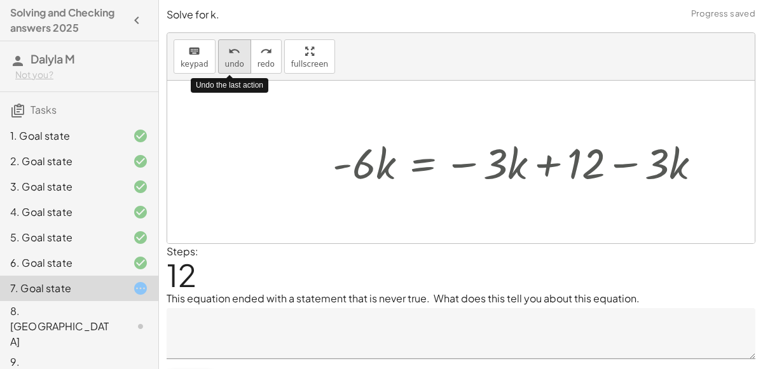
click at [229, 55] on icon "undo" at bounding box center [234, 51] width 12 height 15
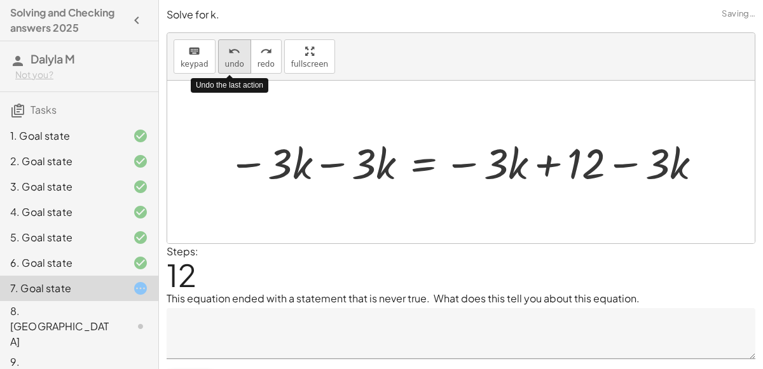
click at [229, 55] on icon "undo" at bounding box center [234, 51] width 12 height 15
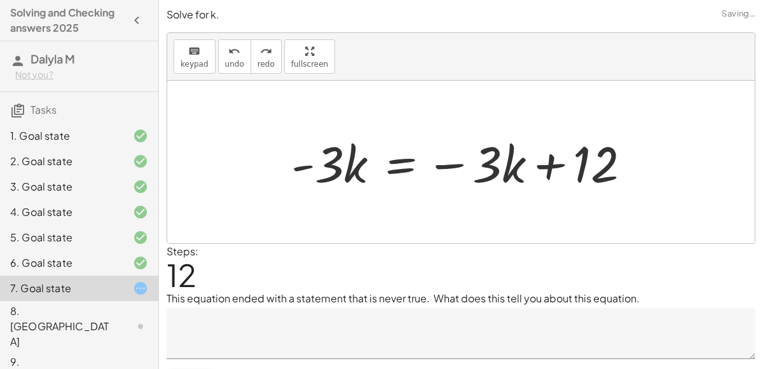
click at [406, 170] on div at bounding box center [466, 162] width 362 height 65
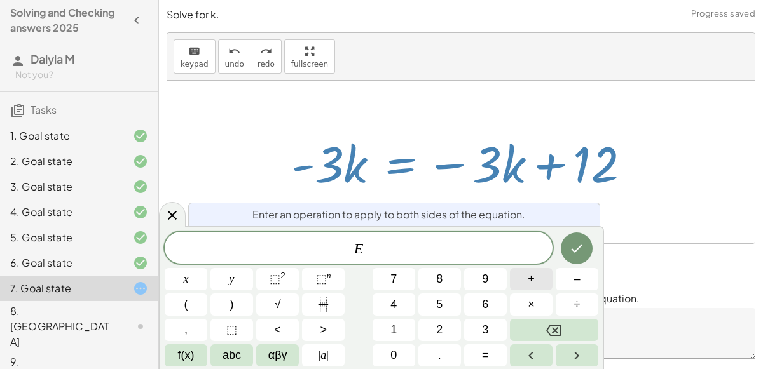
click at [534, 282] on span "+" at bounding box center [531, 279] width 7 height 17
click at [481, 325] on button "3" at bounding box center [485, 330] width 43 height 22
click at [226, 355] on span "abc" at bounding box center [231, 355] width 18 height 17
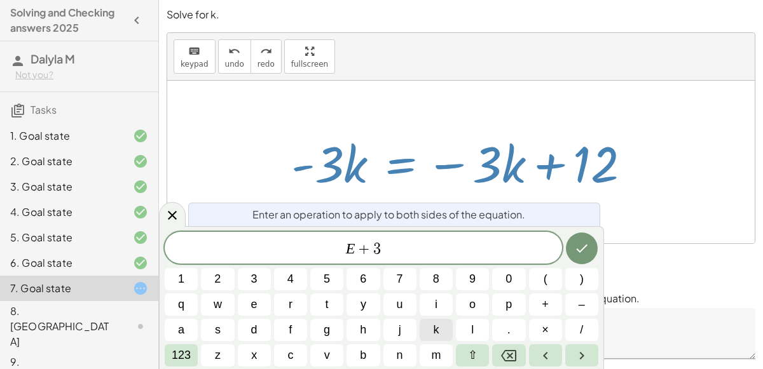
click at [442, 328] on button "k" at bounding box center [436, 330] width 33 height 22
click at [582, 252] on icon "Done" at bounding box center [581, 248] width 15 height 15
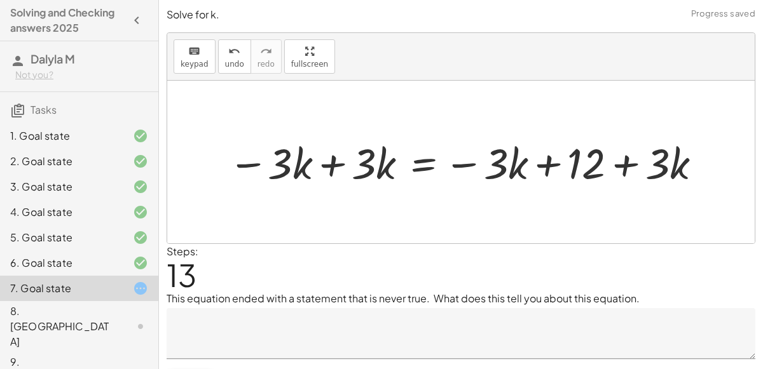
click at [322, 165] on div at bounding box center [466, 161] width 489 height 55
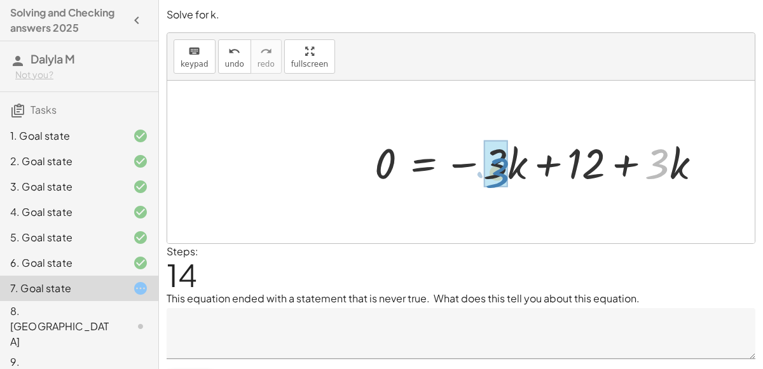
drag, startPoint x: 662, startPoint y: 168, endPoint x: 505, endPoint y: 177, distance: 157.9
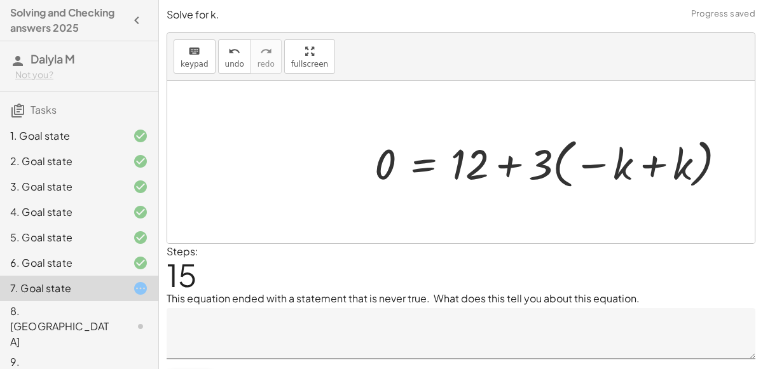
click at [546, 168] on div at bounding box center [555, 162] width 374 height 60
click at [544, 166] on div at bounding box center [555, 162] width 374 height 60
click at [556, 166] on div at bounding box center [555, 162] width 374 height 60
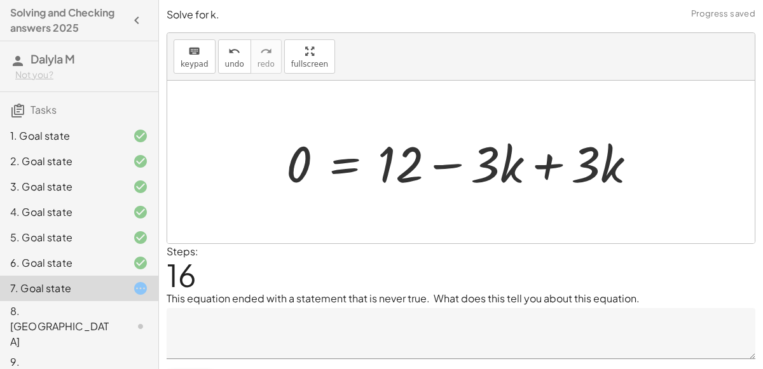
click at [554, 162] on div at bounding box center [466, 162] width 372 height 65
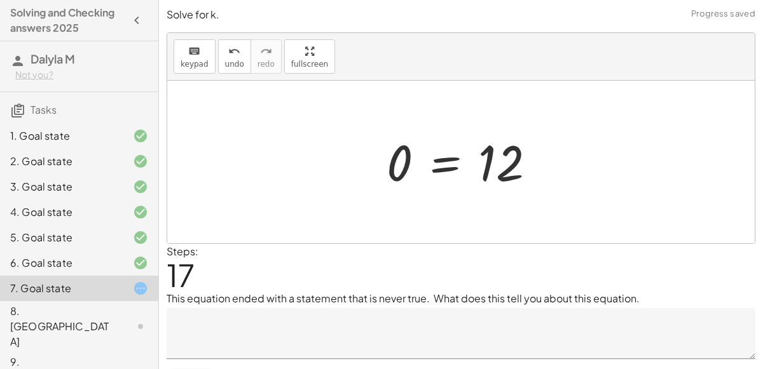
click at [330, 347] on textarea at bounding box center [461, 333] width 589 height 51
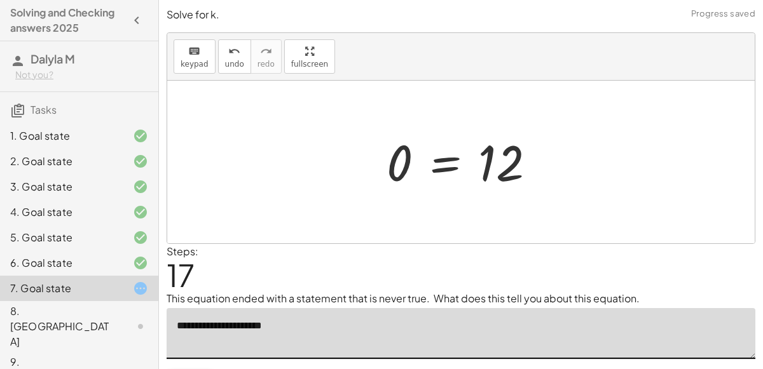
scroll to position [29, 0]
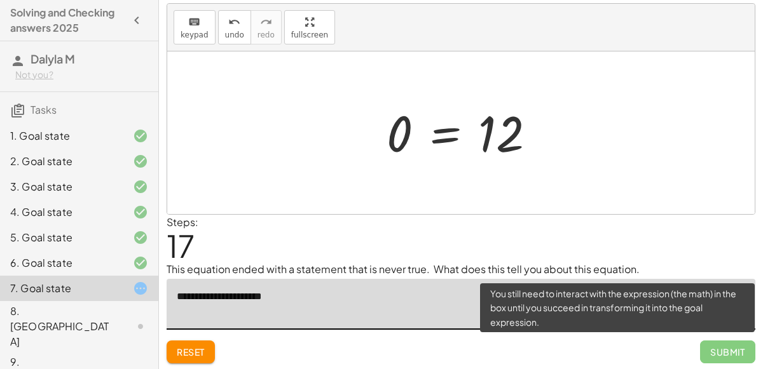
type textarea "**********"
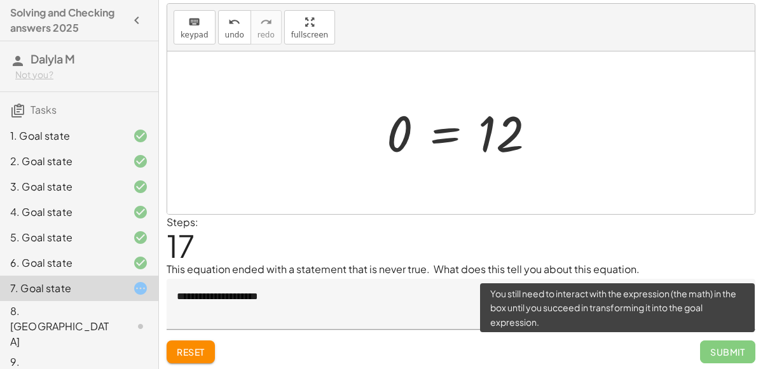
click at [741, 346] on span "Submit" at bounding box center [727, 352] width 55 height 23
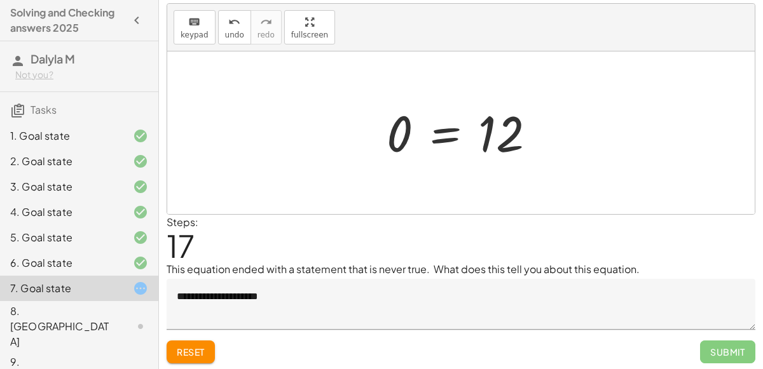
click at [446, 142] on div at bounding box center [466, 133] width 172 height 63
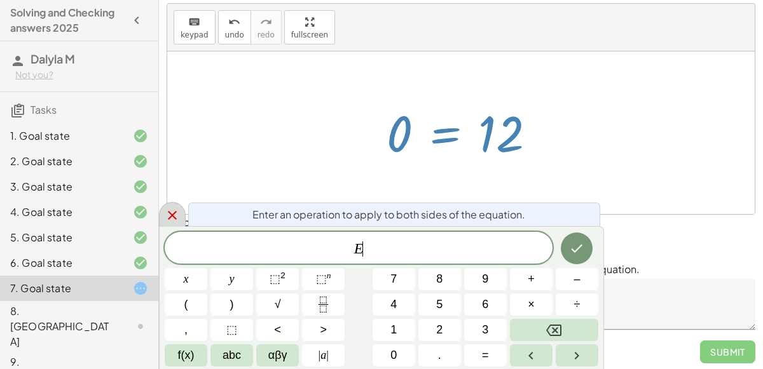
click at [170, 210] on icon at bounding box center [172, 215] width 15 height 15
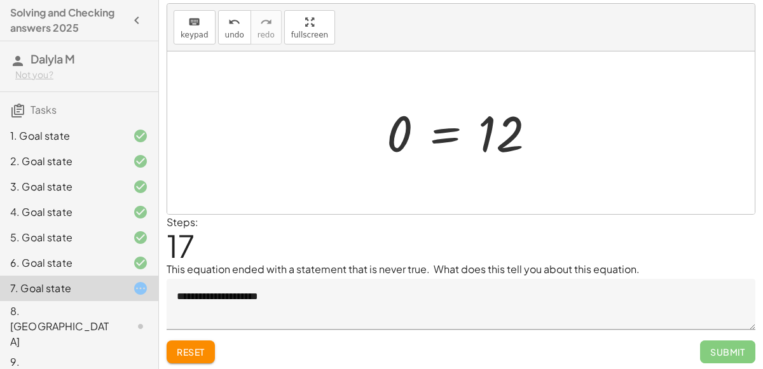
click at [398, 141] on div at bounding box center [466, 133] width 172 height 63
click at [181, 27] on div "keyboard" at bounding box center [195, 21] width 28 height 15
click at [404, 135] on div at bounding box center [398, 134] width 25 height 57
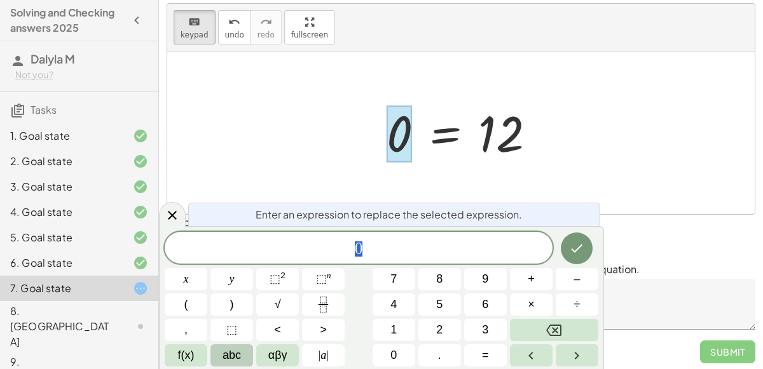
click at [235, 347] on span "abc" at bounding box center [231, 355] width 18 height 17
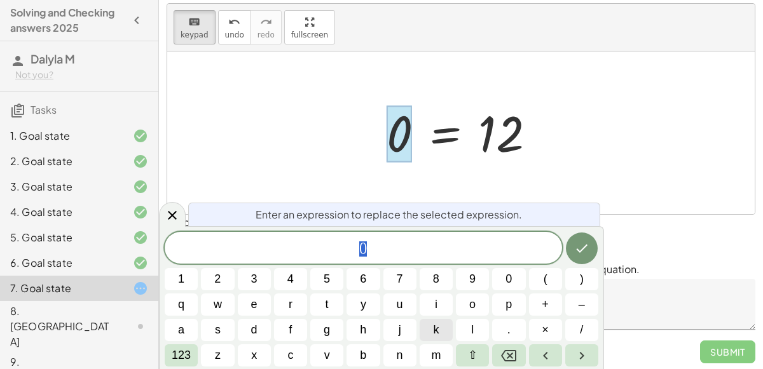
click at [436, 325] on span "k" at bounding box center [436, 330] width 6 height 17
click at [585, 254] on icon "Done" at bounding box center [581, 248] width 15 height 15
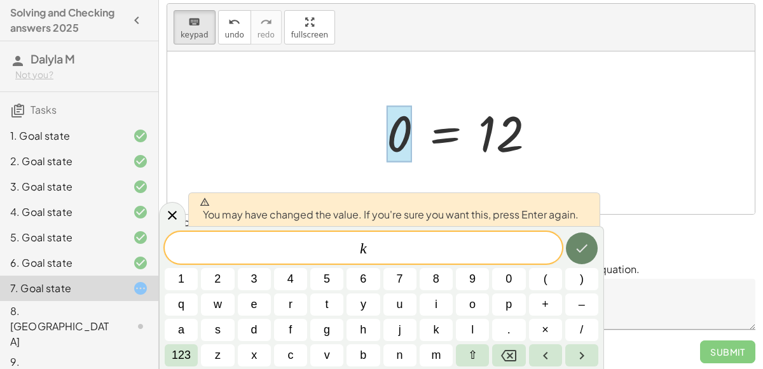
click at [578, 252] on icon "Done" at bounding box center [581, 249] width 11 height 8
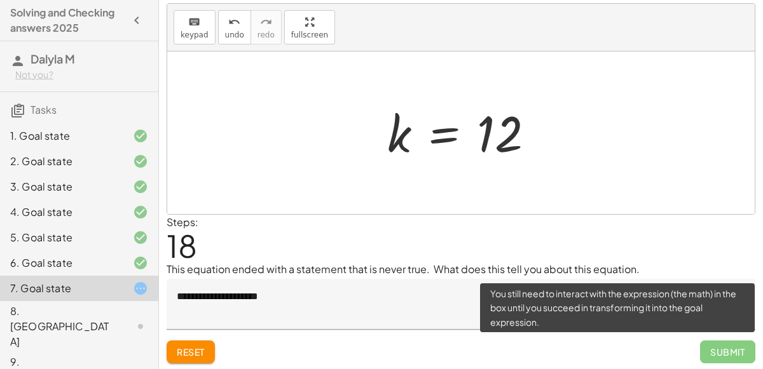
click at [728, 346] on span "Submit" at bounding box center [727, 352] width 55 height 23
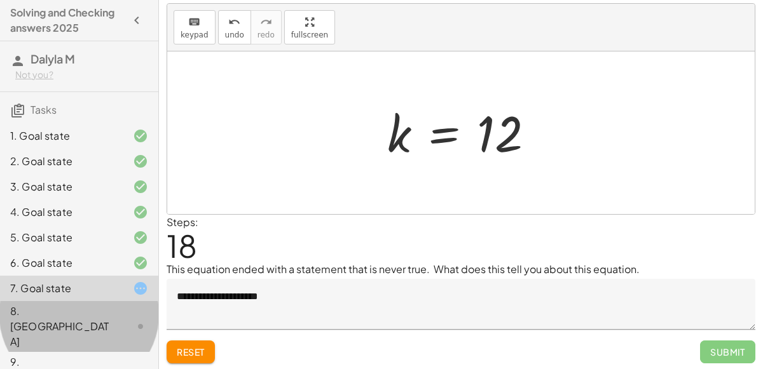
click at [88, 312] on div "8. [GEOGRAPHIC_DATA]" at bounding box center [61, 327] width 102 height 46
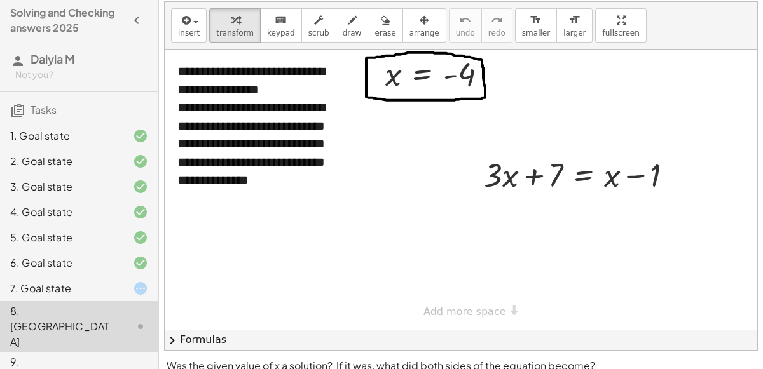
click at [56, 242] on div "5. Goal state" at bounding box center [61, 237] width 102 height 15
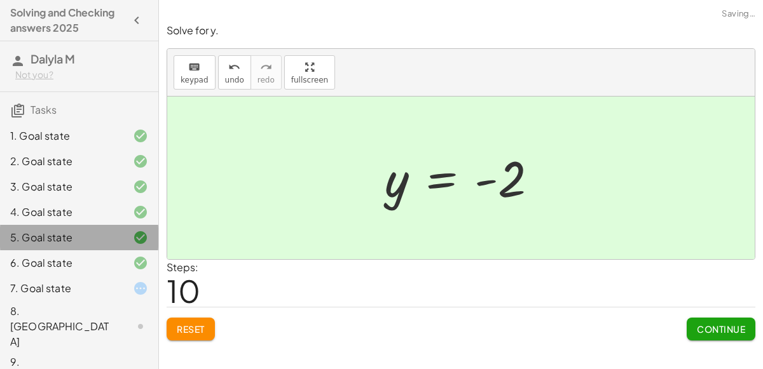
scroll to position [0, 0]
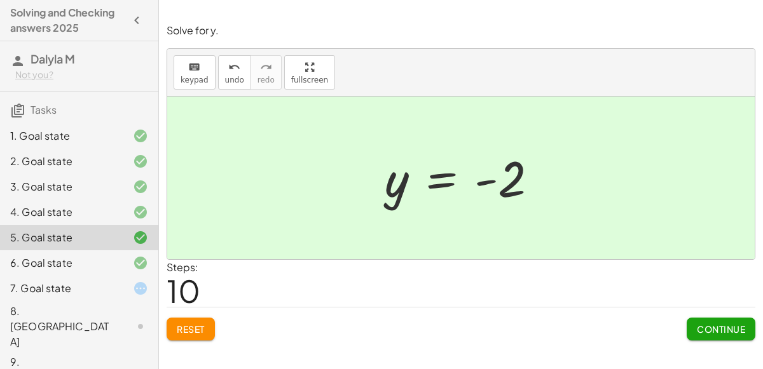
click at [75, 187] on div "3. Goal state" at bounding box center [61, 186] width 102 height 15
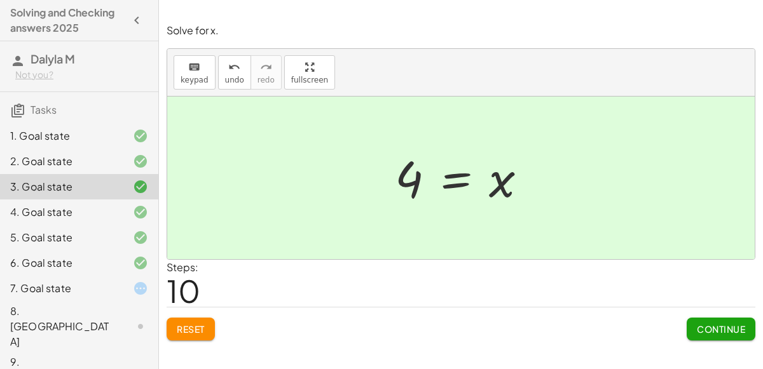
click at [58, 162] on div "2. Goal state" at bounding box center [61, 161] width 102 height 15
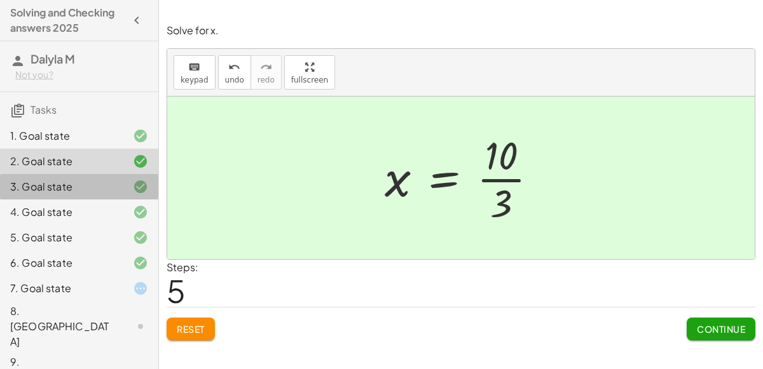
click at [63, 182] on div "3. Goal state" at bounding box center [61, 186] width 102 height 15
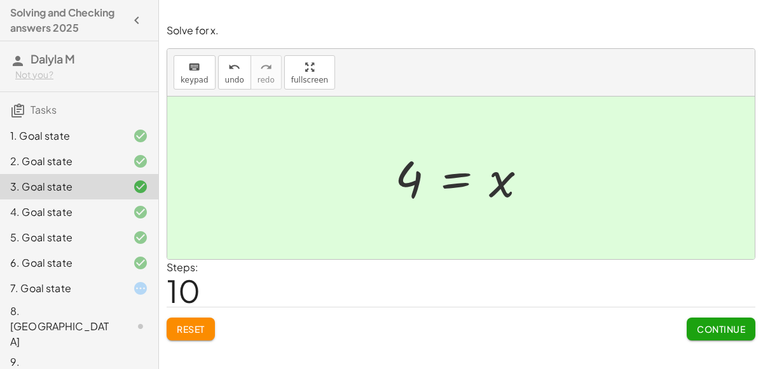
click at [51, 214] on div "4. Goal state" at bounding box center [61, 212] width 102 height 15
